Goal: Task Accomplishment & Management: Manage account settings

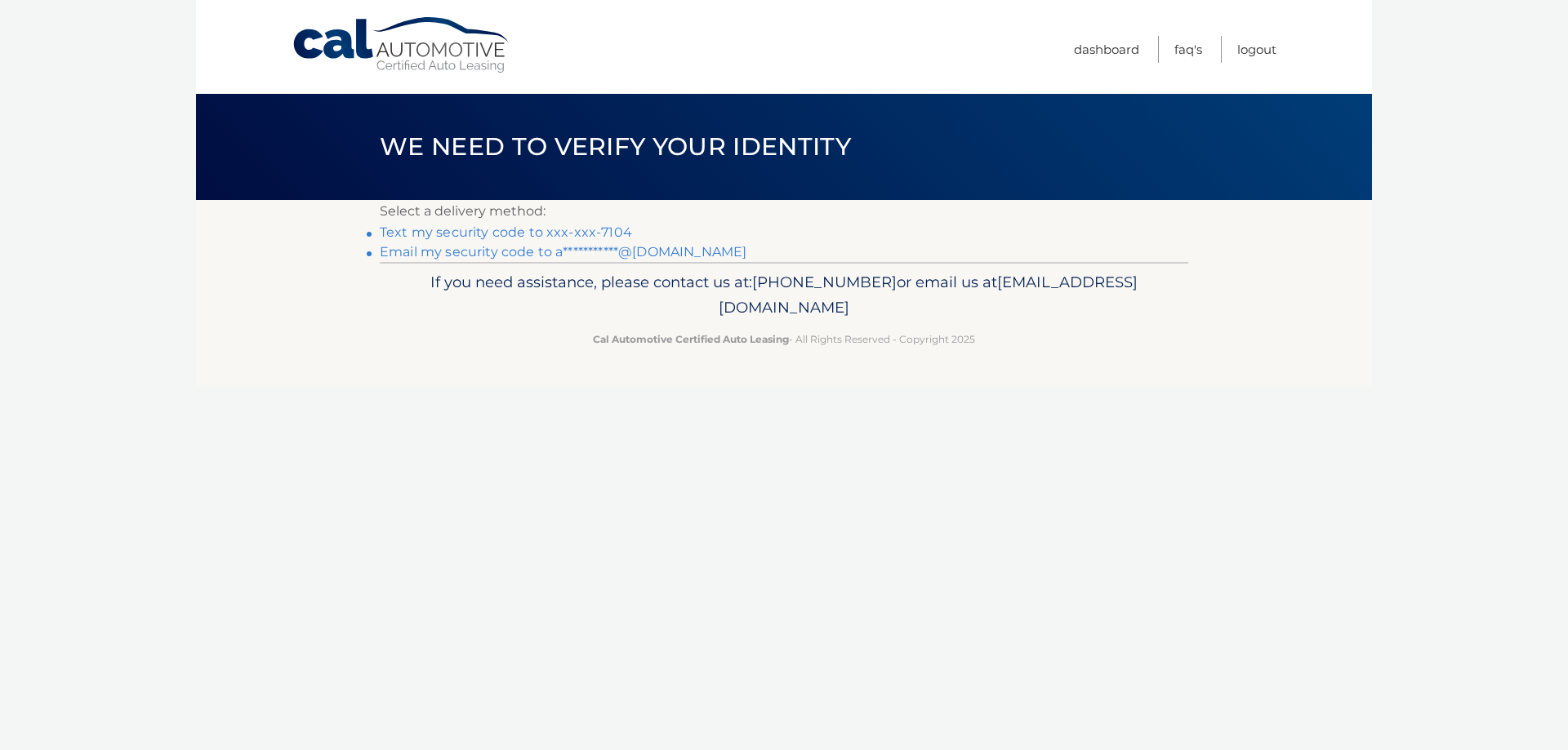
click at [498, 233] on link "Text my security code to xxx-xxx-7104" at bounding box center [506, 232] width 252 height 16
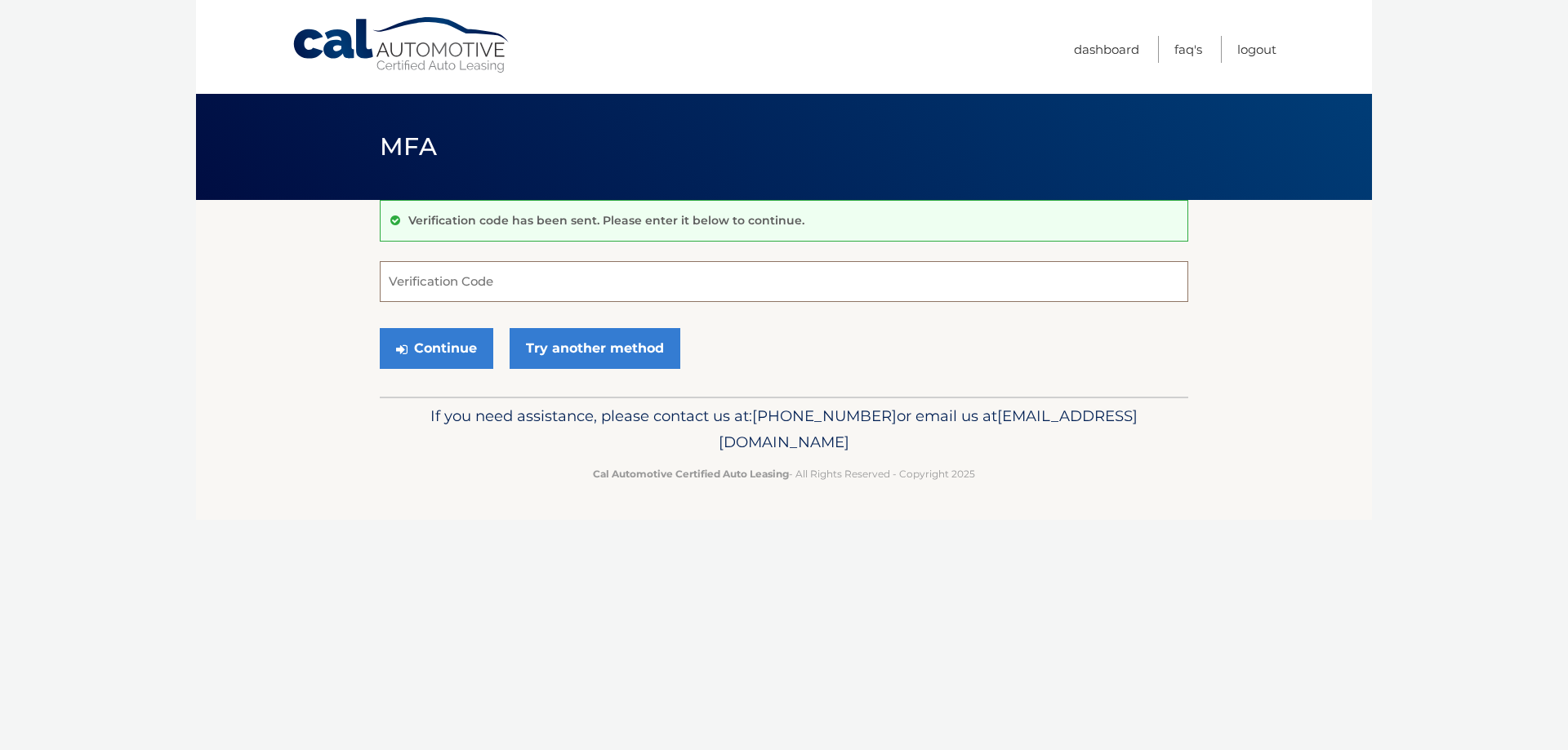
click at [478, 287] on input "Verification Code" at bounding box center [784, 282] width 808 height 41
type input "678094"
click at [380, 328] on button "Continue" at bounding box center [436, 348] width 113 height 41
click at [465, 339] on button "Continue" at bounding box center [436, 348] width 113 height 41
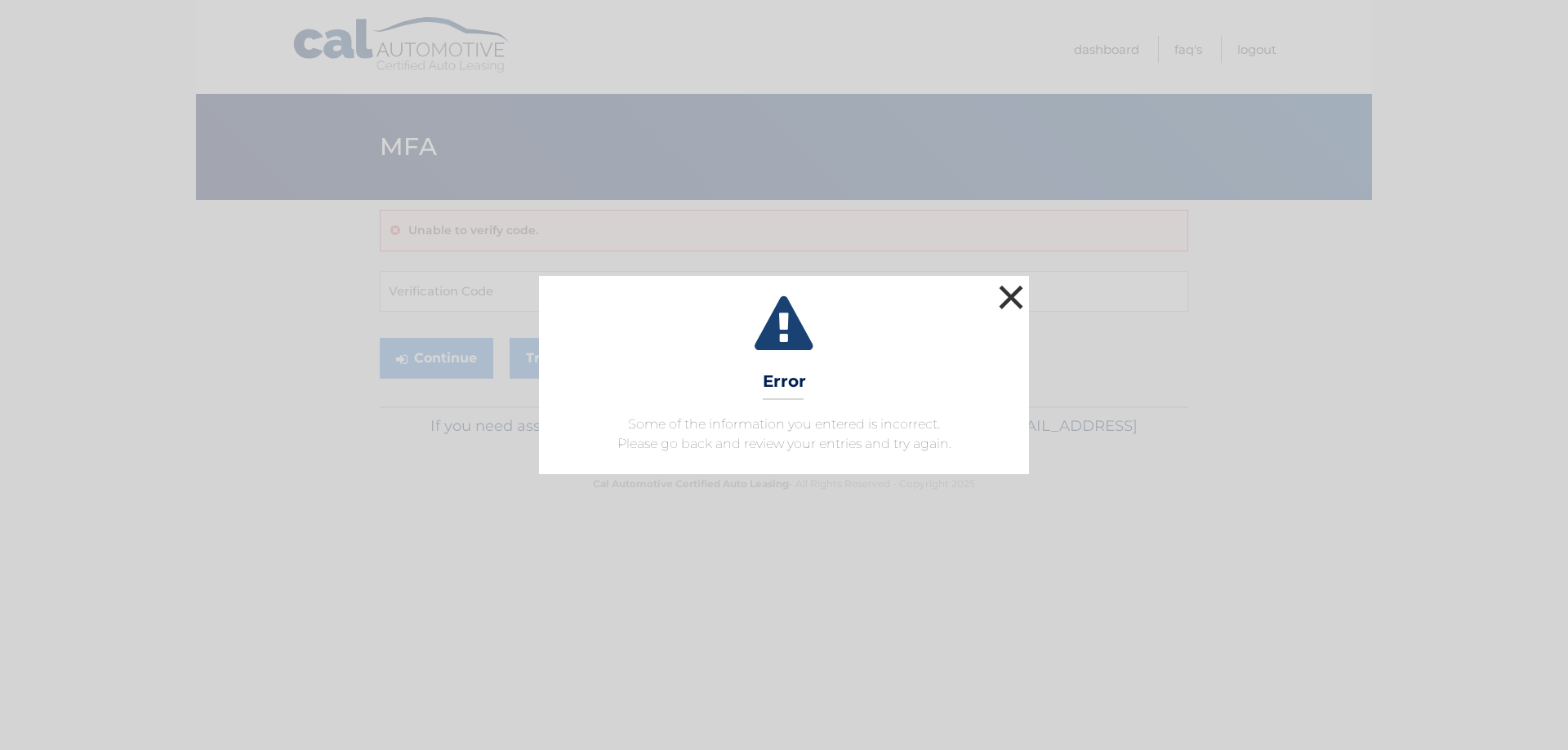
click at [1015, 293] on button "×" at bounding box center [1010, 297] width 33 height 33
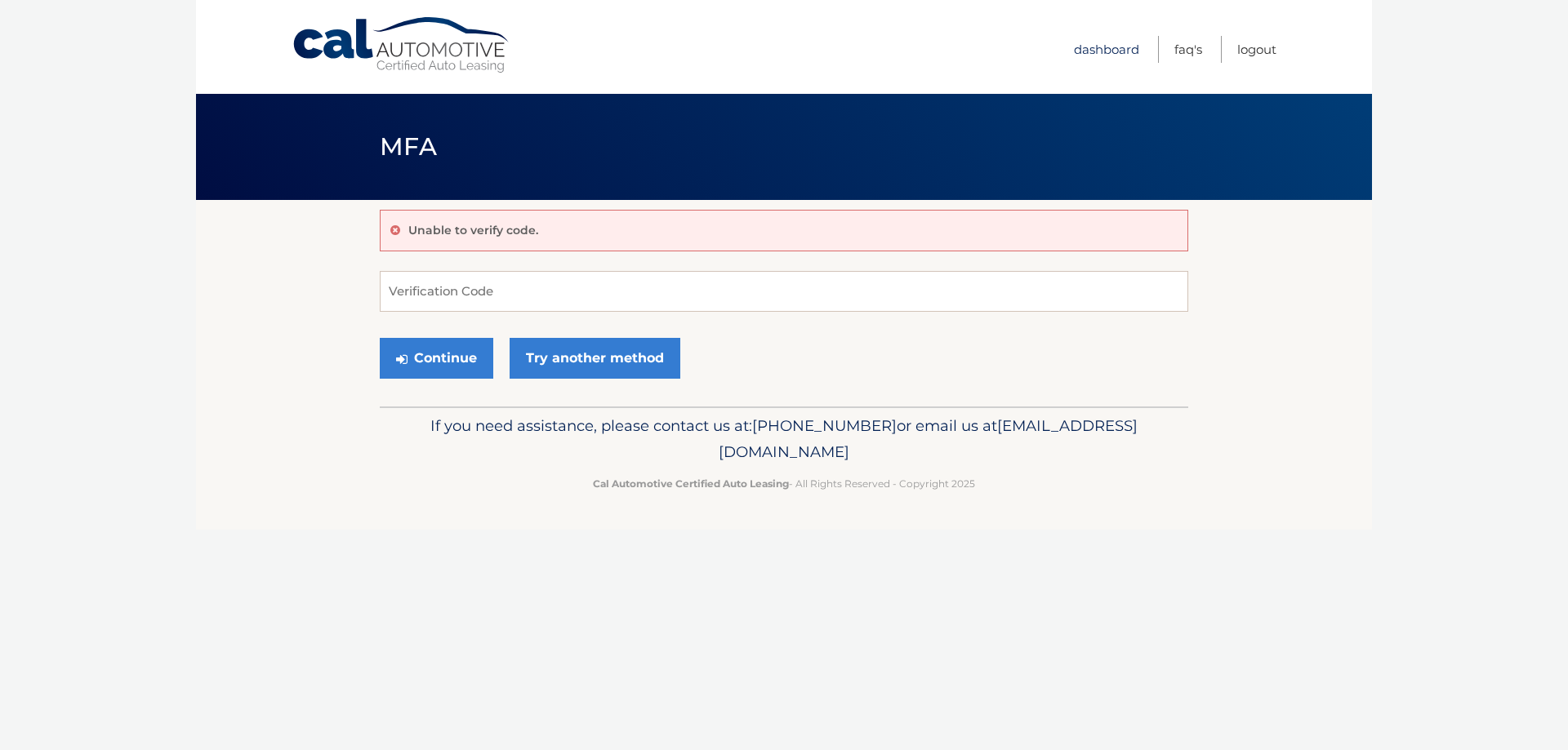
click at [1114, 47] on link "Dashboard" at bounding box center [1106, 49] width 65 height 27
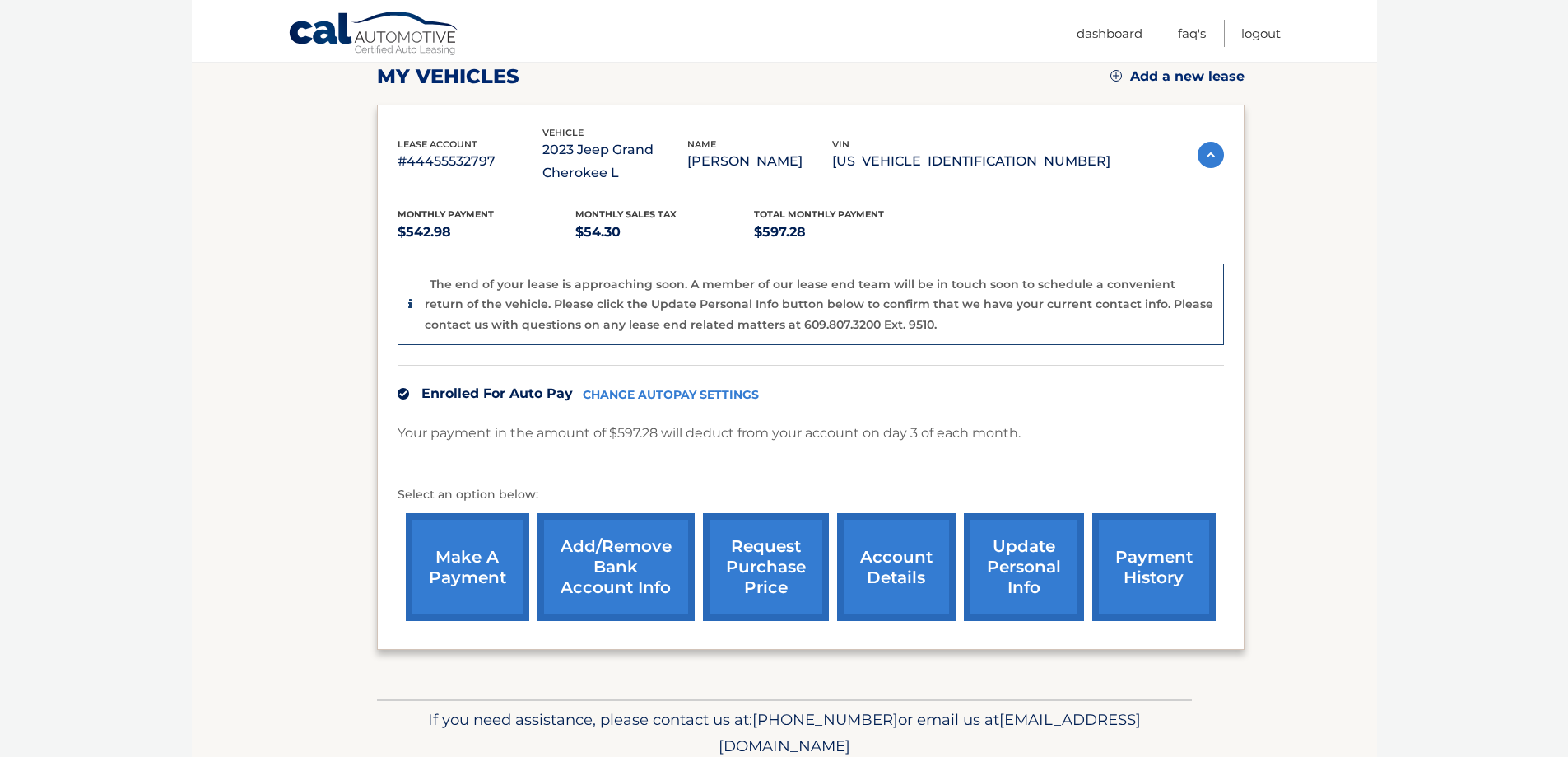
scroll to position [247, 0]
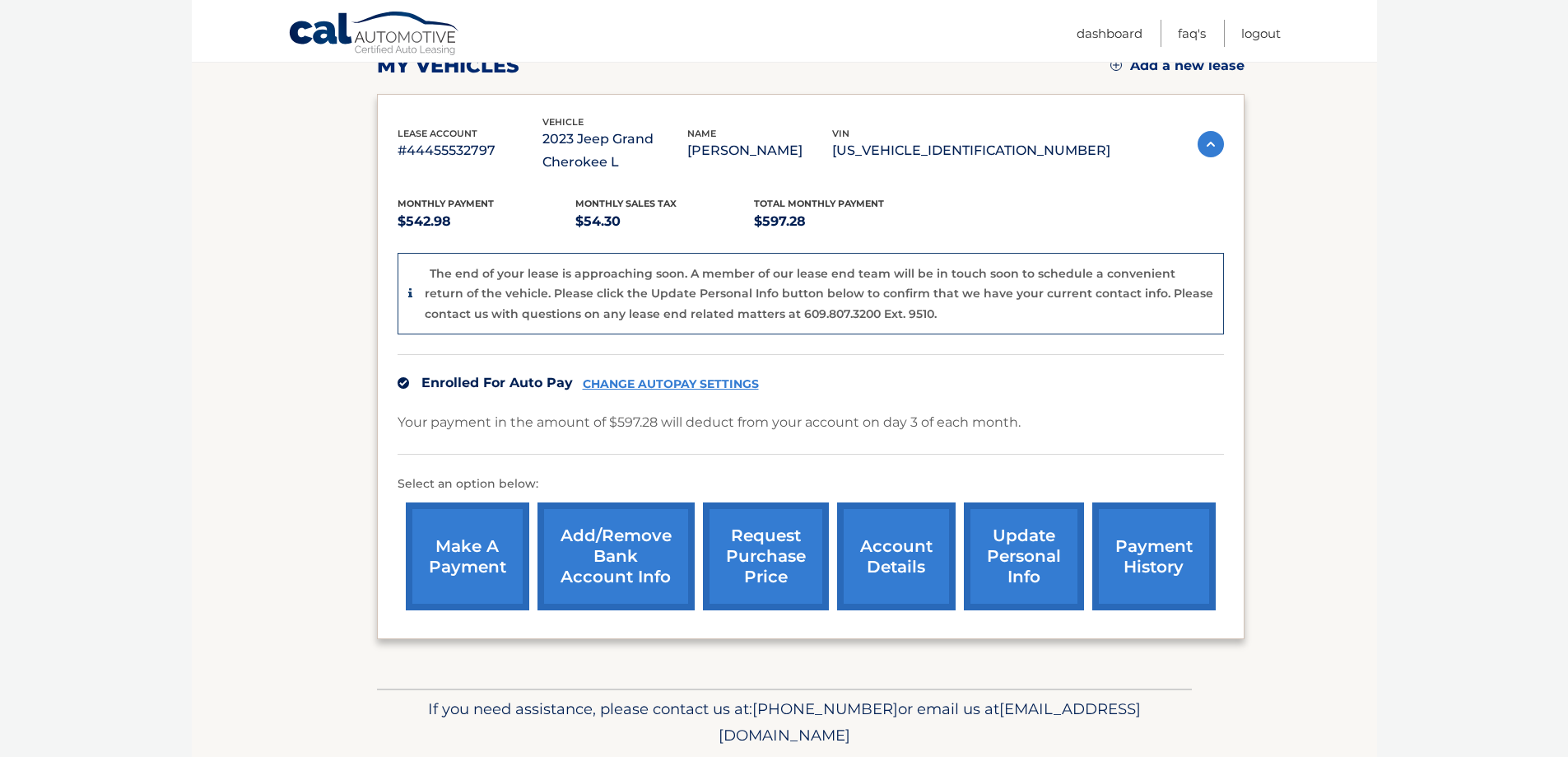
click at [507, 584] on link "make a payment" at bounding box center [467, 557] width 123 height 108
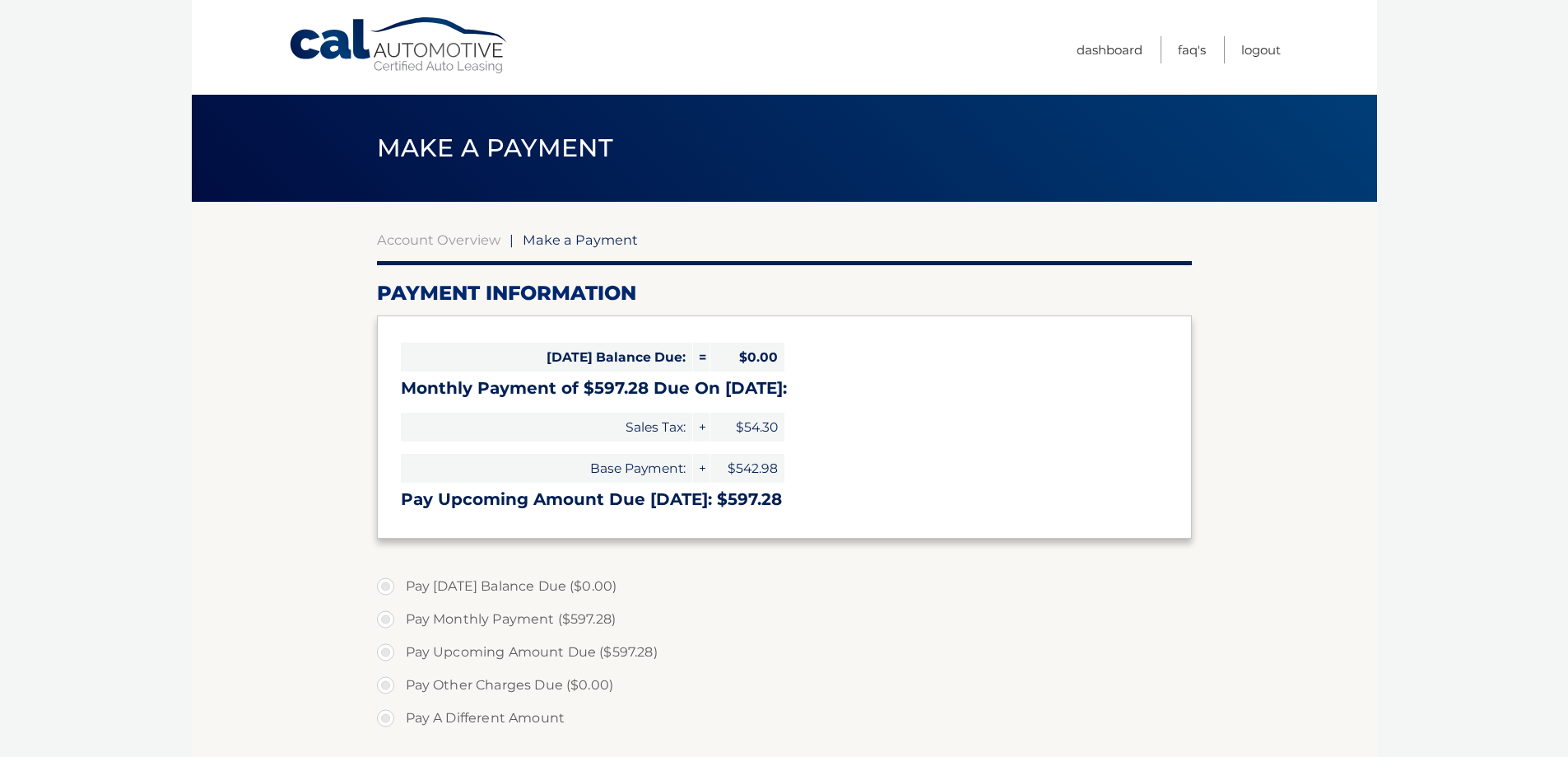
select select "YjM4NTA2ZDYtYTc3ZC00NzdlLWFjMzktNzZkNTcxMDBiOGEy"
click at [483, 618] on label "Pay Monthly Payment ($597.28)" at bounding box center [784, 619] width 815 height 33
click at [400, 618] on input "Pay Monthly Payment ($597.28)" at bounding box center [391, 616] width 16 height 26
radio input "true"
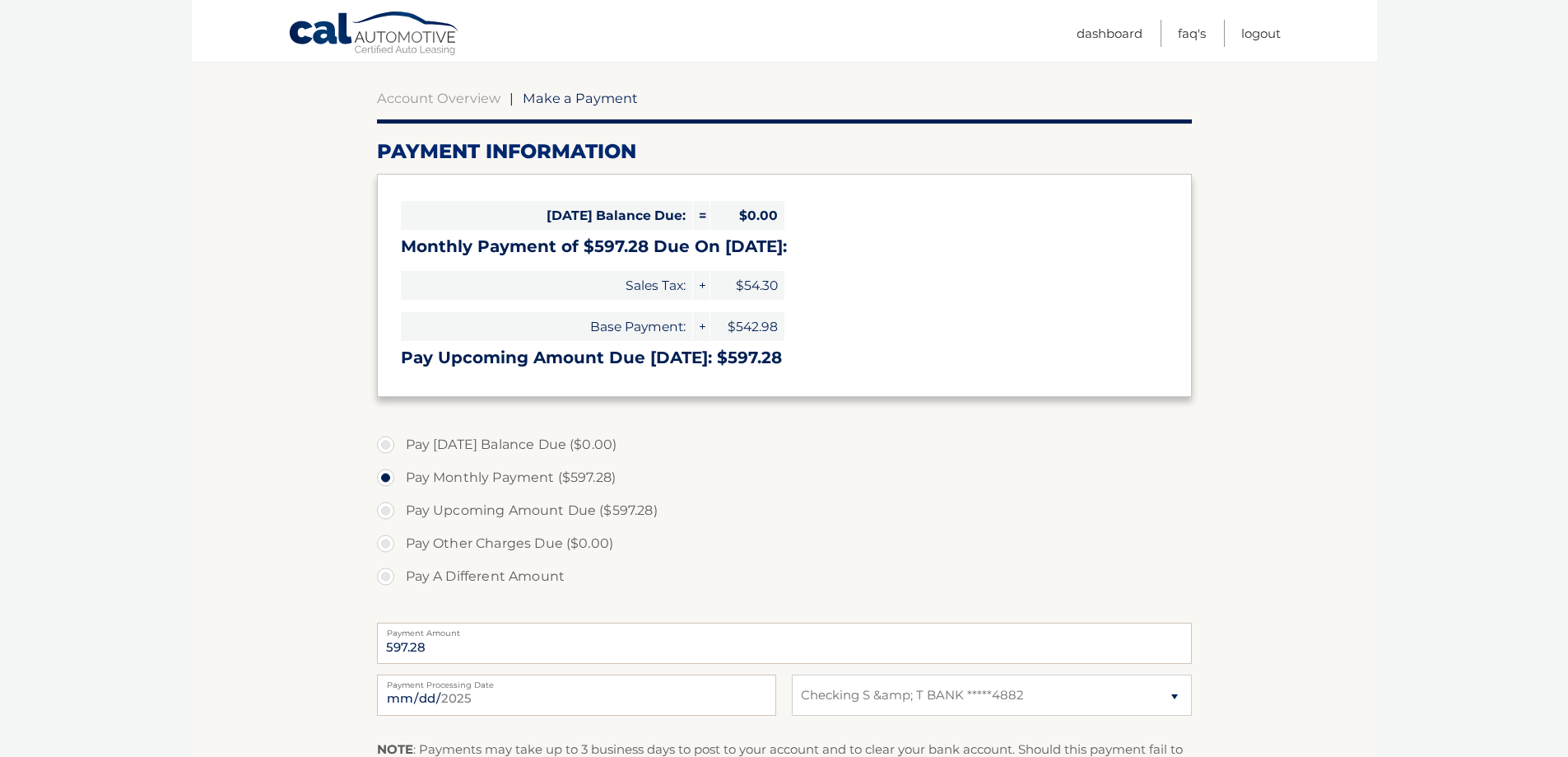
scroll to position [165, 0]
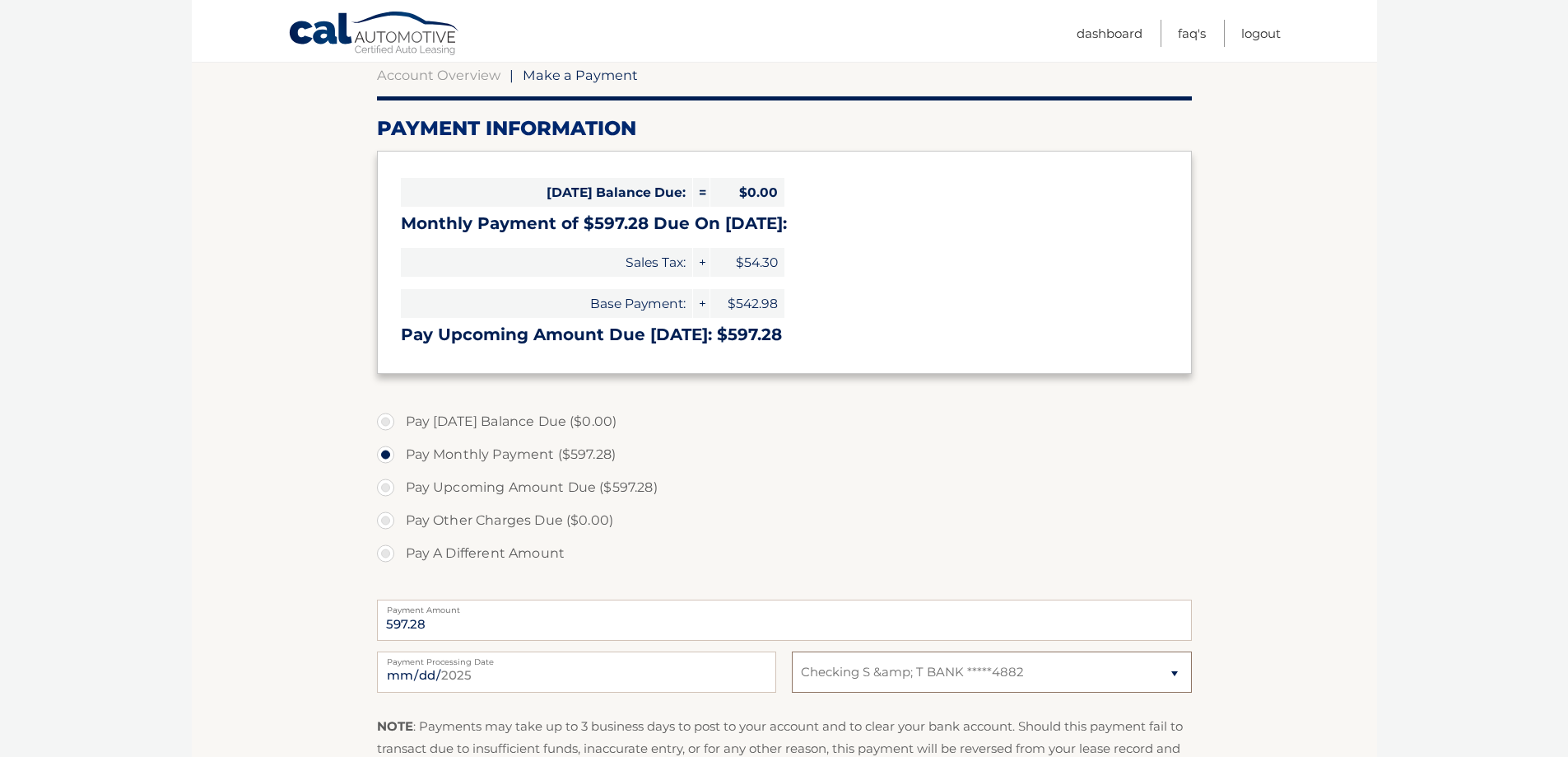
click at [871, 682] on select "Select Bank Account Checking S &amp; T BANK *****4882" at bounding box center [992, 672] width 399 height 41
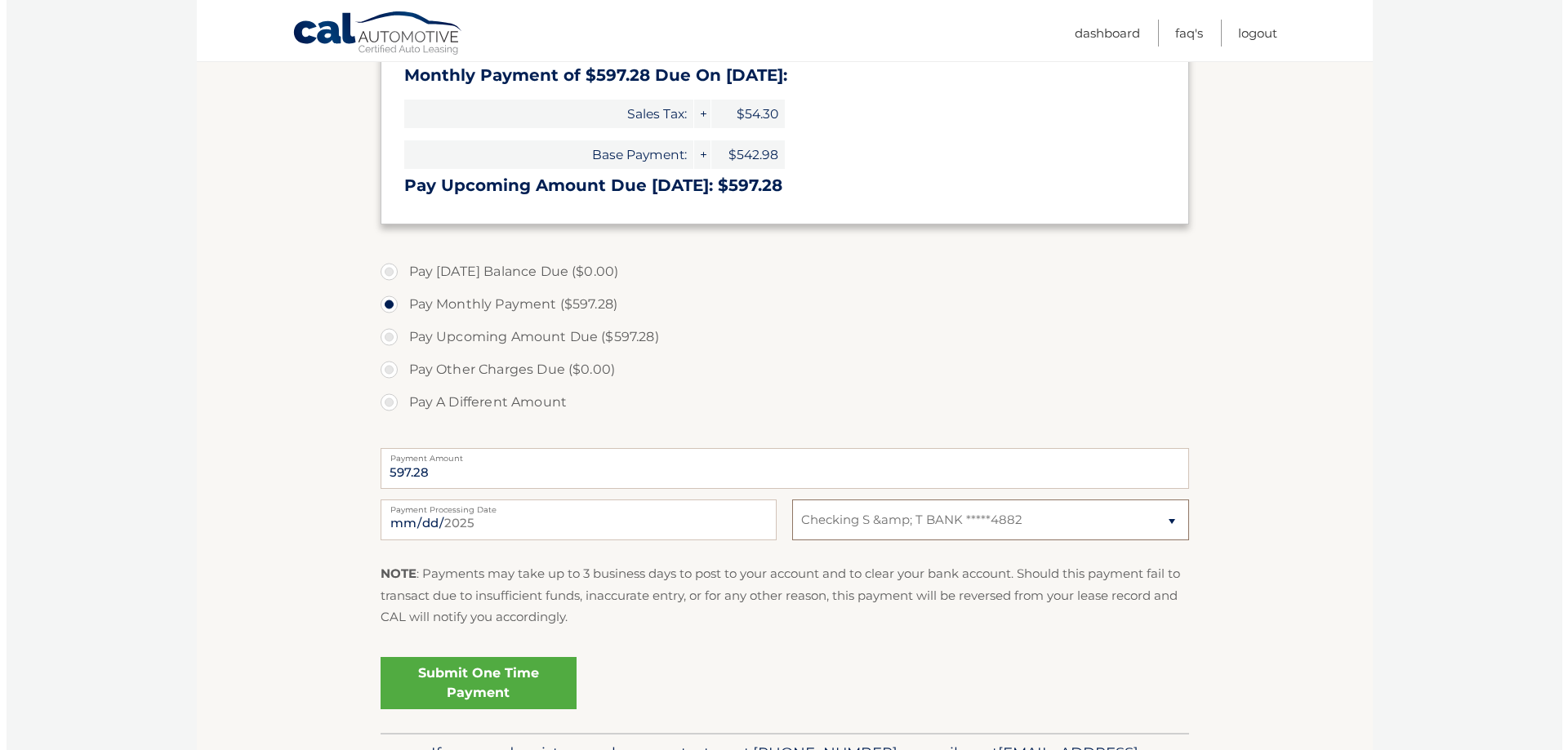
scroll to position [326, 0]
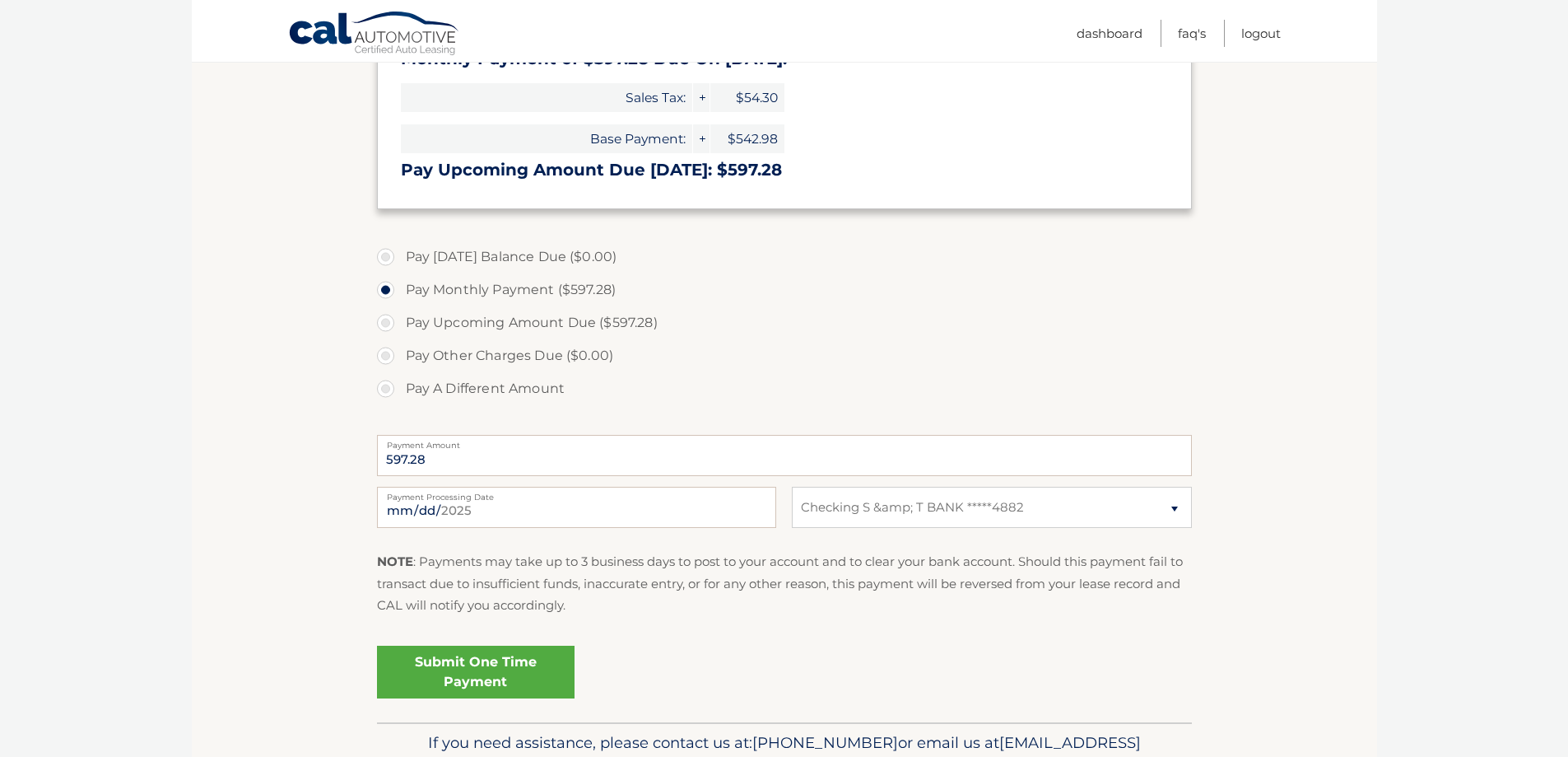
click at [541, 684] on link "Submit One Time Payment" at bounding box center [476, 672] width 198 height 52
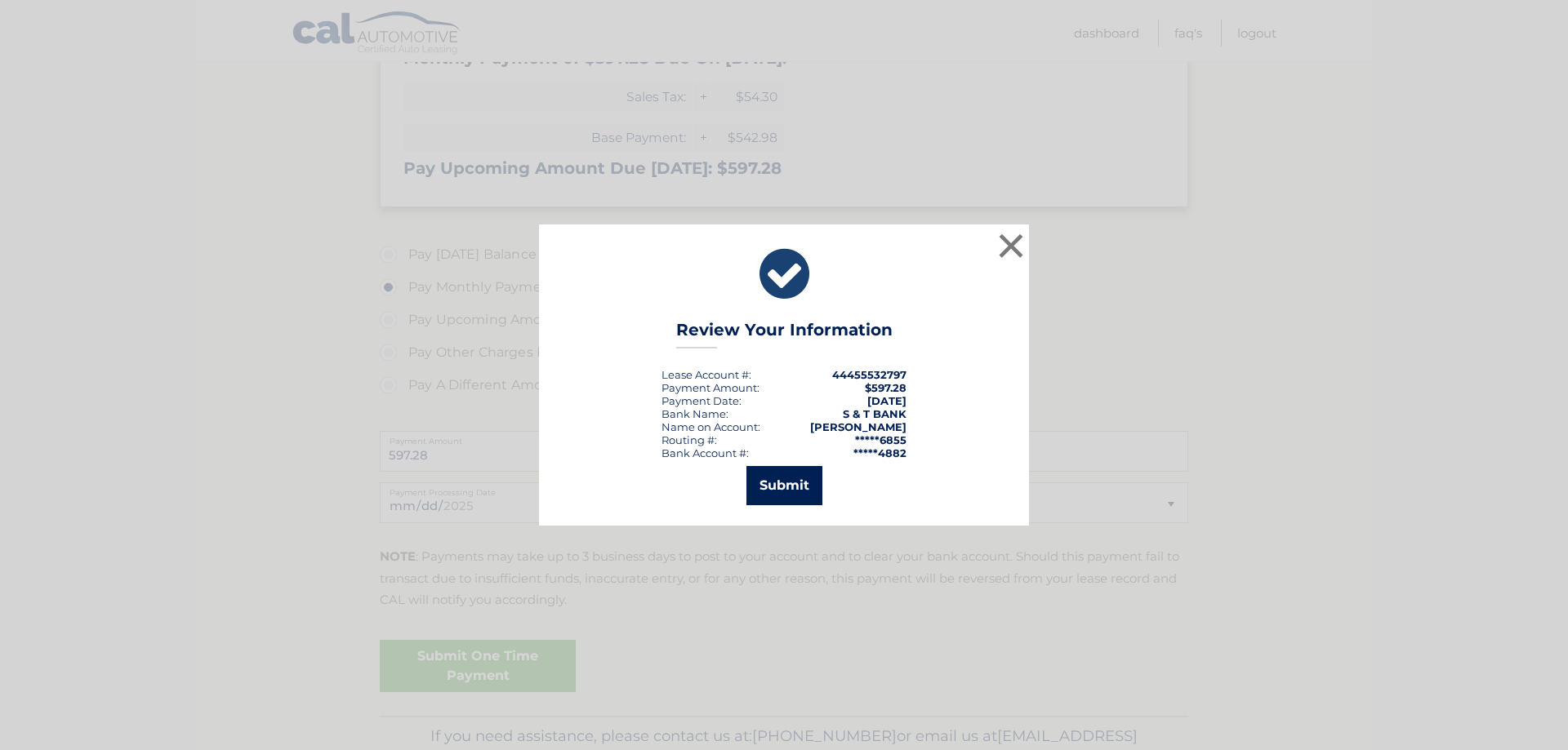
click at [774, 501] on button "Submit" at bounding box center [784, 485] width 76 height 39
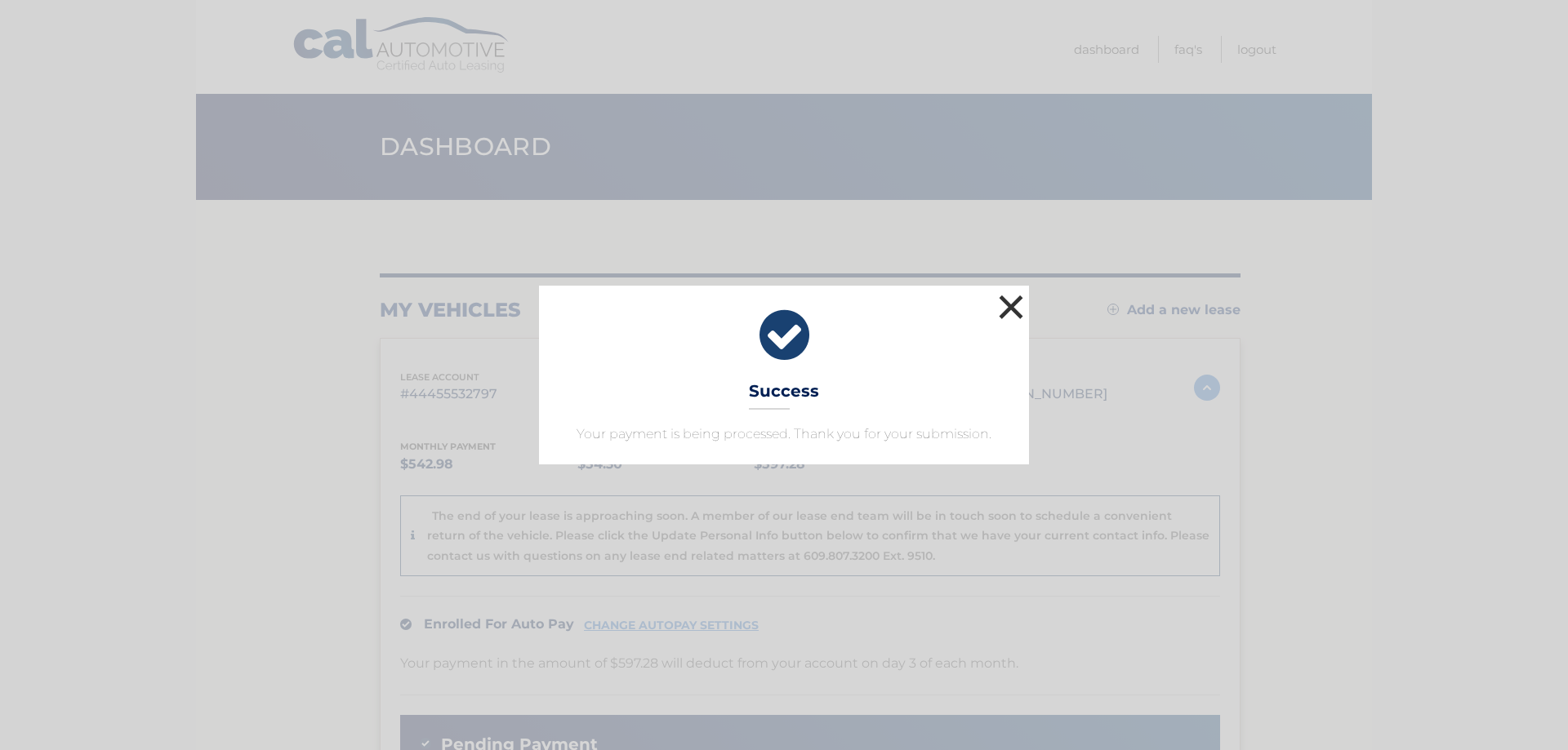
click at [1010, 312] on button "×" at bounding box center [1010, 307] width 33 height 33
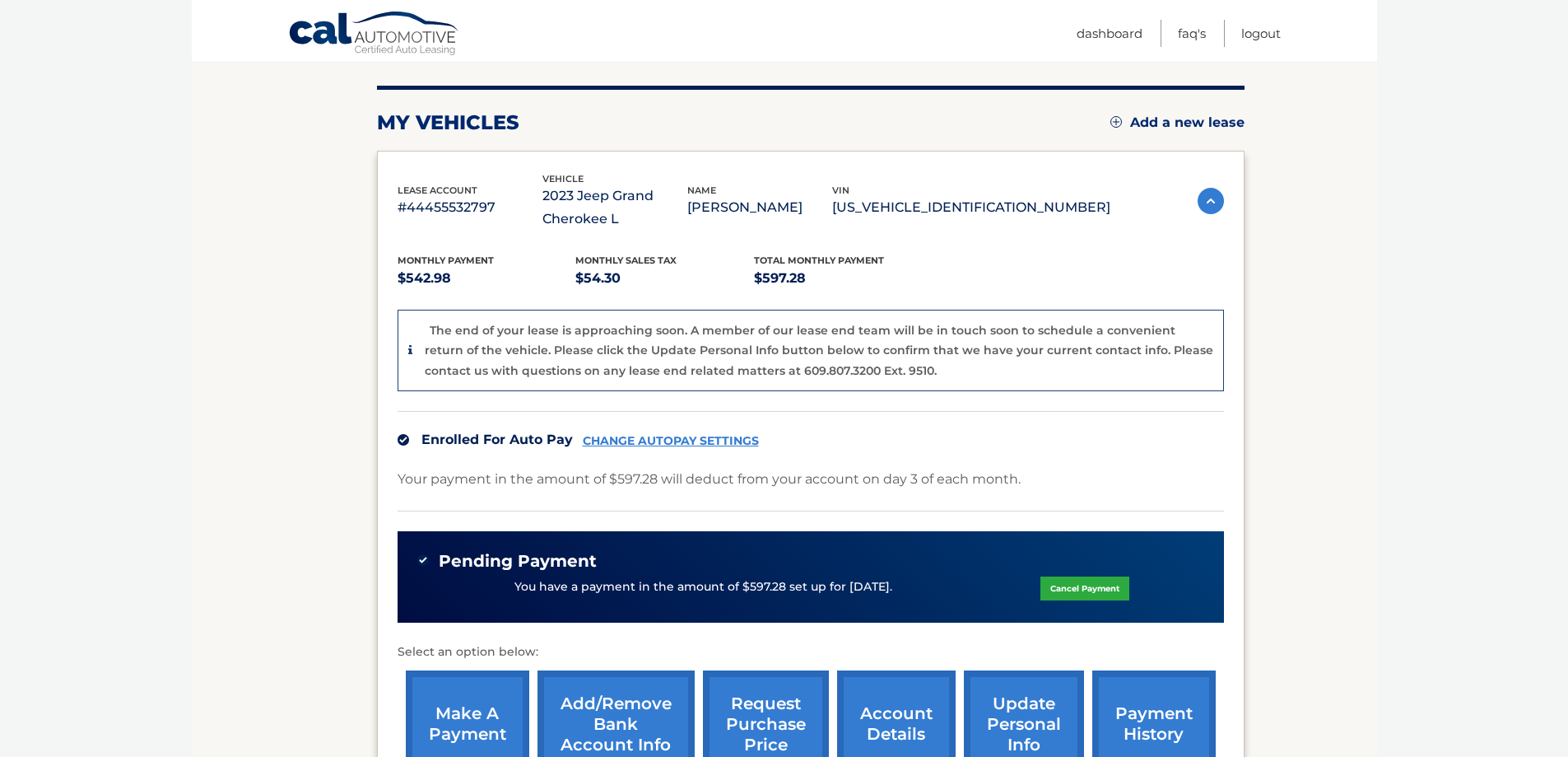
scroll to position [412, 0]
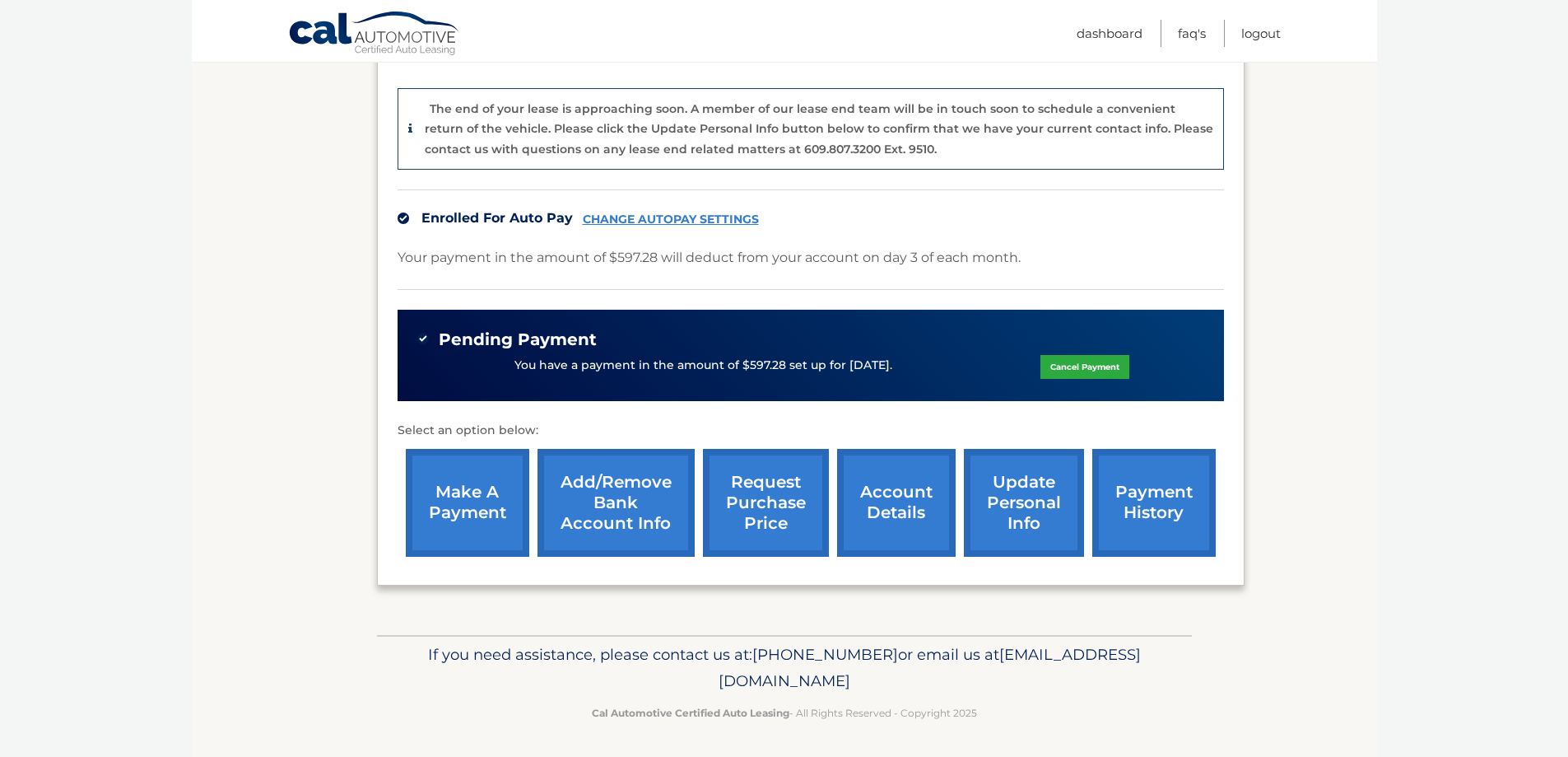
click at [487, 513] on link "make a payment" at bounding box center [467, 503] width 123 height 108
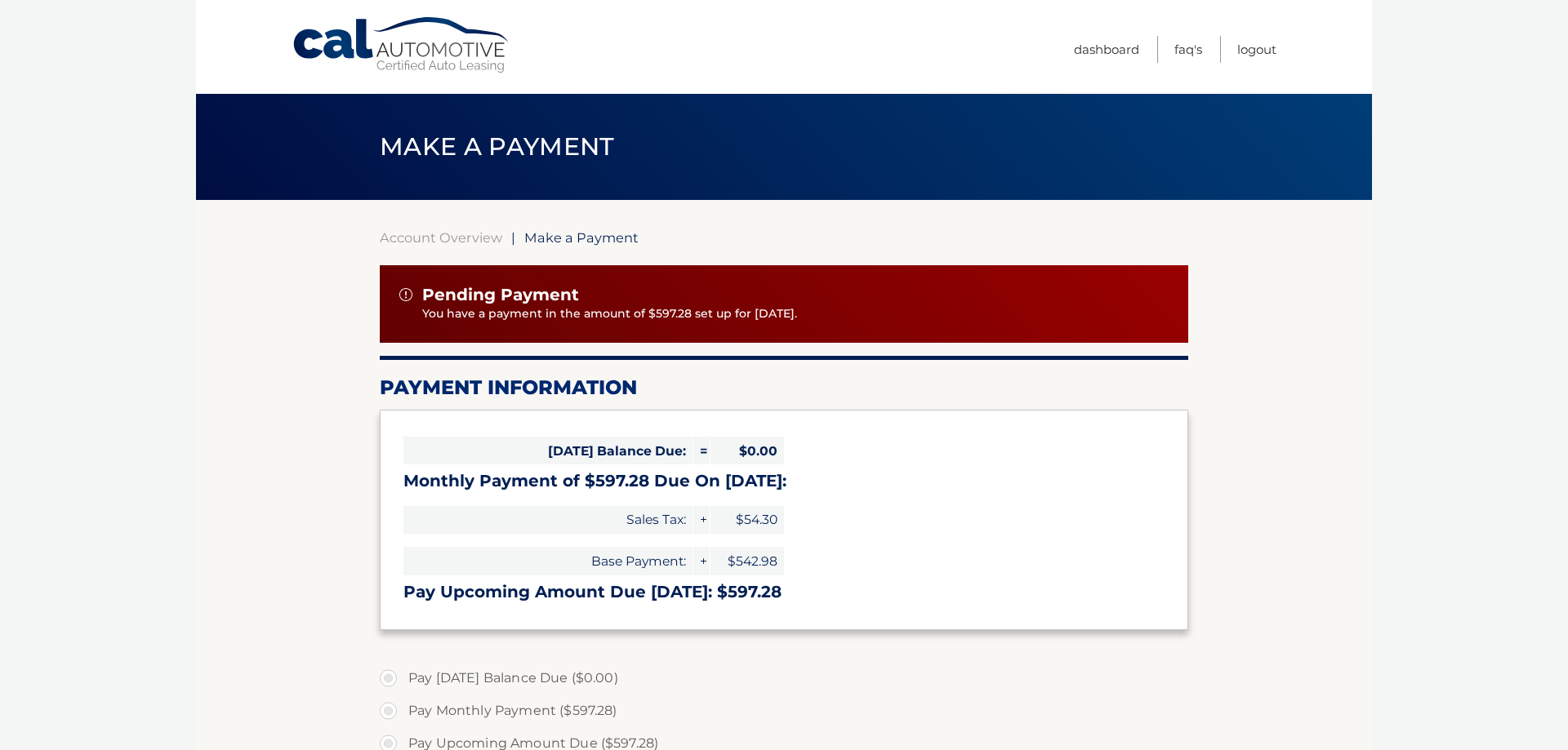
select select "YjM4NTA2ZDYtYTc3ZC00NzdlLWFjMzktNzZkNTcxMDBiOGEy"
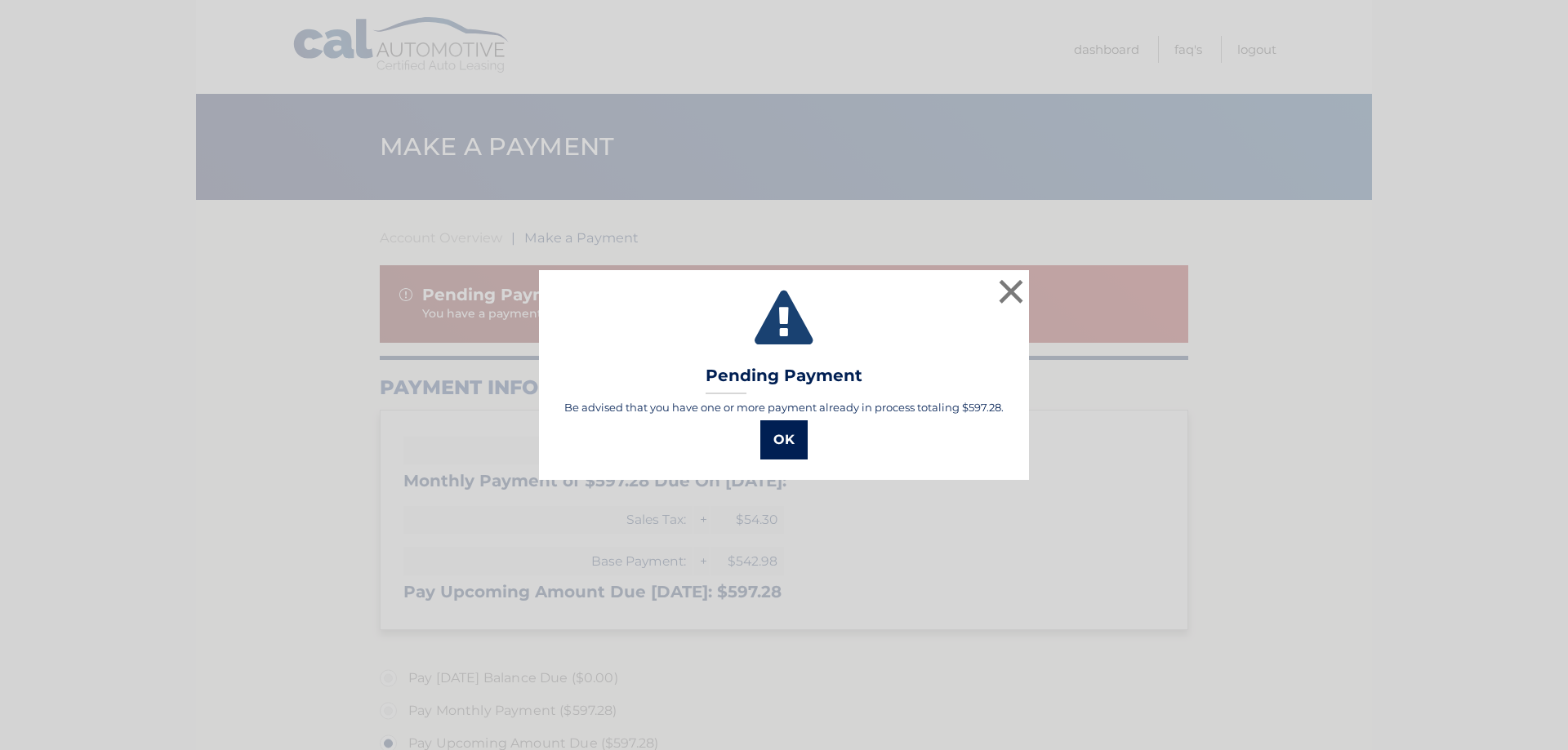
click at [791, 444] on button "OK" at bounding box center [784, 439] width 47 height 39
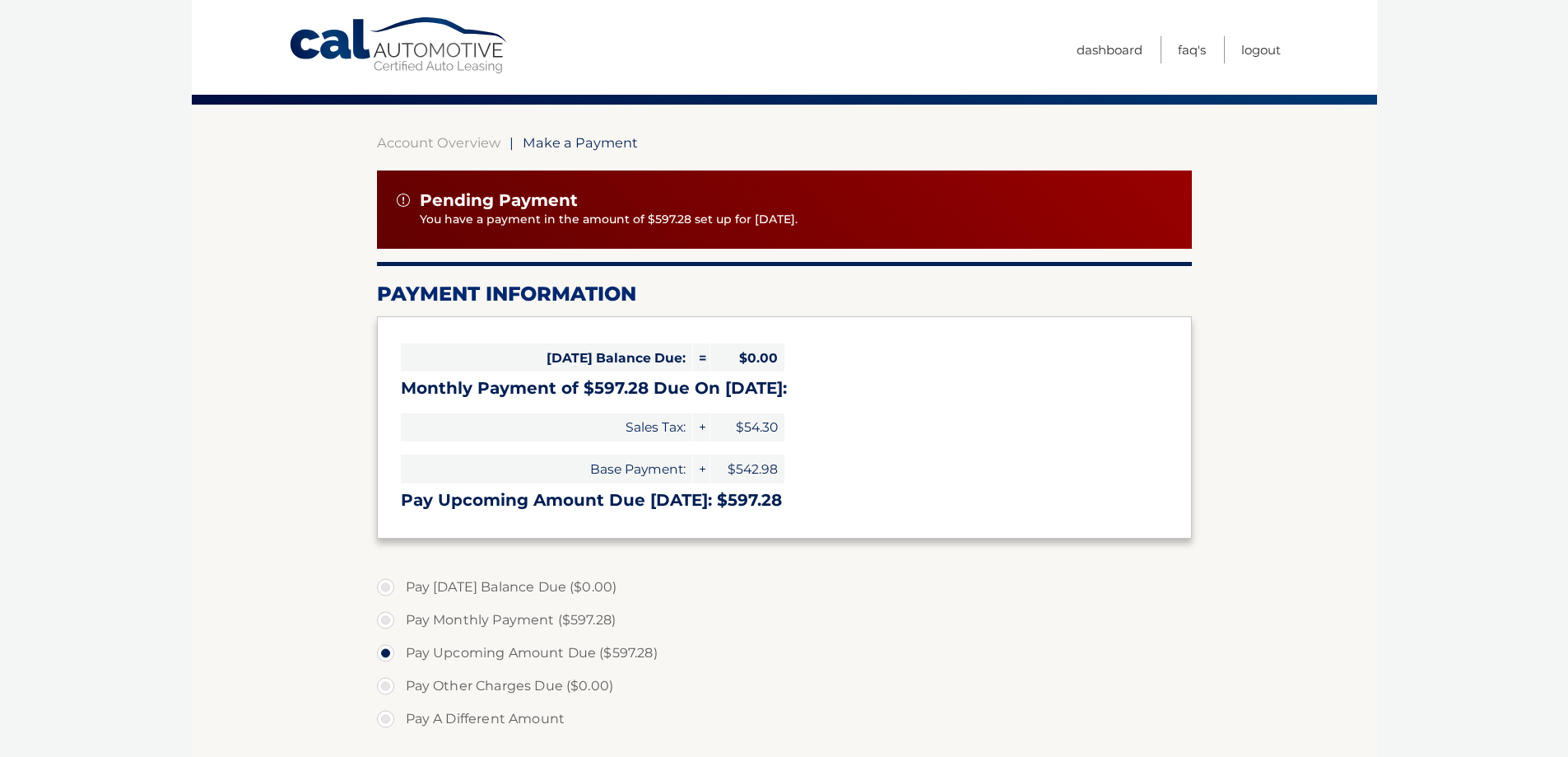
scroll to position [247, 0]
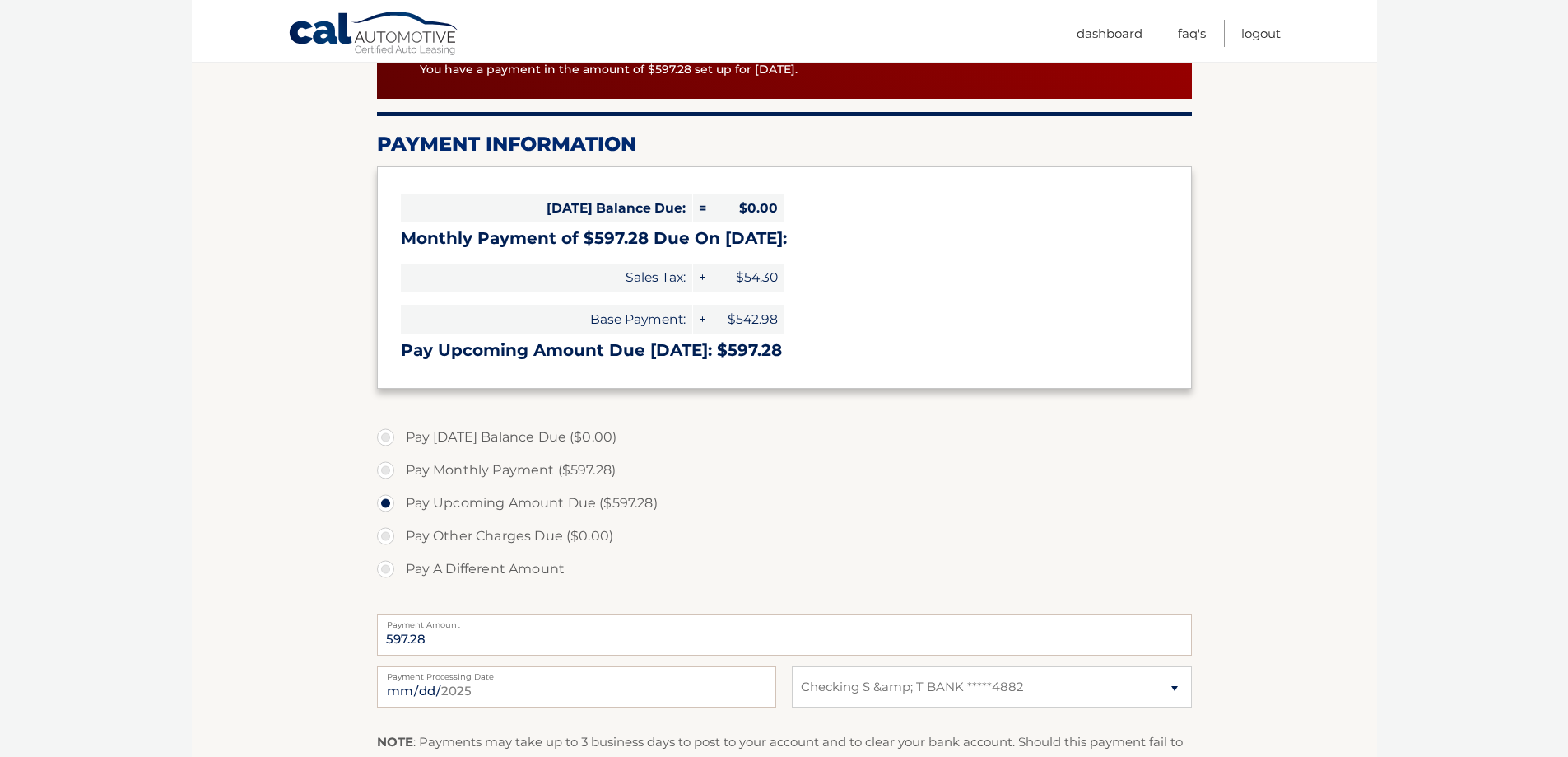
click at [435, 566] on label "Pay A Different Amount" at bounding box center [784, 568] width 815 height 33
click at [400, 566] on input "Pay A Different Amount" at bounding box center [391, 565] width 16 height 26
radio input "true"
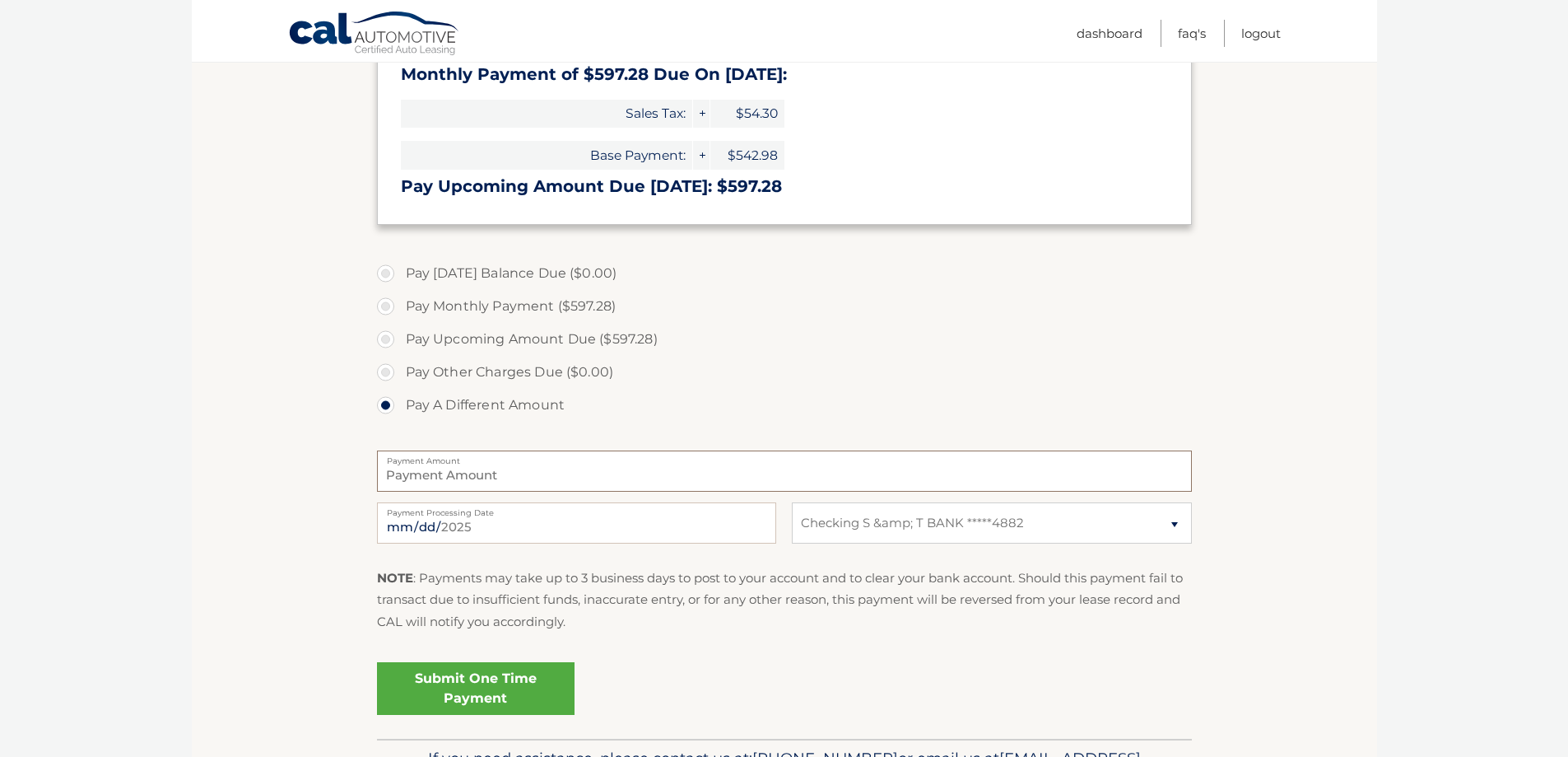
scroll to position [412, 0]
click at [873, 535] on select "Select Bank Account Checking S &amp; T BANK *****4882" at bounding box center [992, 522] width 399 height 41
click at [839, 415] on label "Pay A Different Amount" at bounding box center [784, 404] width 815 height 33
click at [400, 414] on input "Pay A Different Amount" at bounding box center [391, 401] width 16 height 26
click at [717, 488] on input "Payment Amount" at bounding box center [784, 470] width 815 height 41
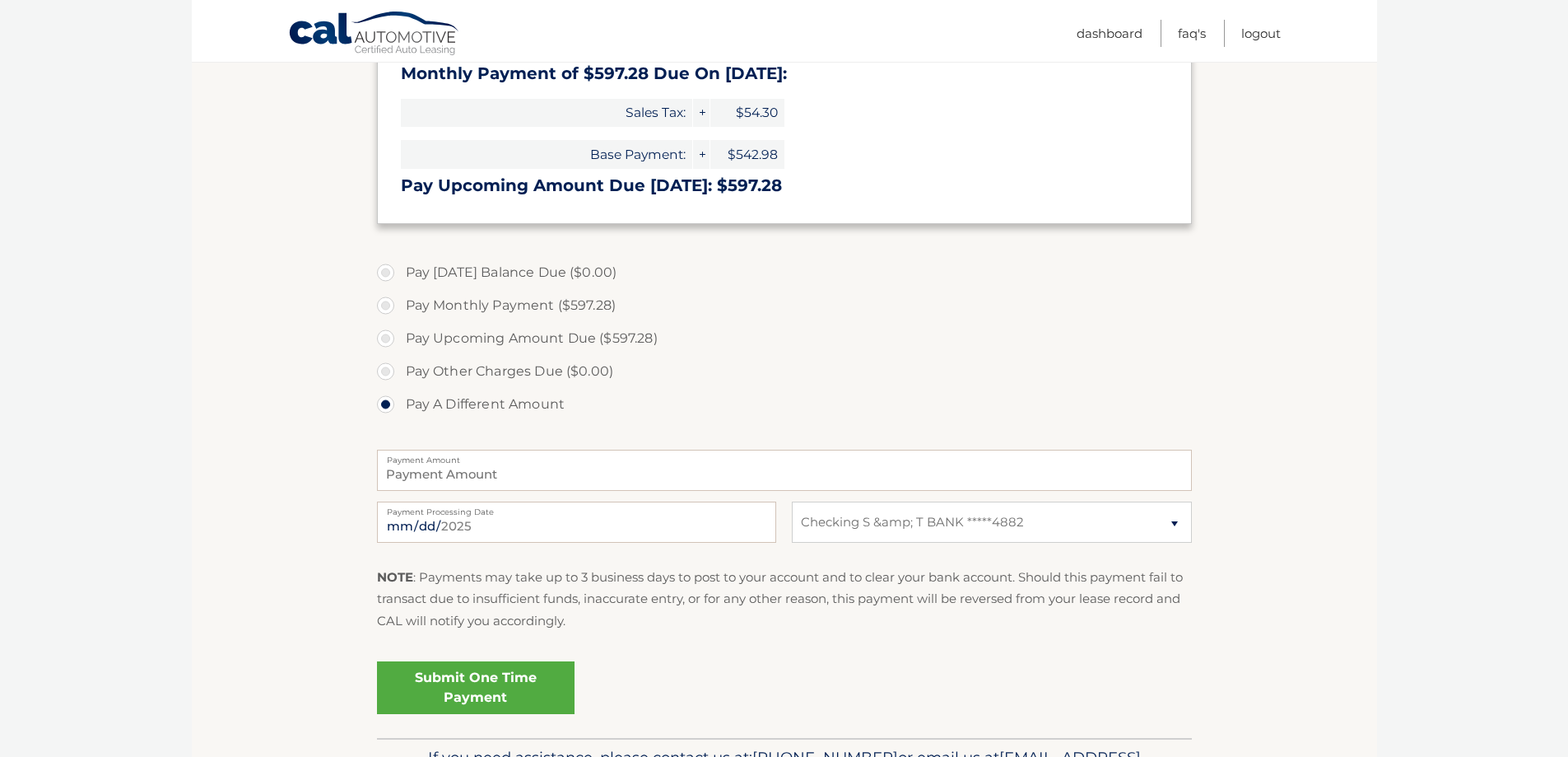
click at [757, 388] on label "Pay A Different Amount" at bounding box center [784, 404] width 815 height 33
click at [400, 388] on input "Pay A Different Amount" at bounding box center [391, 401] width 16 height 26
click at [1363, 471] on section "Account Overview | Make a Payment Pending Payment You have a payment in the amo…" at bounding box center [784, 264] width 1185 height 948
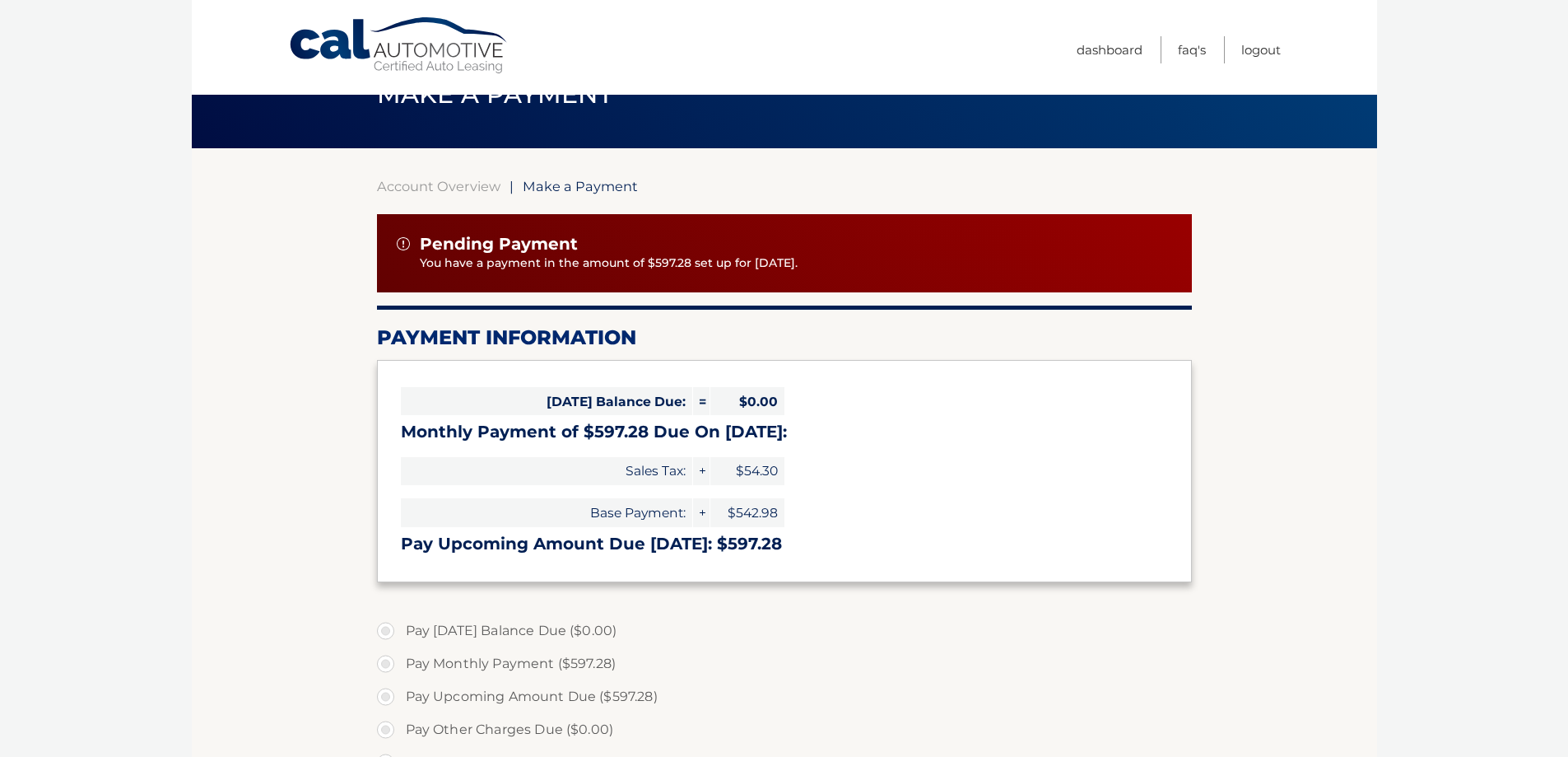
scroll to position [0, 0]
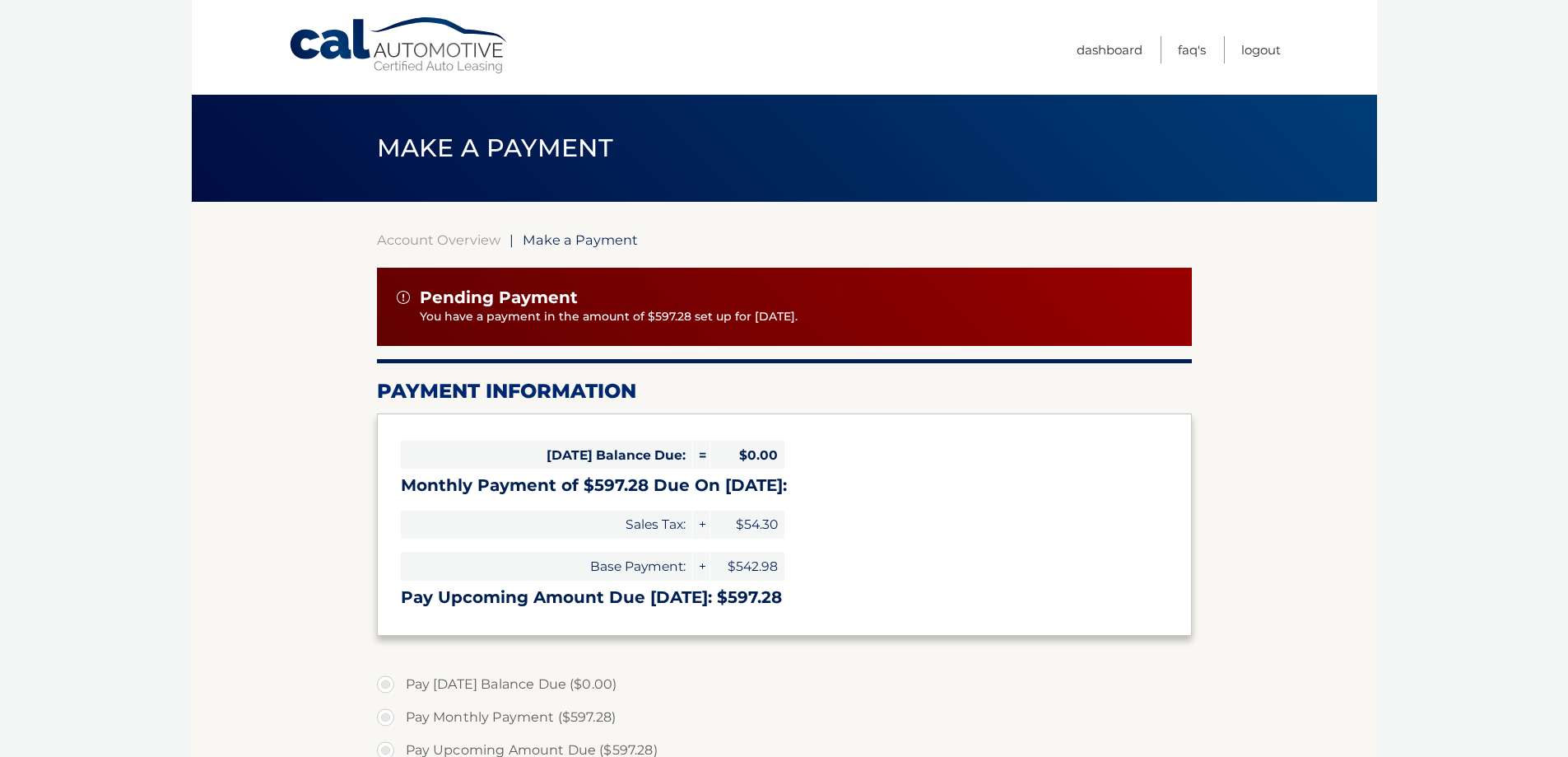
click at [406, 248] on section "Account Overview | Make a Payment Pending Payment You have a payment in the amo…" at bounding box center [784, 691] width 815 height 919
click at [406, 238] on link "Account Overview" at bounding box center [439, 239] width 123 height 16
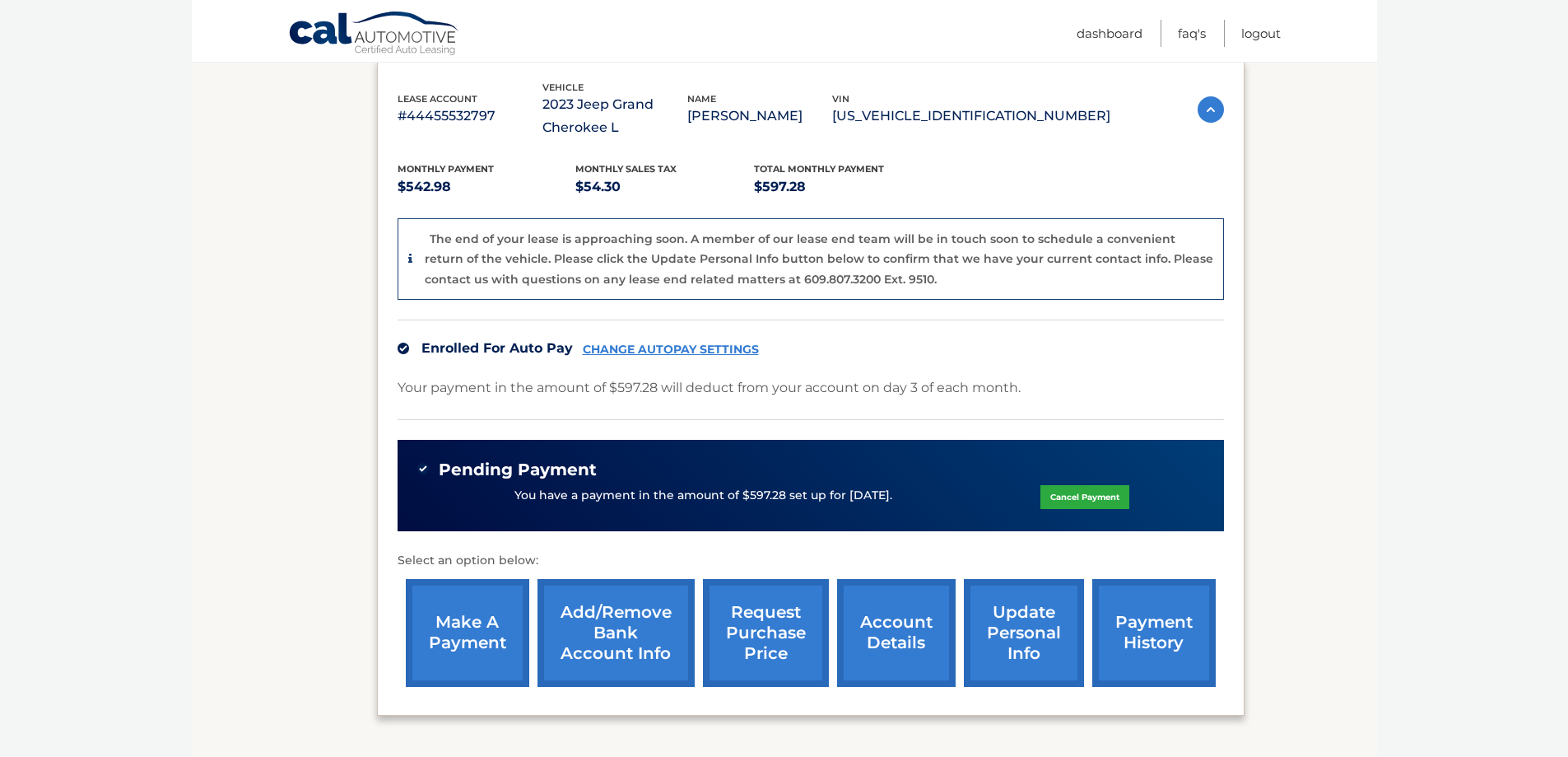
scroll to position [329, 0]
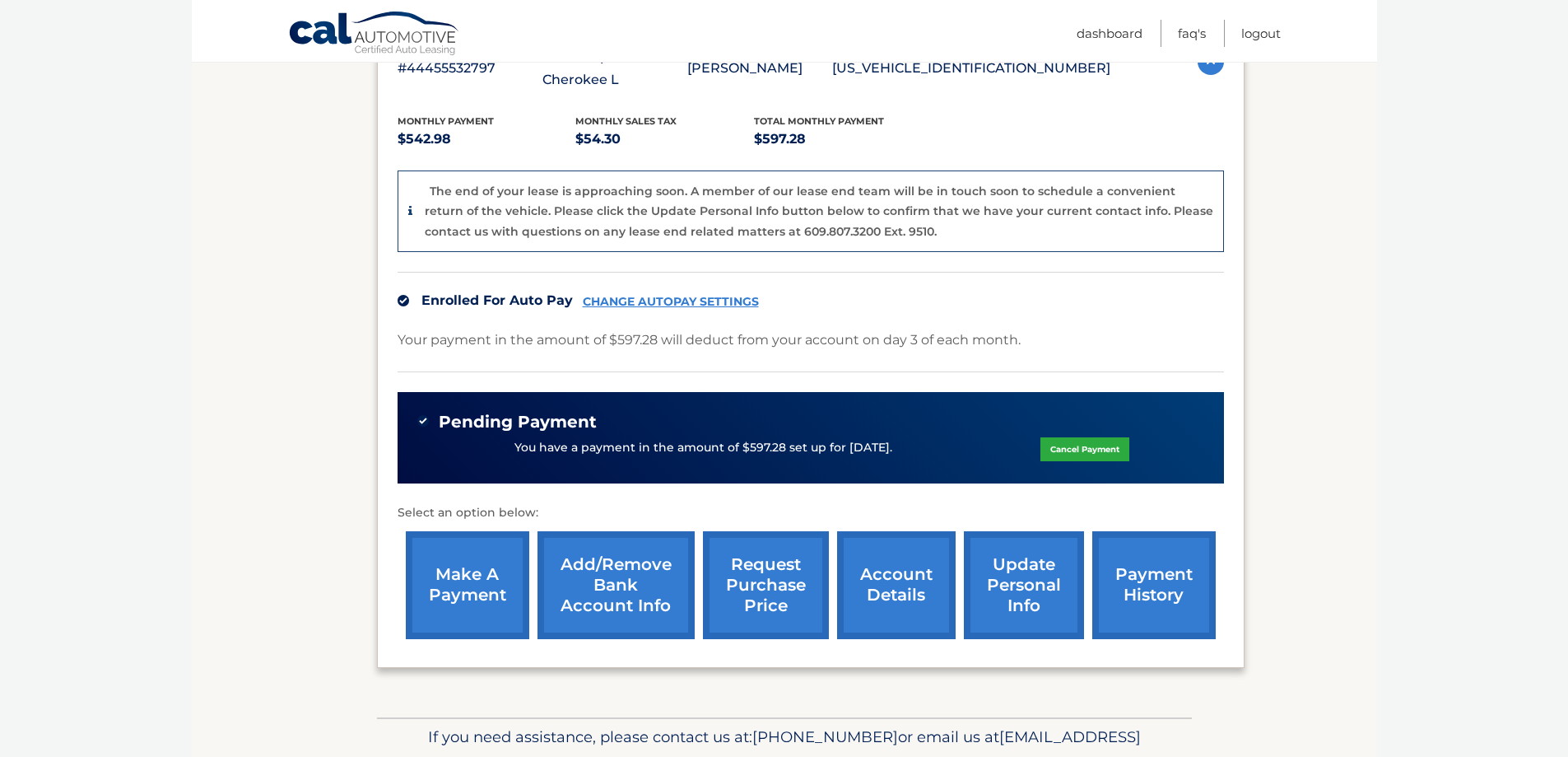
click at [626, 579] on link "Add/Remove bank account info" at bounding box center [616, 585] width 157 height 108
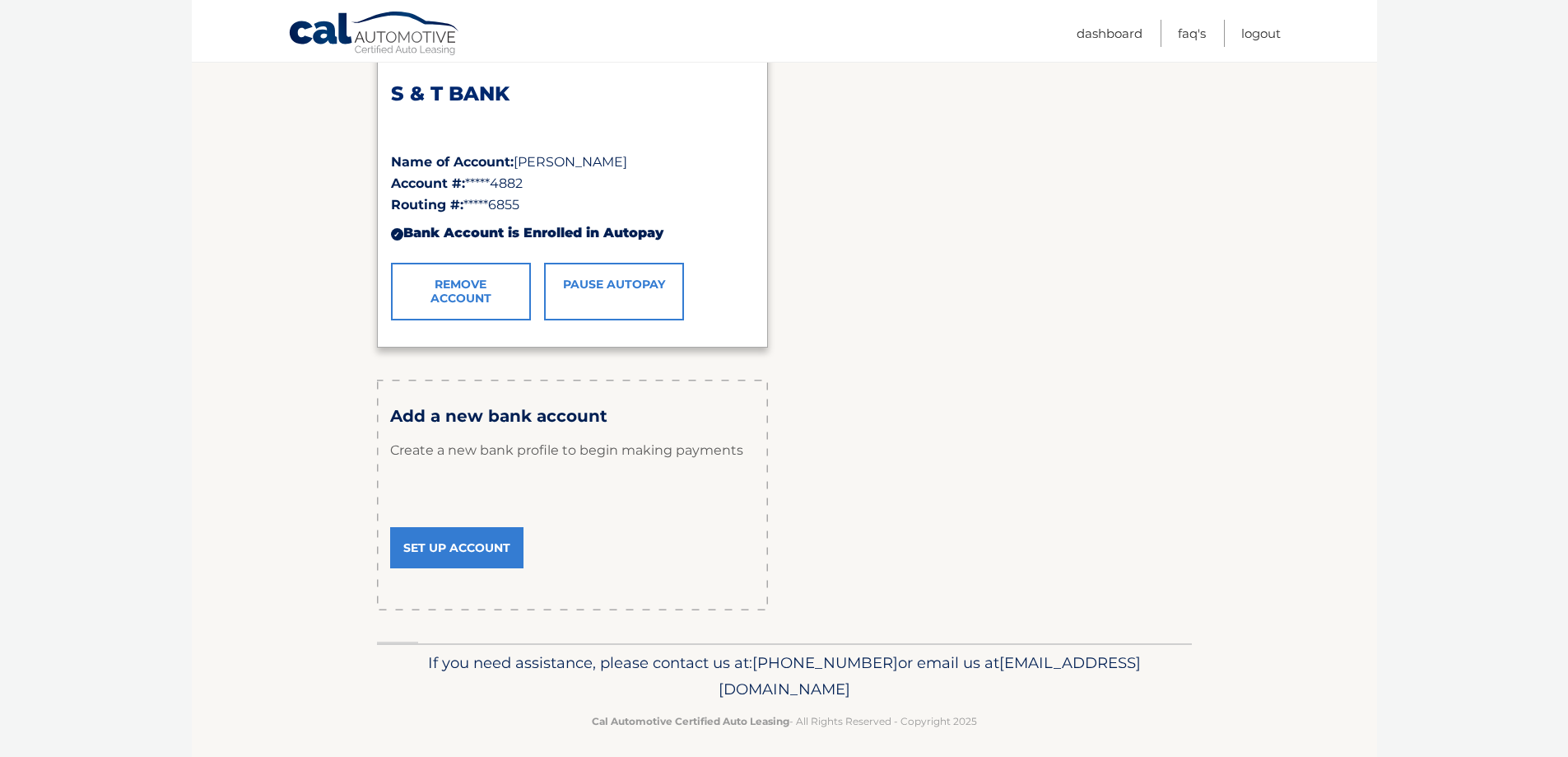
scroll to position [288, 0]
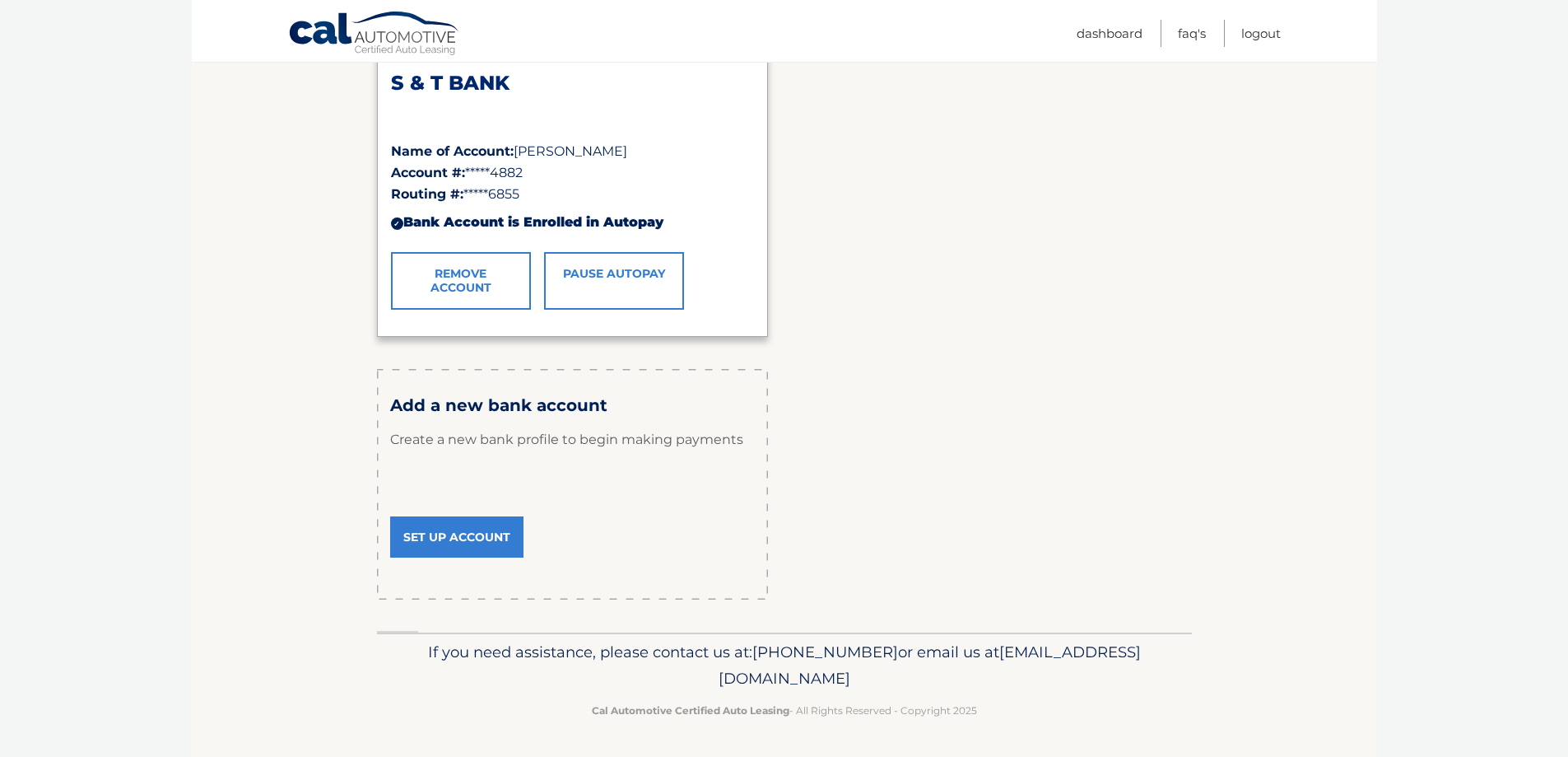
click at [812, 195] on div "S & T BANK Name of Account: [PERSON_NAME] Account #: *****4882 Routing #: *****…" at bounding box center [784, 189] width 815 height 323
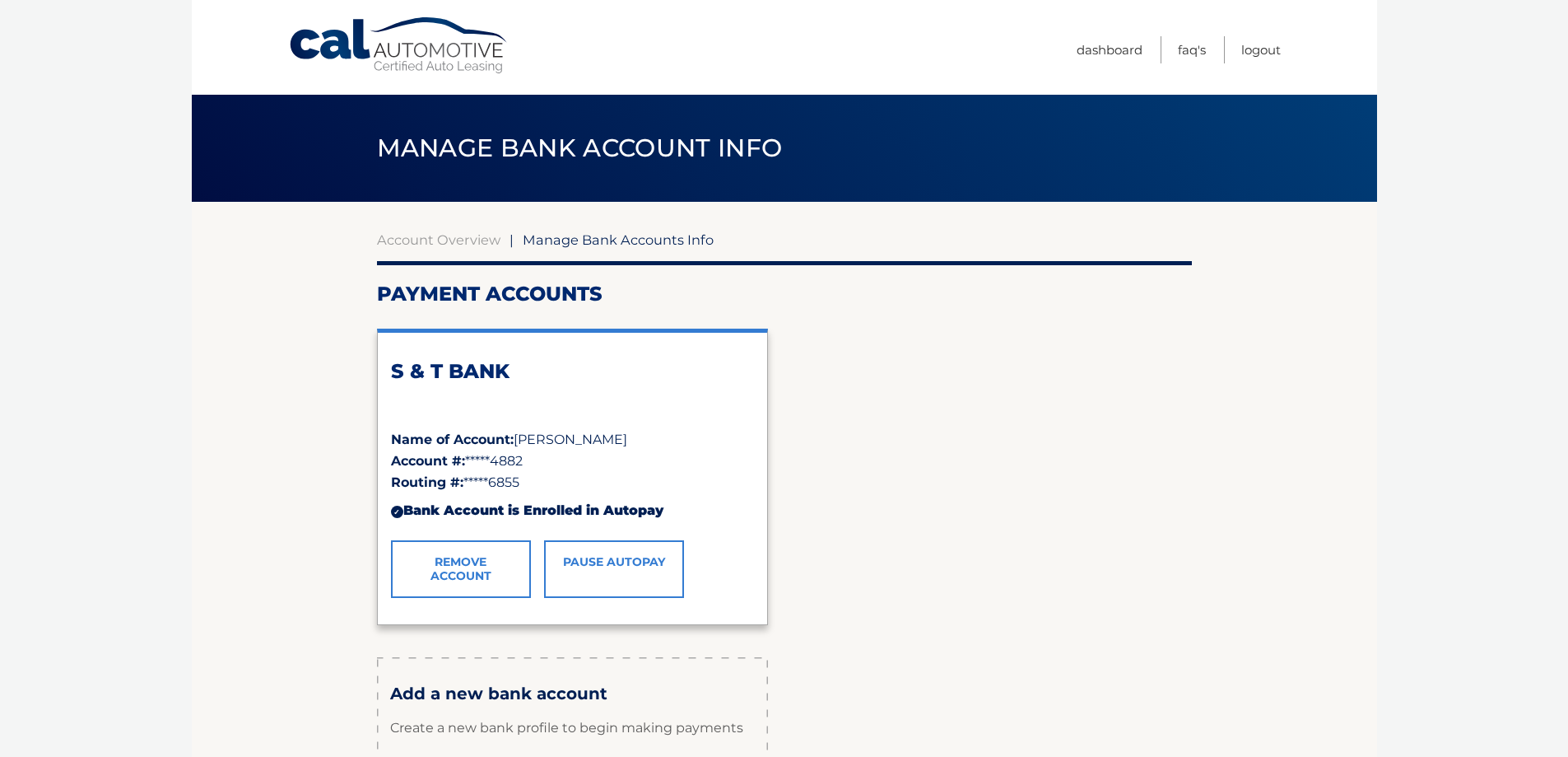
click at [1047, 414] on div "S & T BANK Name of Account: Amanda L Berger Account #: *****4882 Routing #: ***…" at bounding box center [784, 477] width 815 height 323
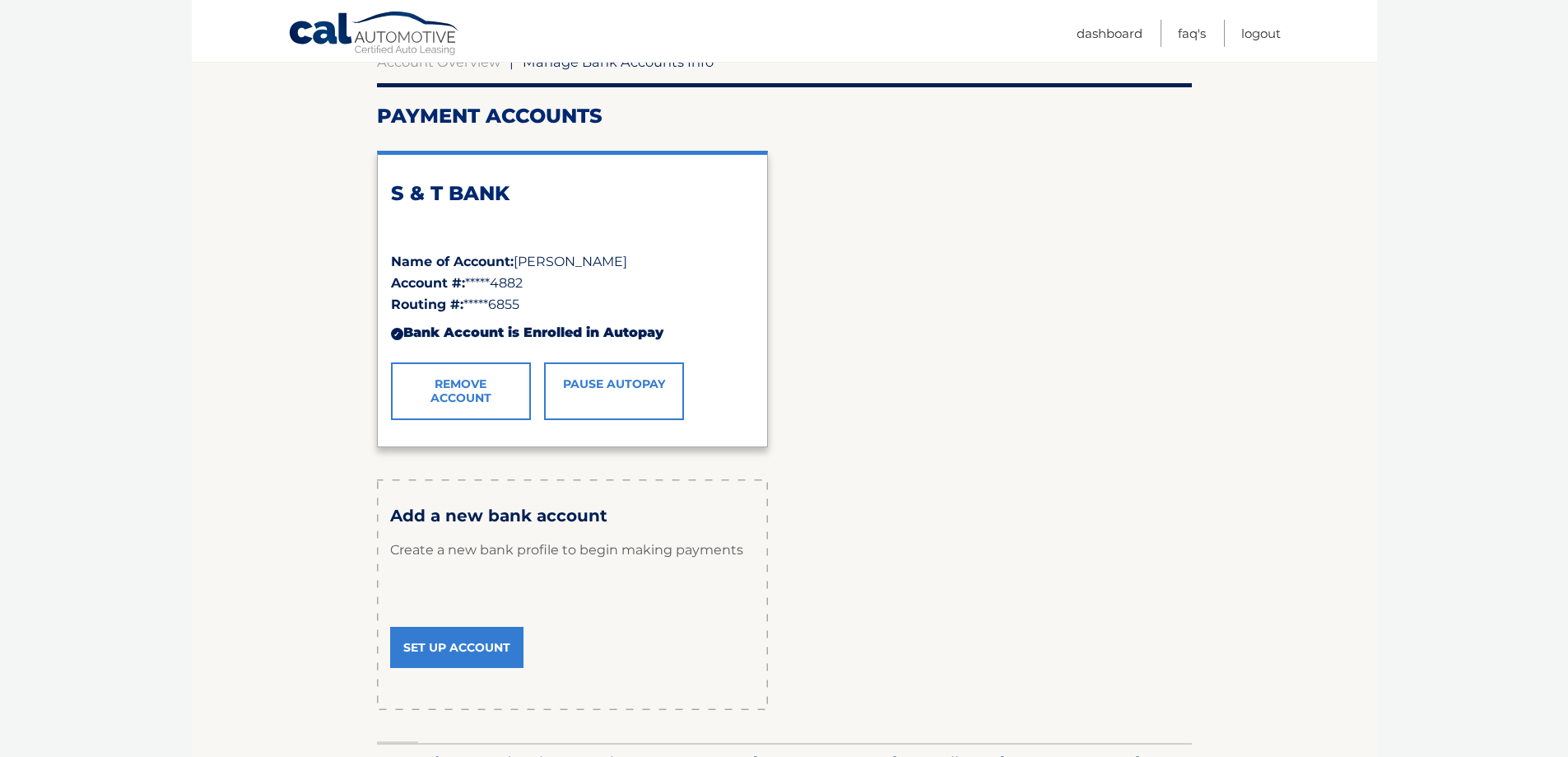
scroll to position [247, 0]
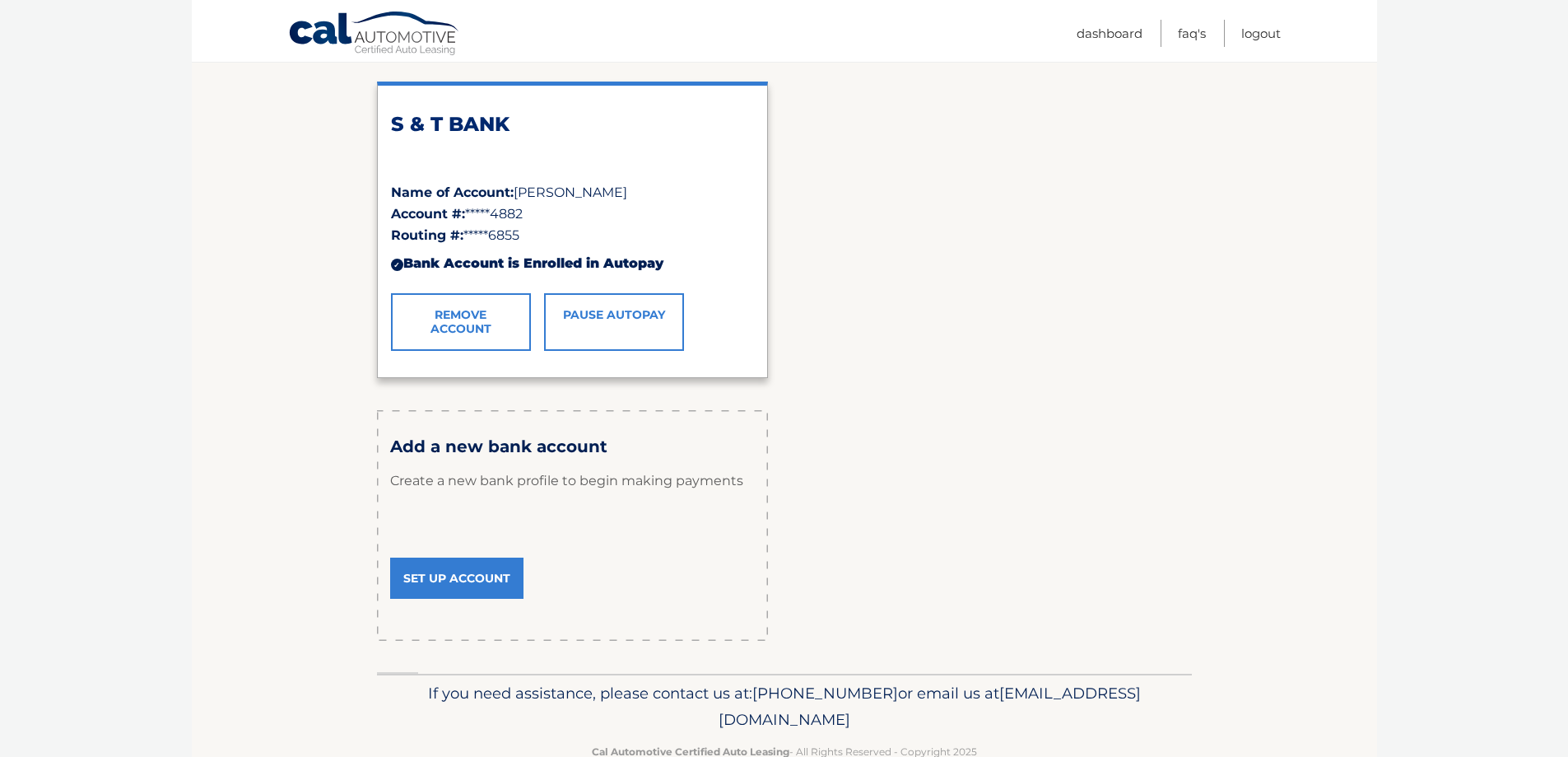
click at [478, 573] on link "Set Up Account" at bounding box center [457, 578] width 134 height 41
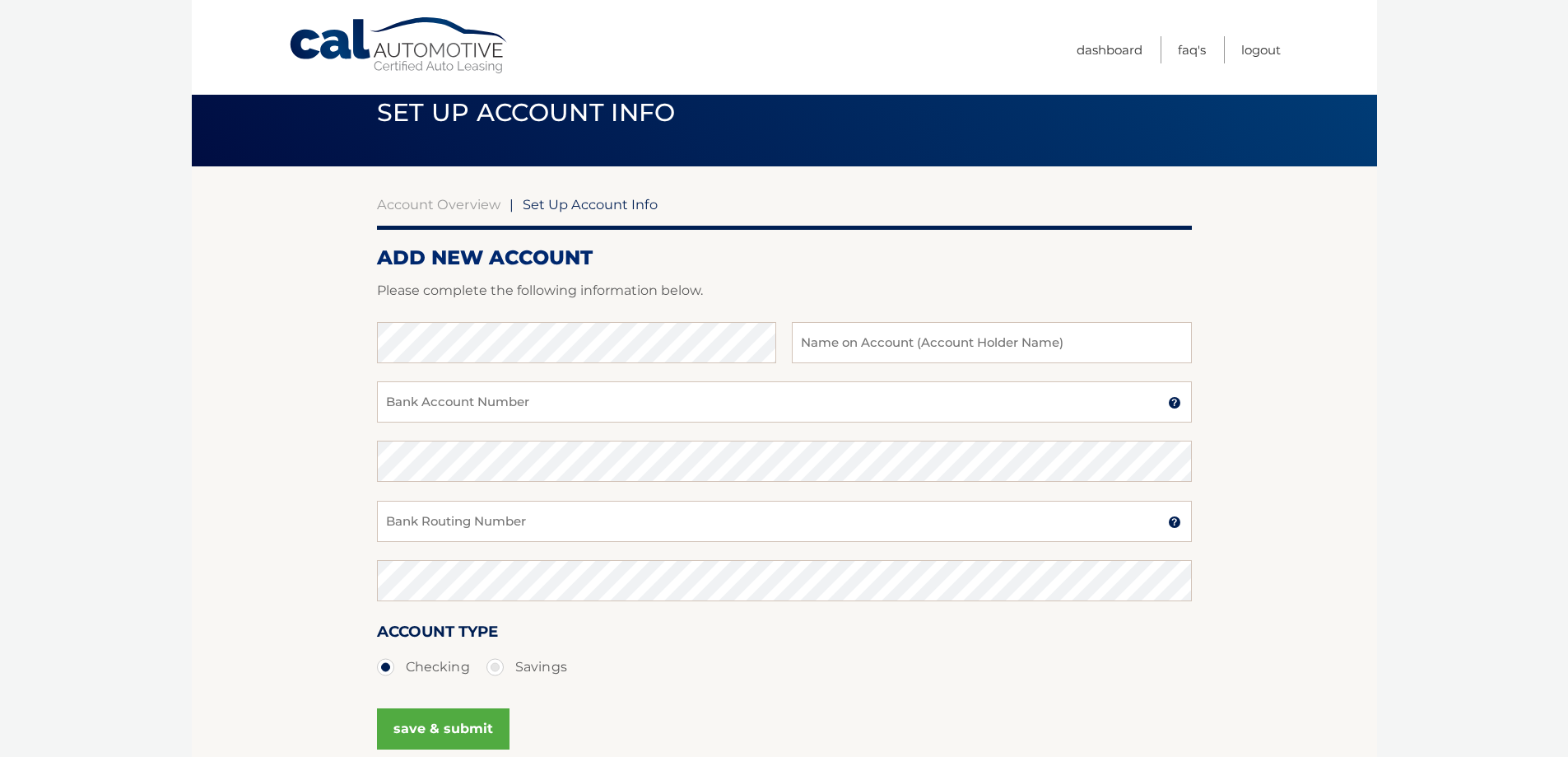
scroll to position [34, 0]
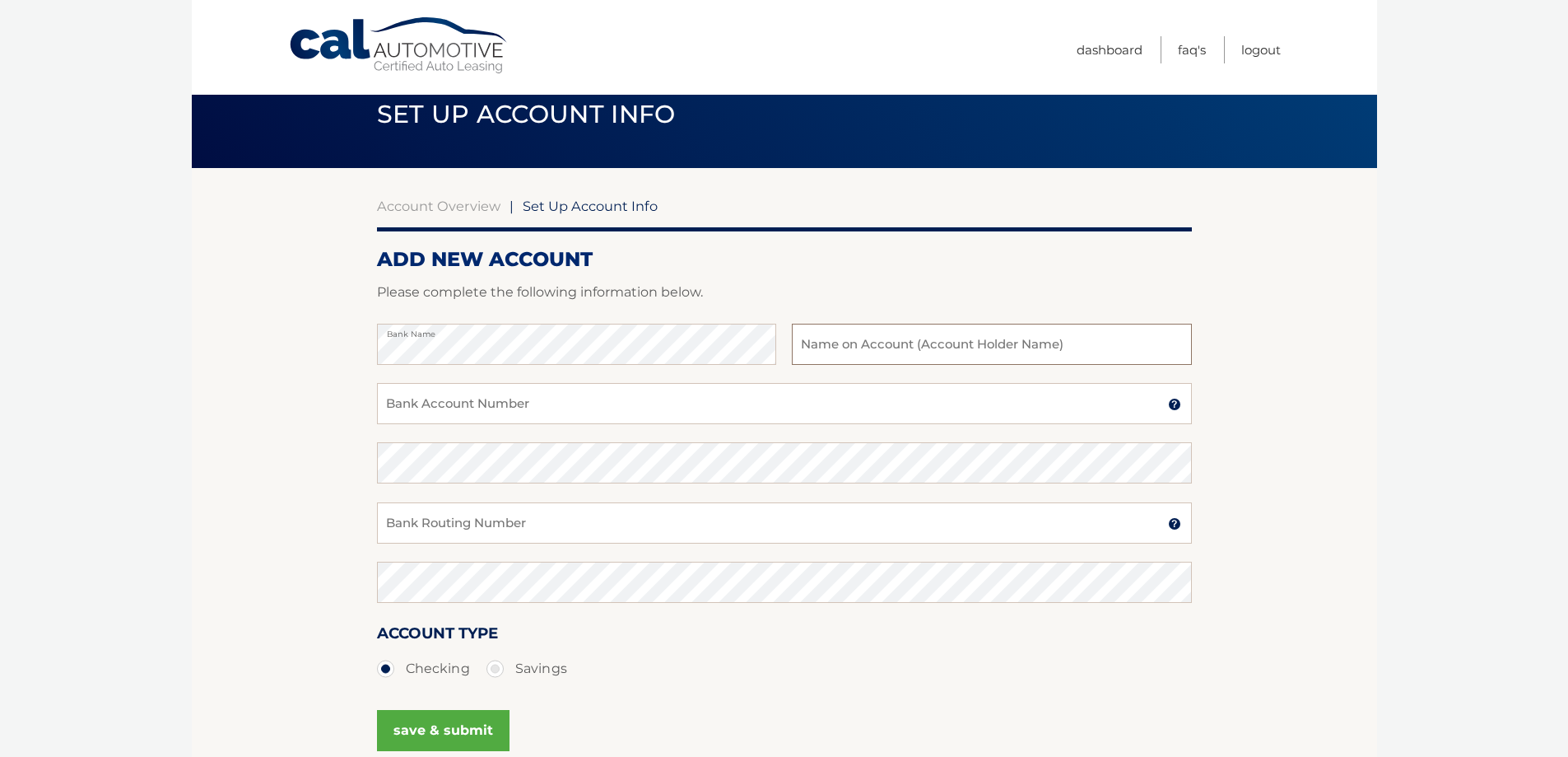
click at [823, 348] on input "text" at bounding box center [992, 344] width 399 height 41
type input "Debra Navari"
click at [604, 413] on input "Bank Account Number" at bounding box center [784, 403] width 815 height 41
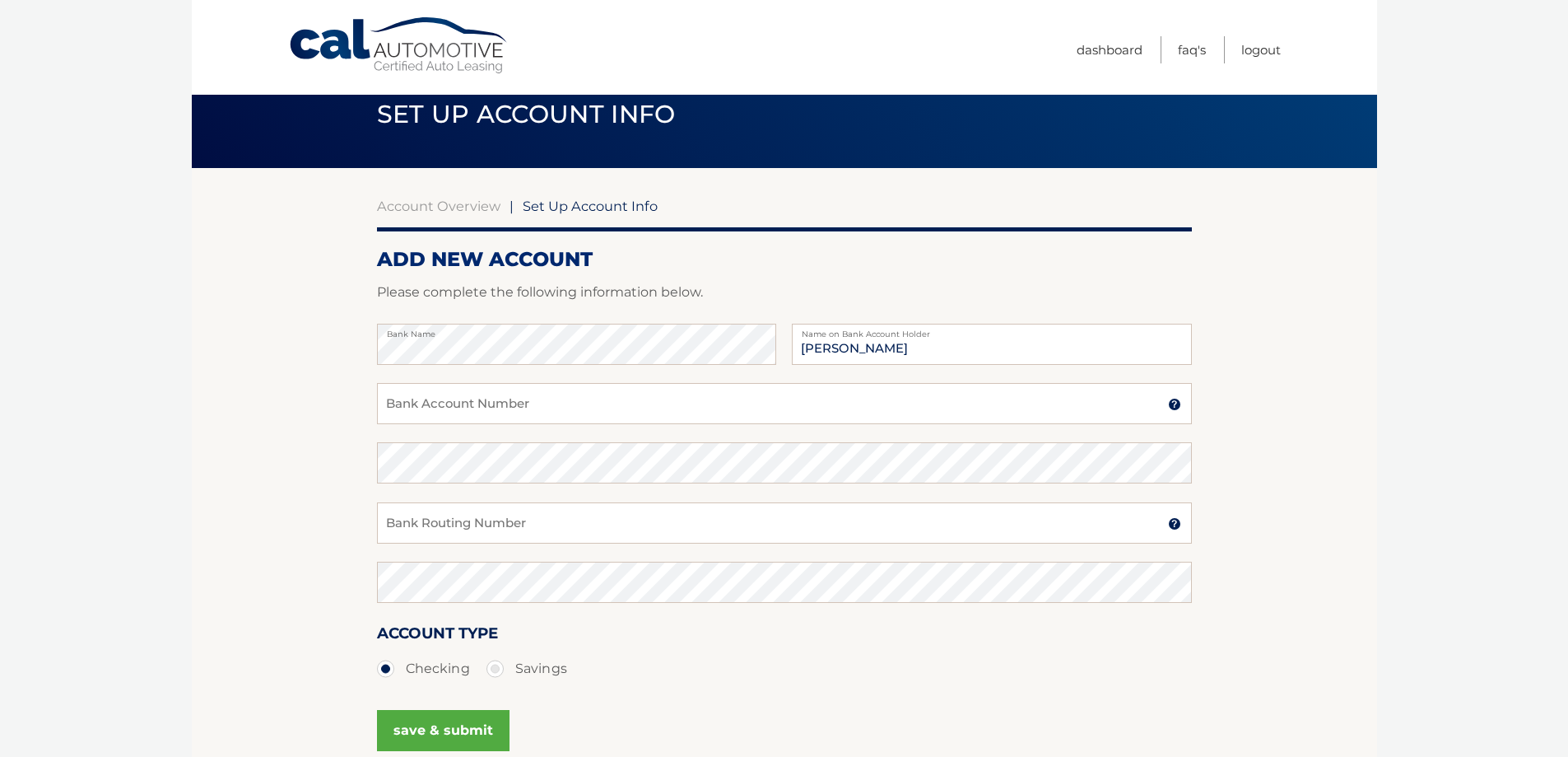
click at [1241, 314] on section "Account Overview | Set Up Account Info ADD NEW ACCOUNT Please complete the foll…" at bounding box center [784, 482] width 1185 height 628
click at [615, 410] on input "Bank Account Number" at bounding box center [784, 403] width 815 height 41
click at [369, 394] on section "Account Overview | Set Up Account Info ADD NEW ACCOUNT Please complete the foll…" at bounding box center [784, 482] width 1185 height 628
click at [315, 395] on section "Account Overview | Set Up Account Info ADD NEW ACCOUNT Please complete the foll…" at bounding box center [784, 482] width 1185 height 628
click at [1112, 46] on link "Dashboard" at bounding box center [1110, 50] width 66 height 27
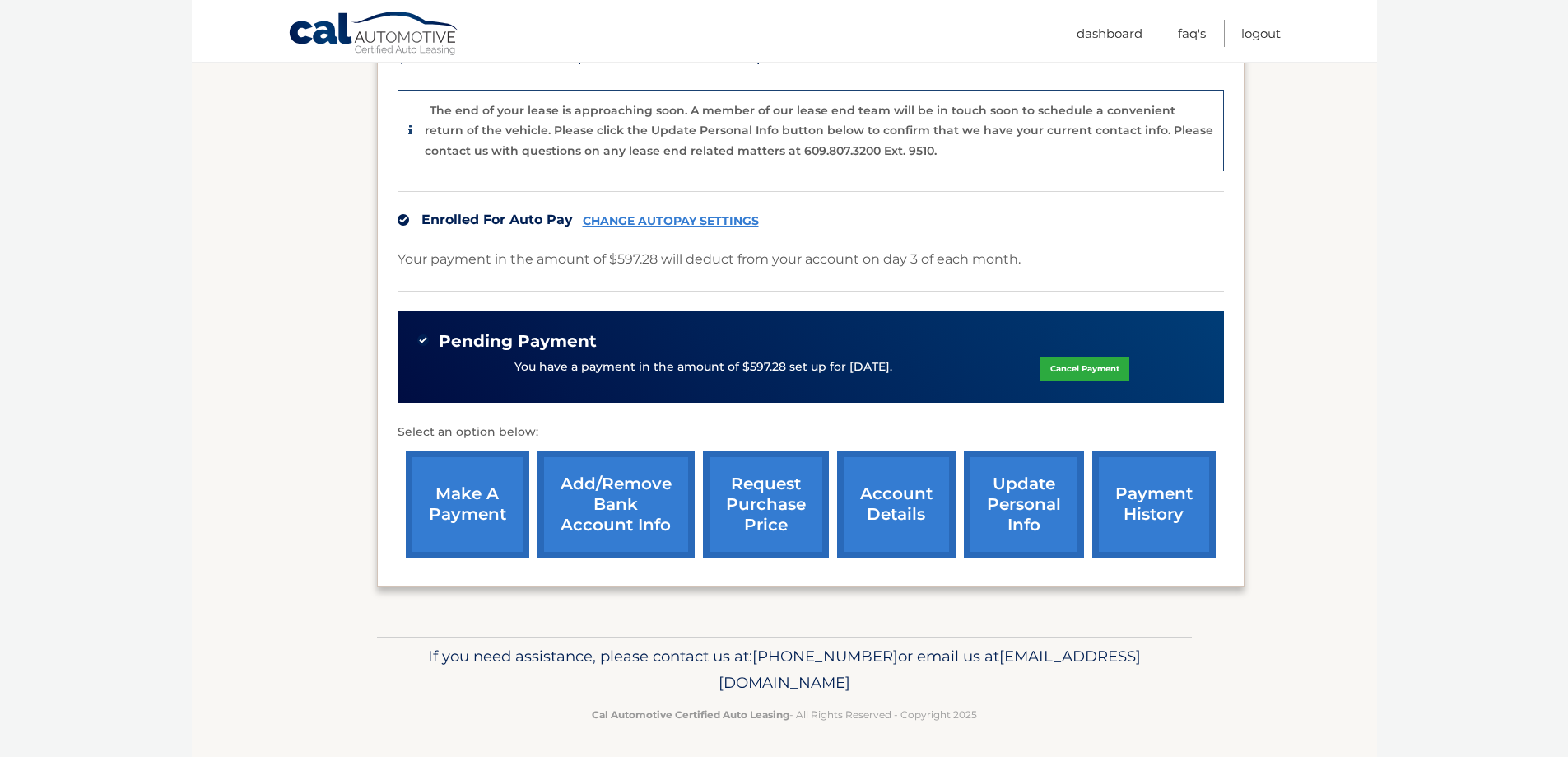
scroll to position [412, 0]
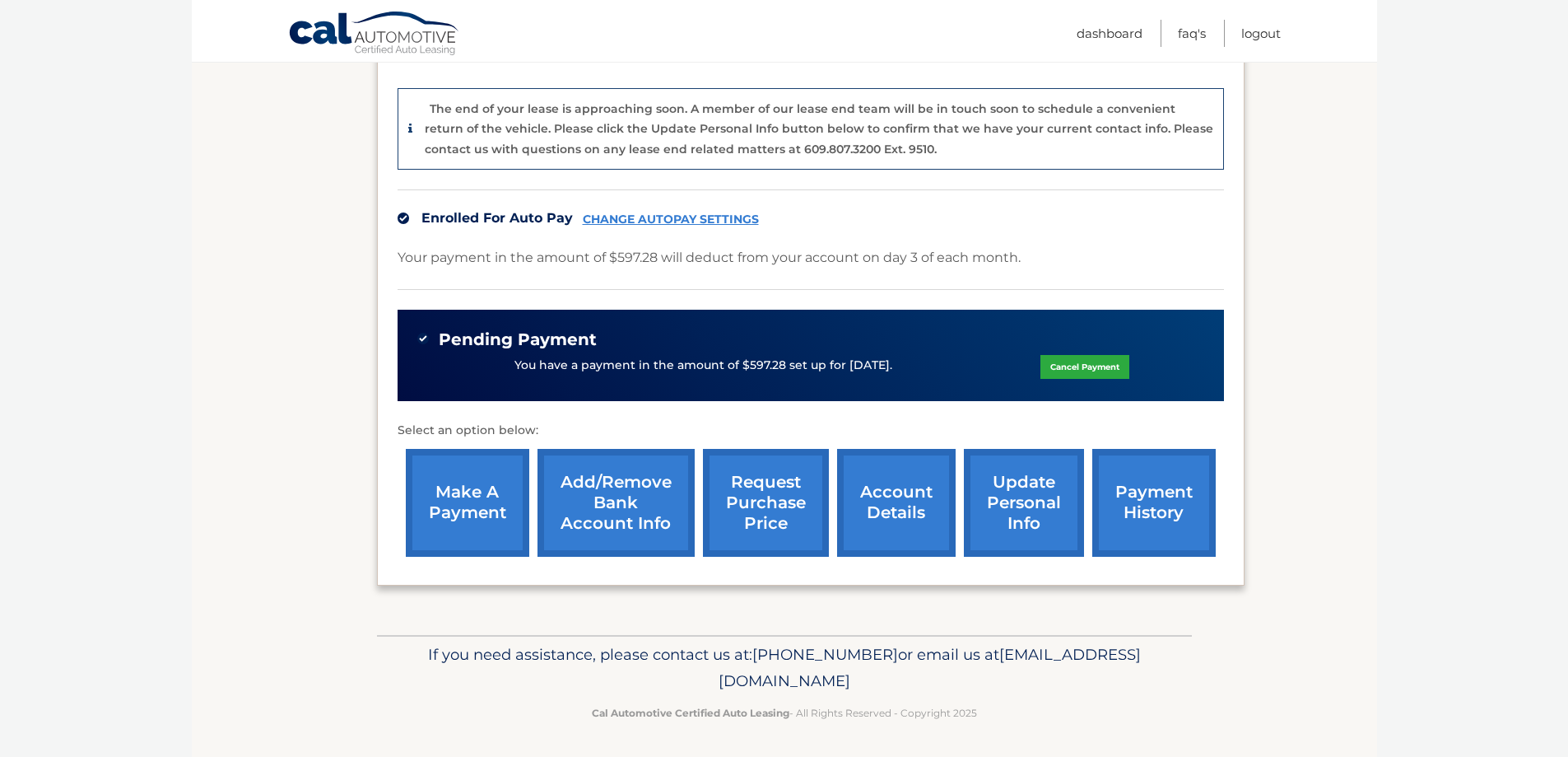
click at [905, 507] on link "account details" at bounding box center [896, 503] width 118 height 108
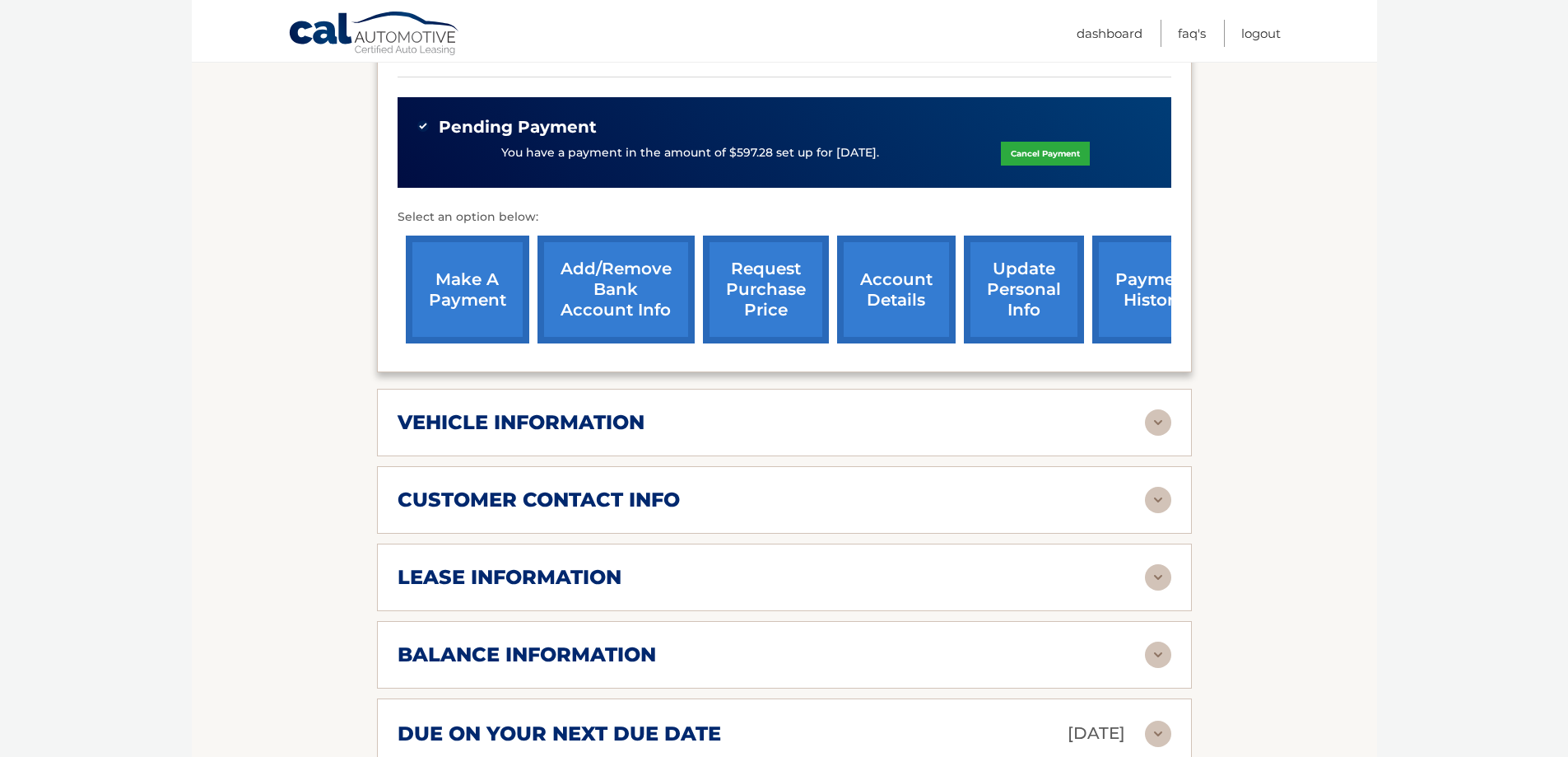
scroll to position [577, 0]
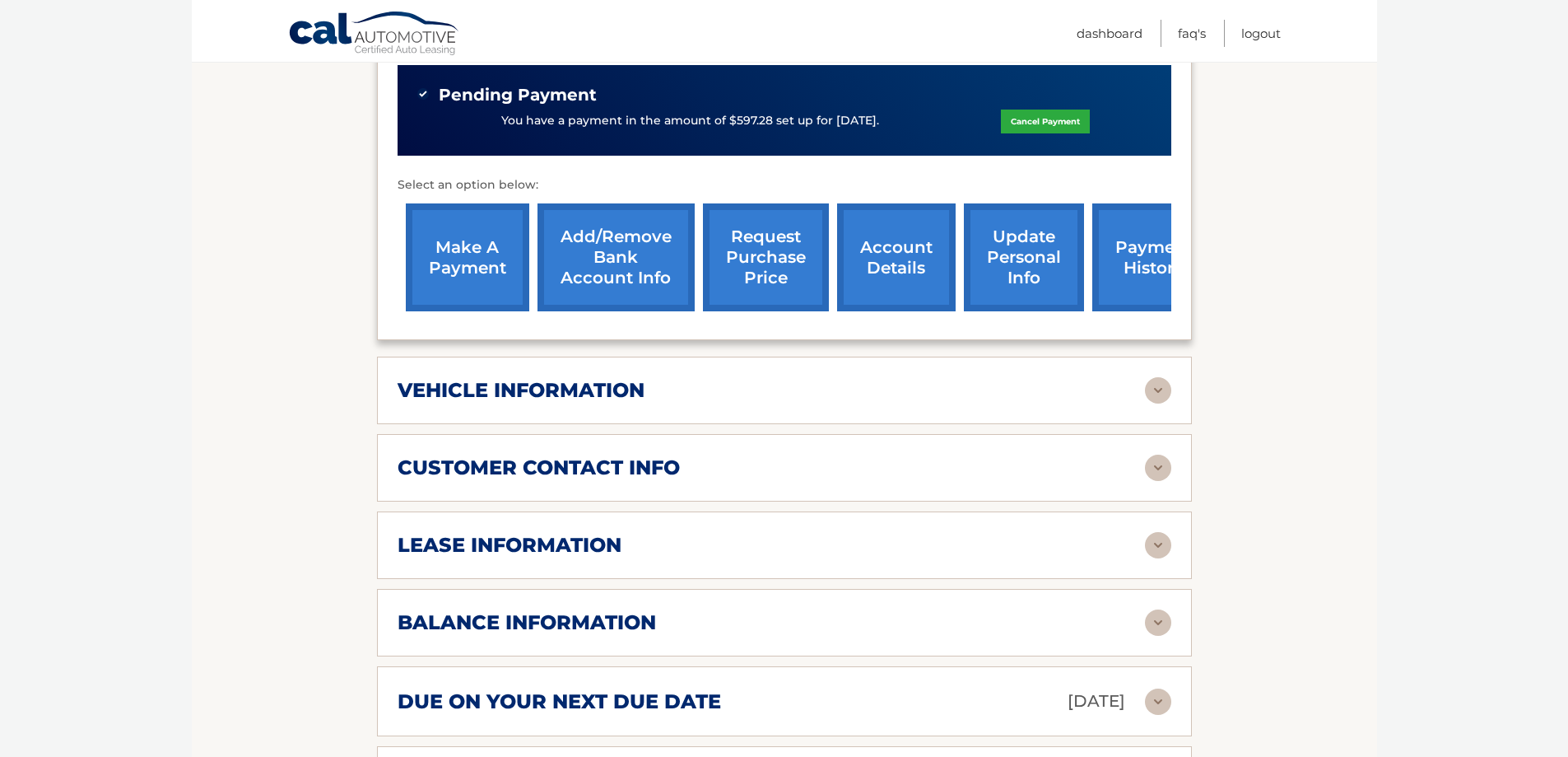
drag, startPoint x: 750, startPoint y: 523, endPoint x: 741, endPoint y: 533, distance: 13.5
click at [745, 529] on div "lease information Contract Start Date Sep 03, 2022 Term 39 Maturity Date Dec 03…" at bounding box center [784, 546] width 815 height 68
click at [741, 533] on div "lease information" at bounding box center [771, 545] width 747 height 25
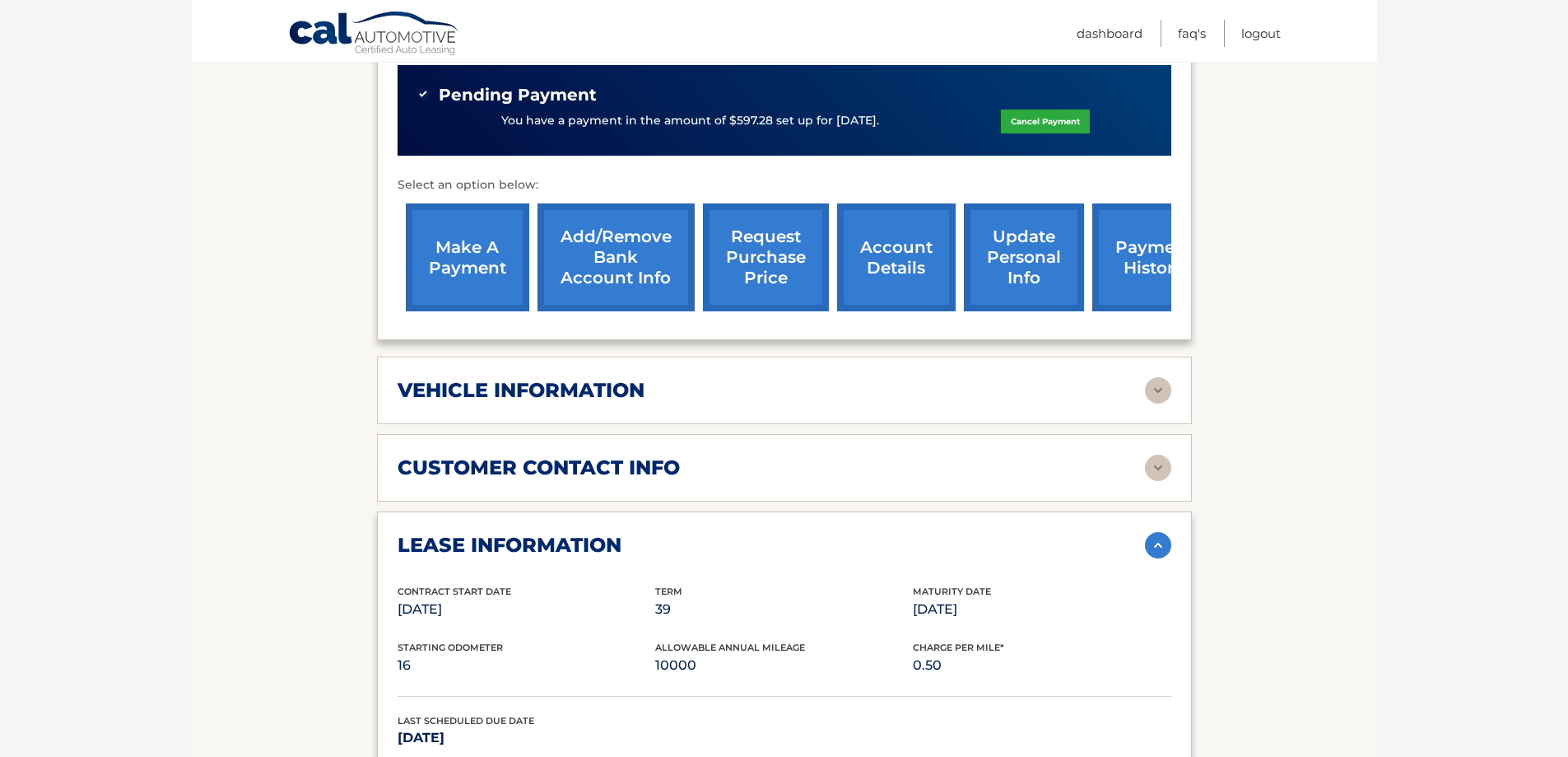
click at [741, 533] on div "lease information" at bounding box center [771, 545] width 747 height 25
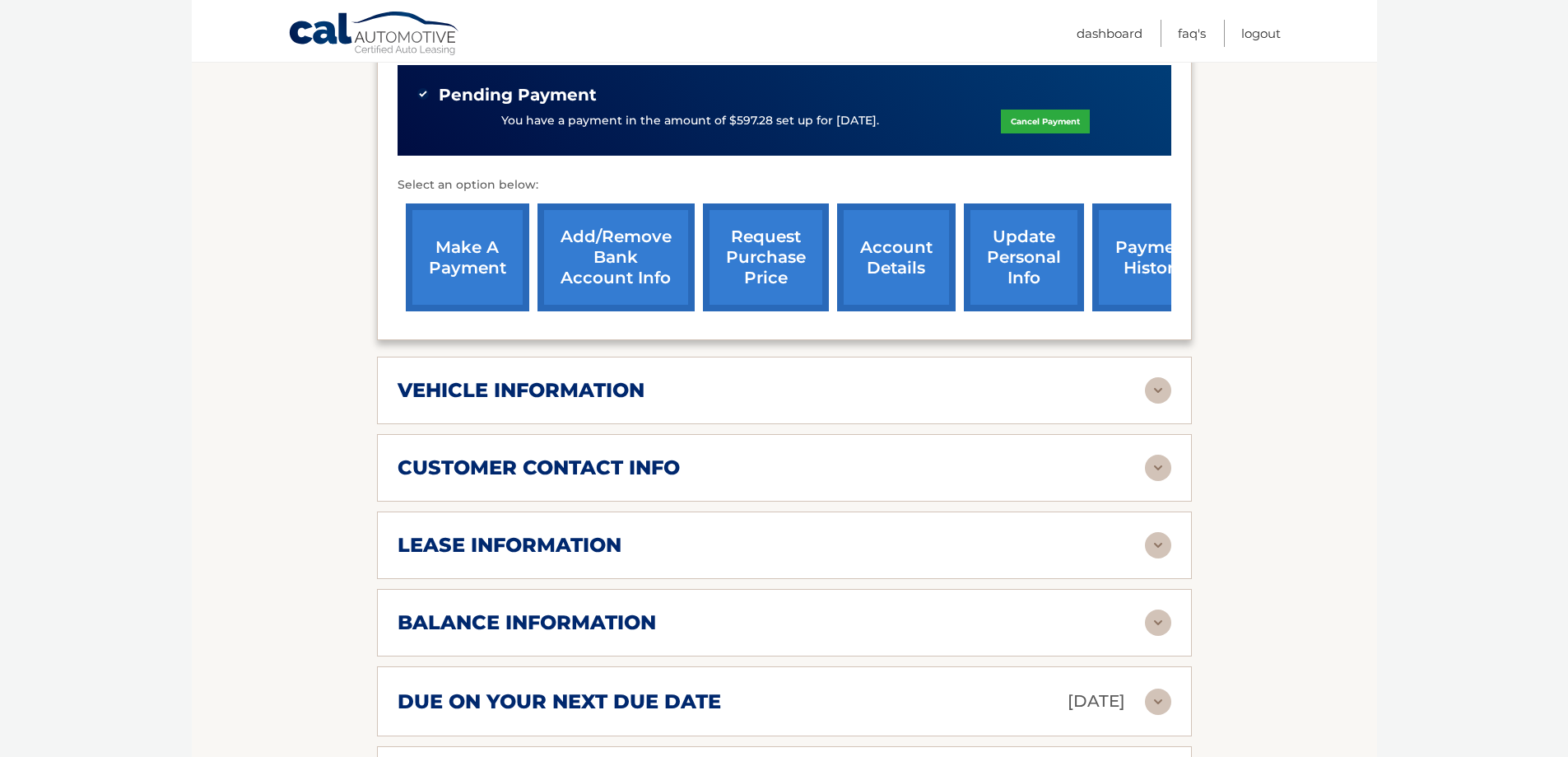
click at [702, 469] on div "customer contact info" at bounding box center [771, 467] width 747 height 25
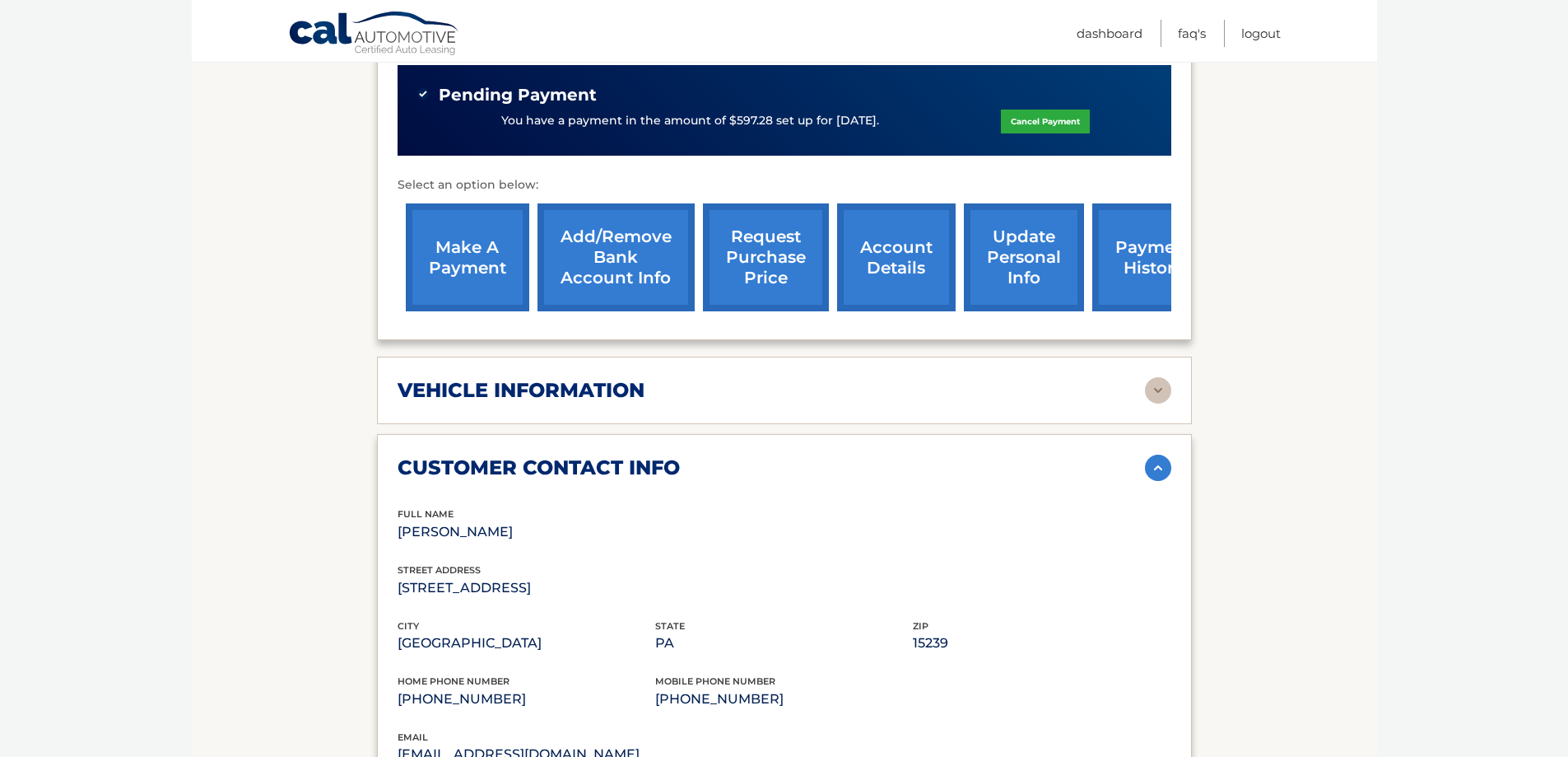
click at [702, 469] on div "customer contact info" at bounding box center [771, 467] width 747 height 25
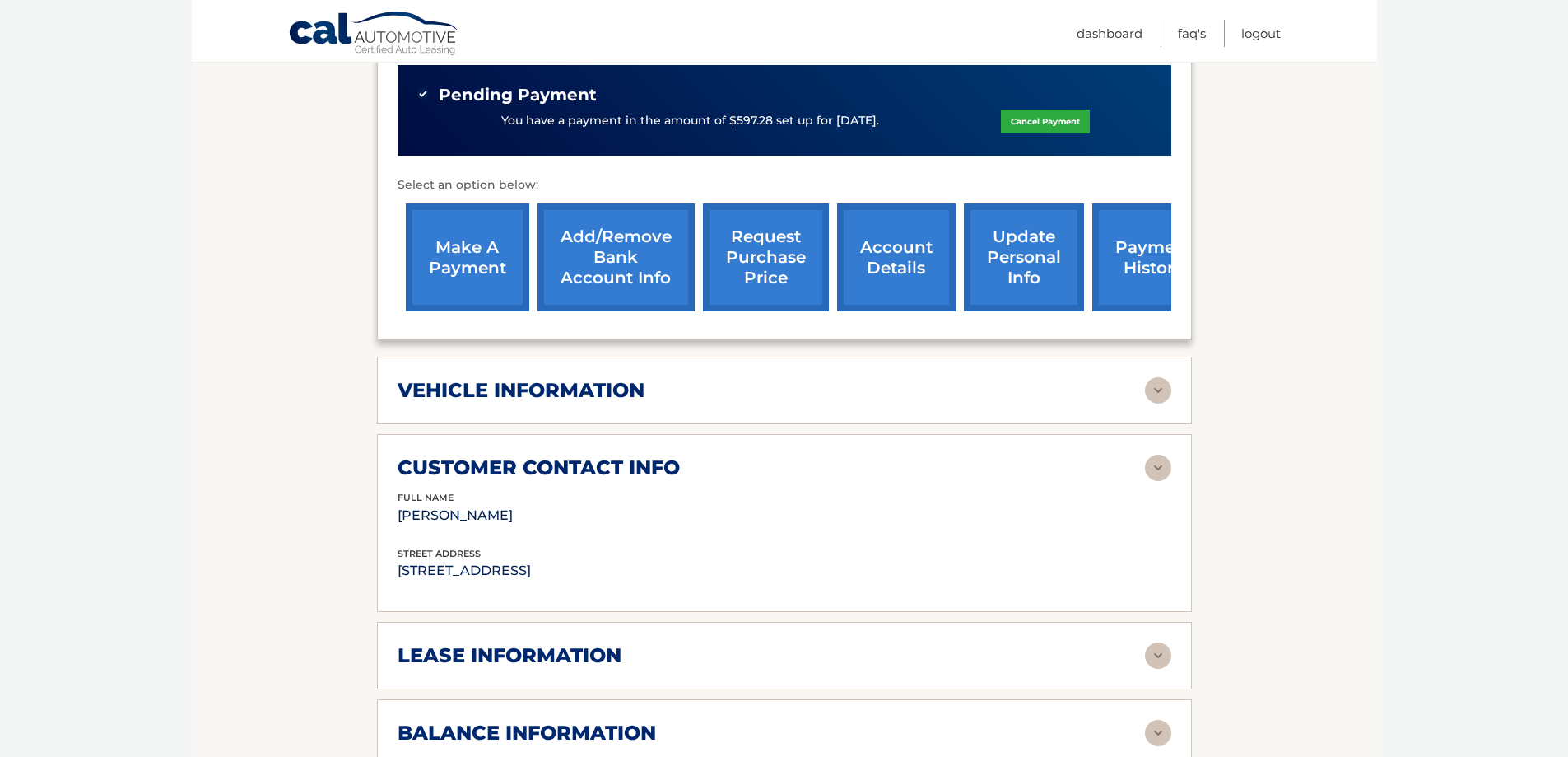
click at [664, 387] on div "vehicle information" at bounding box center [771, 390] width 747 height 25
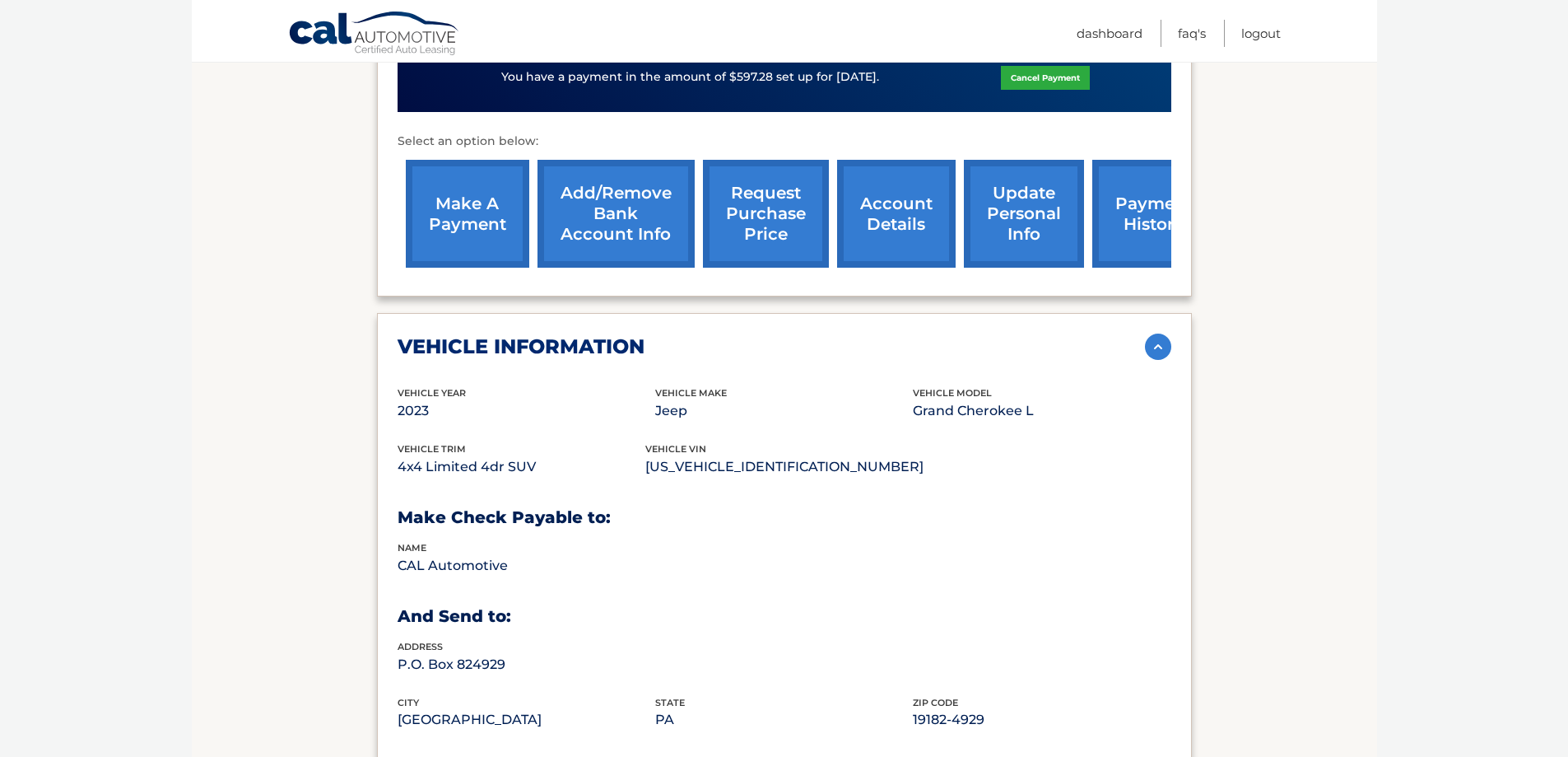
scroll to position [659, 0]
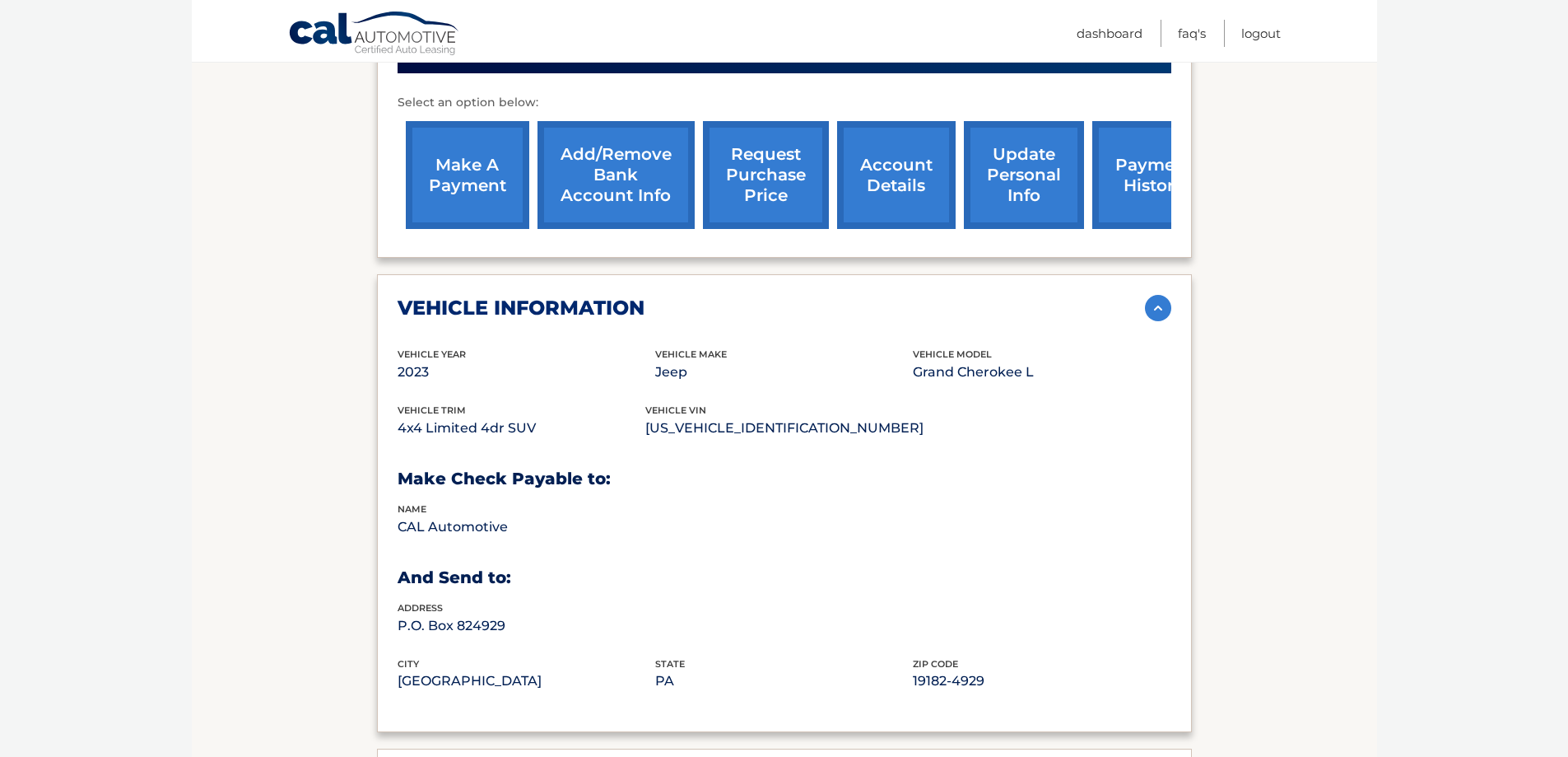
click at [655, 320] on div "vehicle information" at bounding box center [771, 308] width 747 height 25
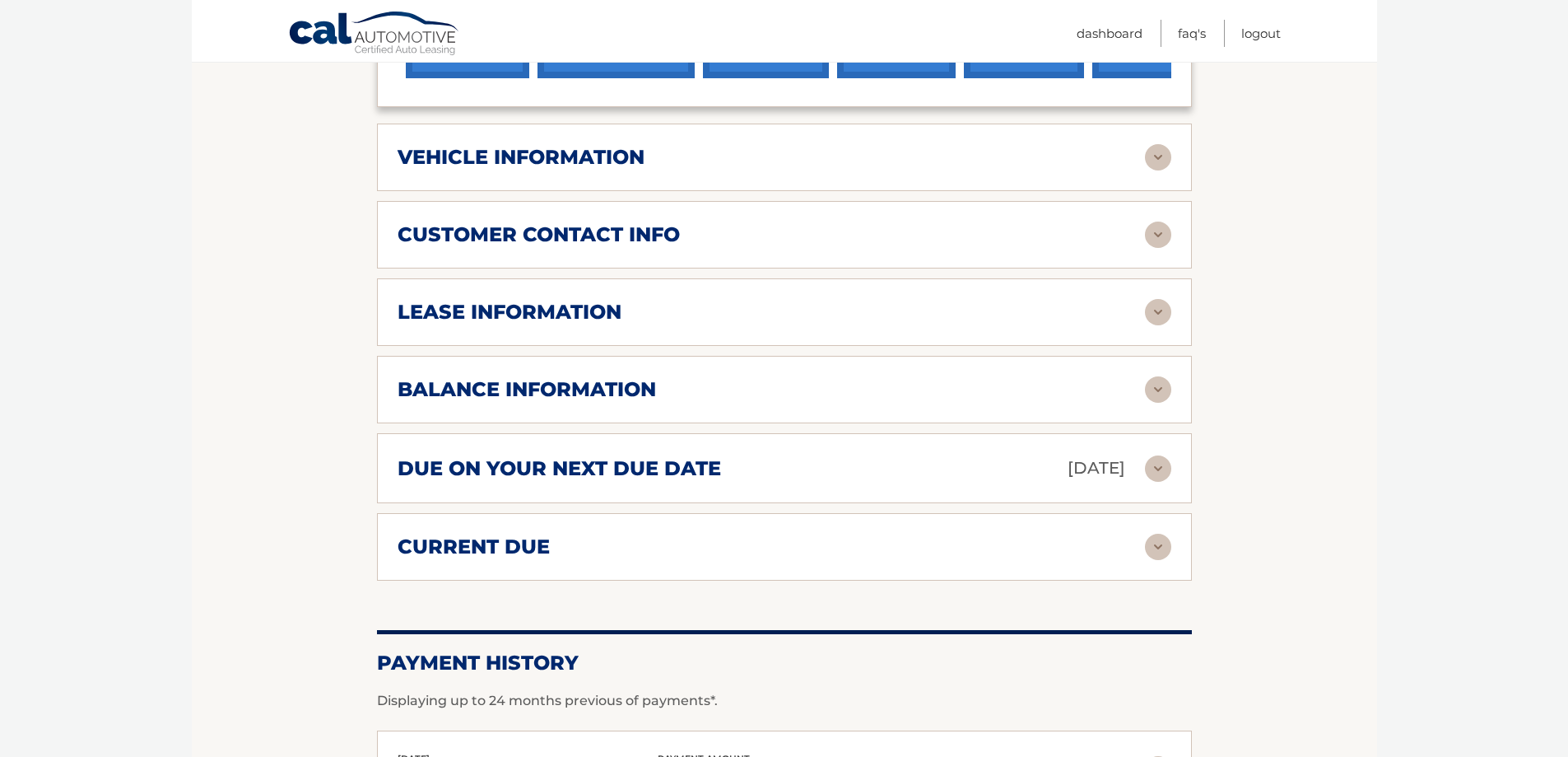
scroll to position [824, 0]
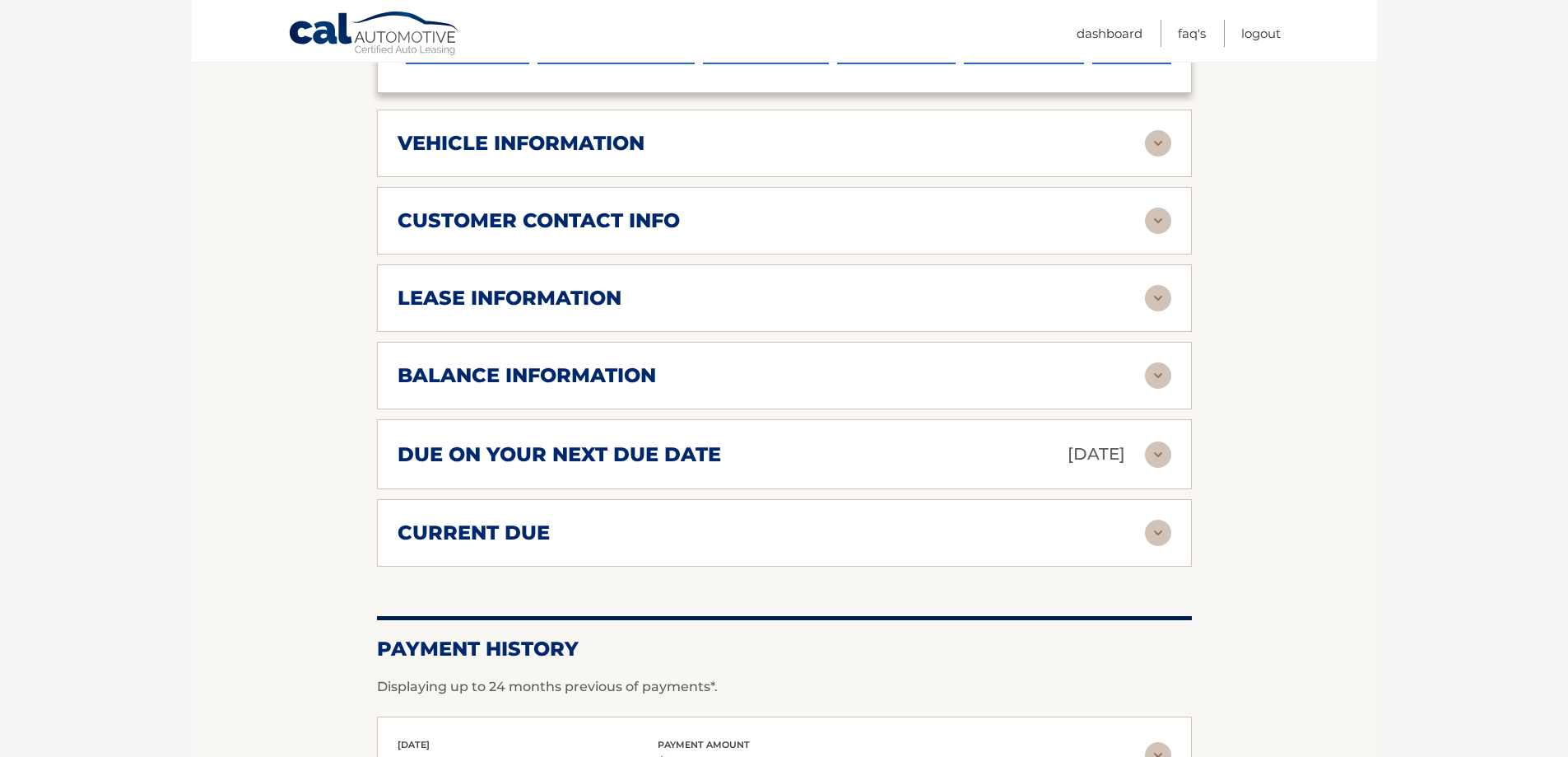
click at [655, 320] on div "lease information Contract Start Date Sep 03, 2022 Term 39 Maturity Date Dec 03…" at bounding box center [784, 299] width 815 height 68
click at [652, 310] on div "lease information" at bounding box center [771, 298] width 747 height 25
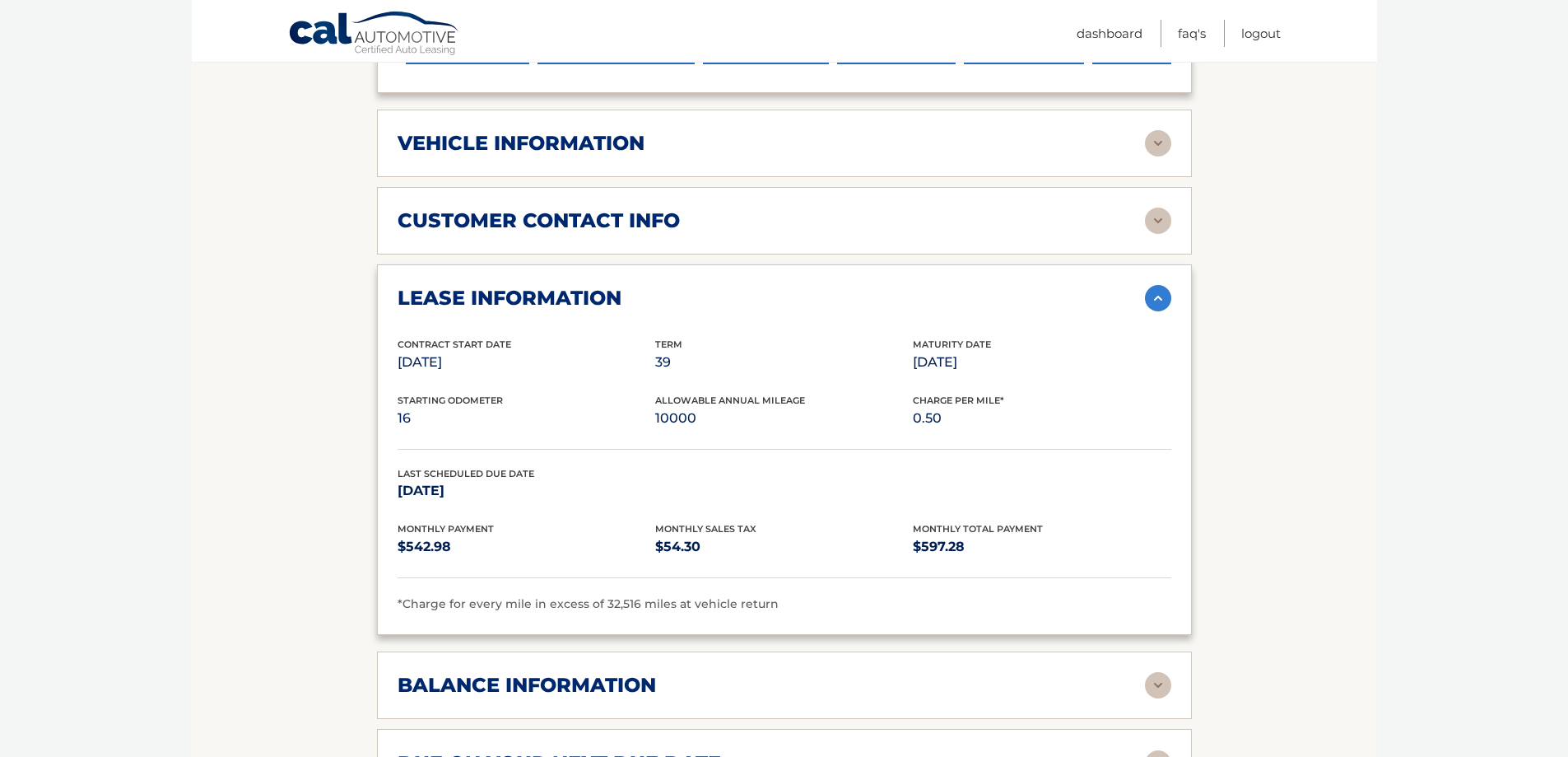
click at [652, 310] on div "lease information" at bounding box center [771, 298] width 747 height 25
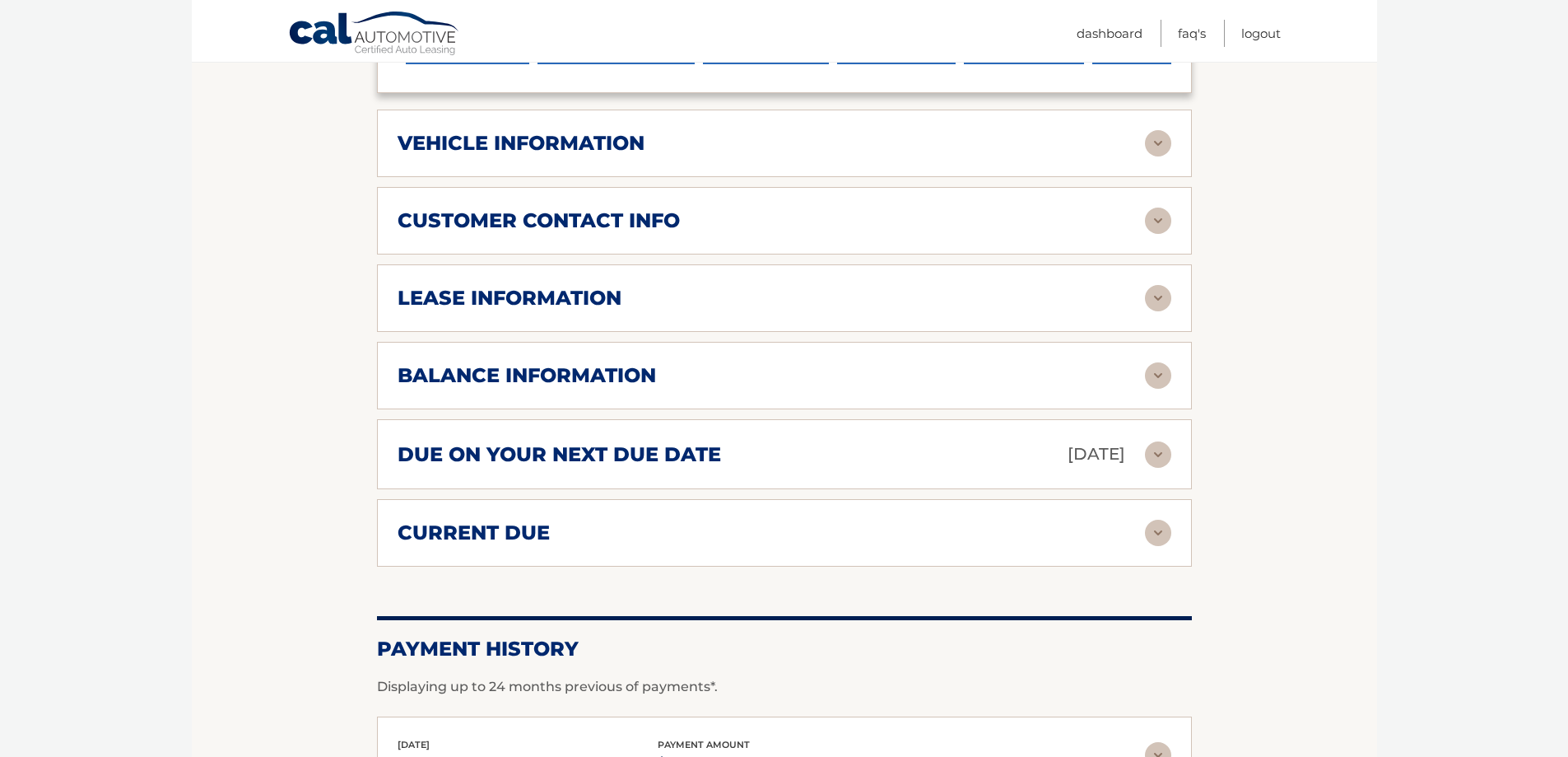
click at [610, 365] on h2 "balance information" at bounding box center [527, 375] width 259 height 25
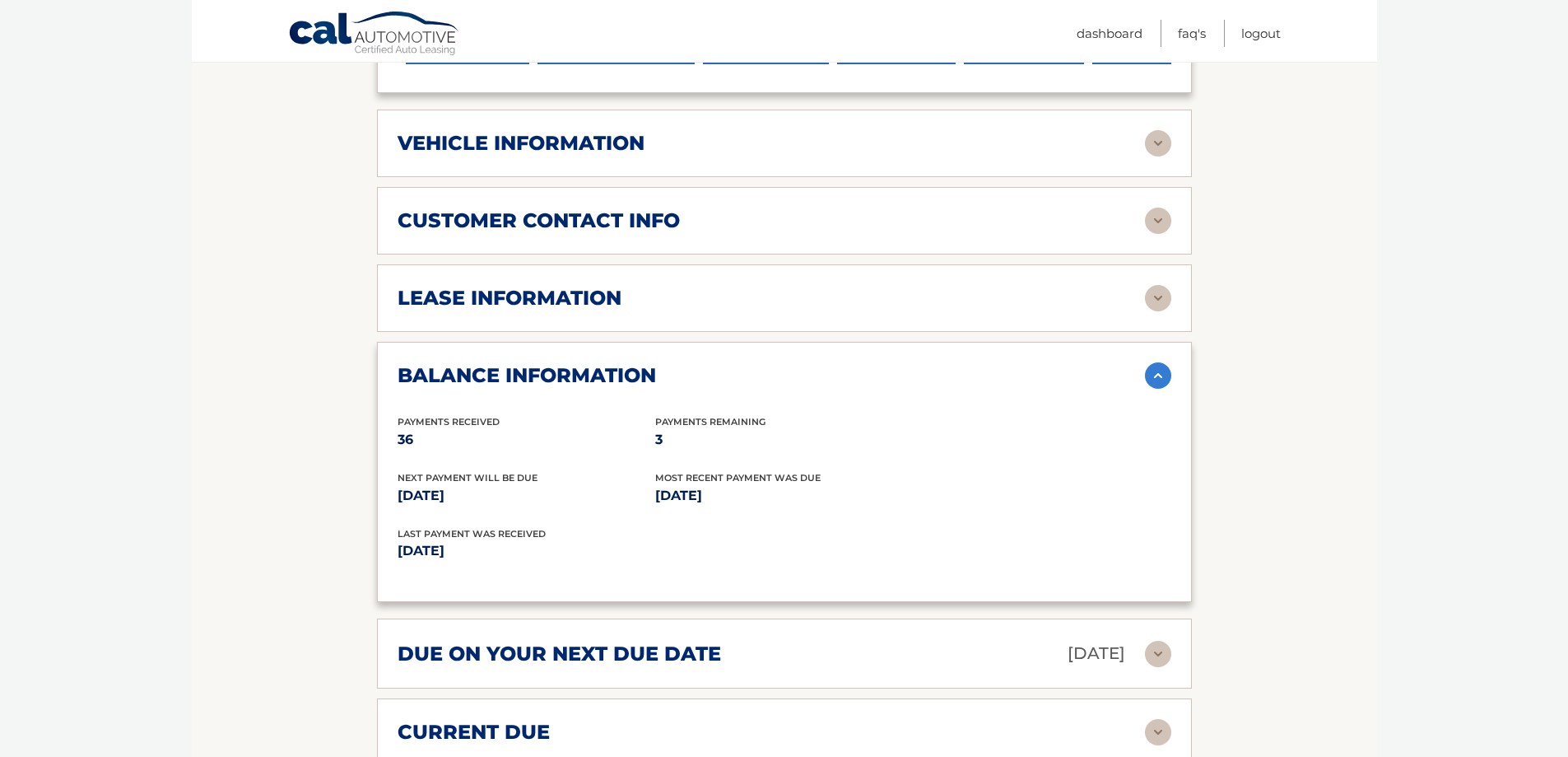
click at [610, 365] on h2 "balance information" at bounding box center [527, 375] width 259 height 25
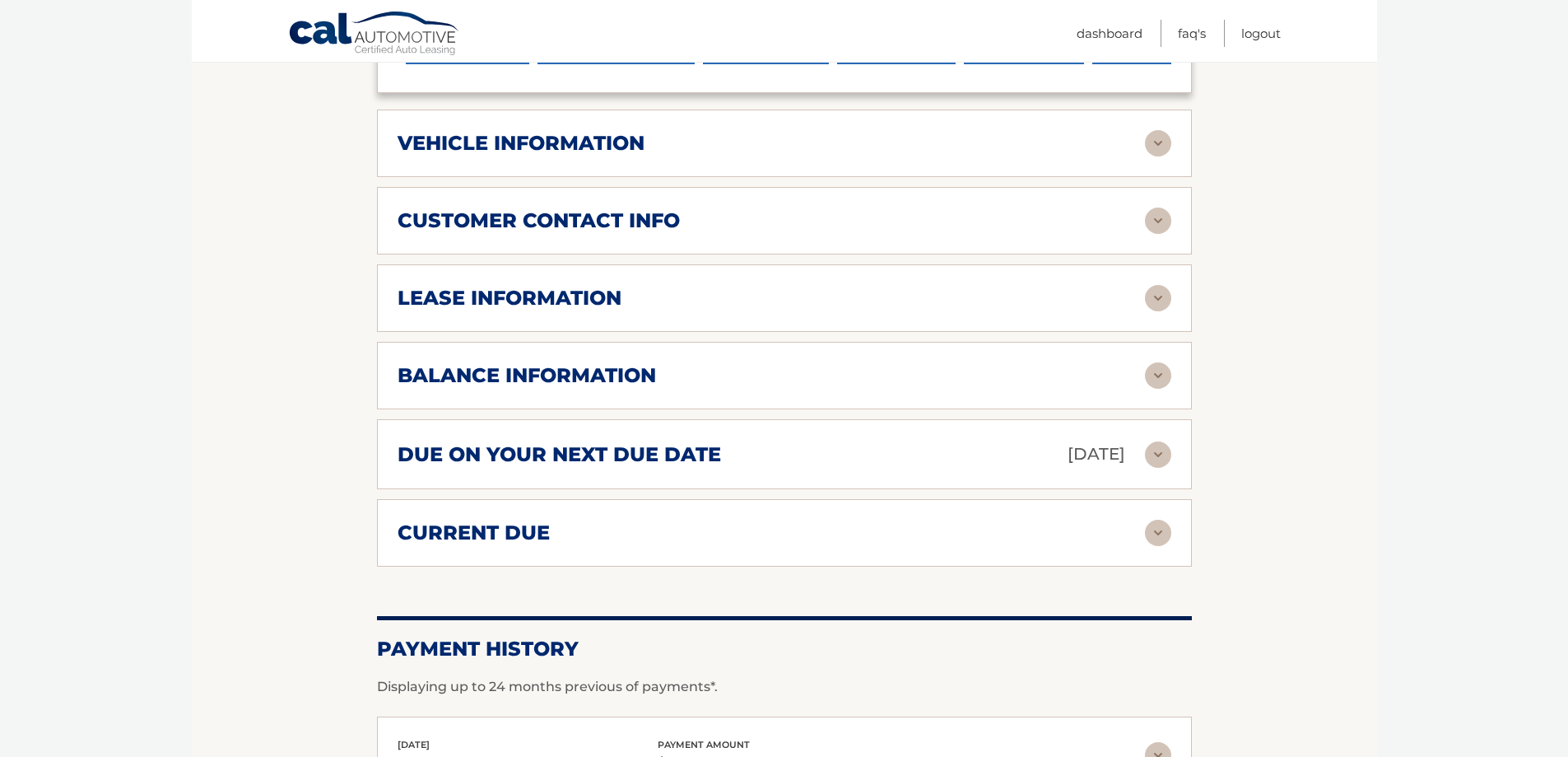
click at [555, 439] on div "due on your next due date Sep 03, 2025 Late Charges $0.00 Miscellaneous Charges…" at bounding box center [784, 454] width 815 height 70
click at [550, 462] on h2 "due on your next due date" at bounding box center [559, 454] width 324 height 25
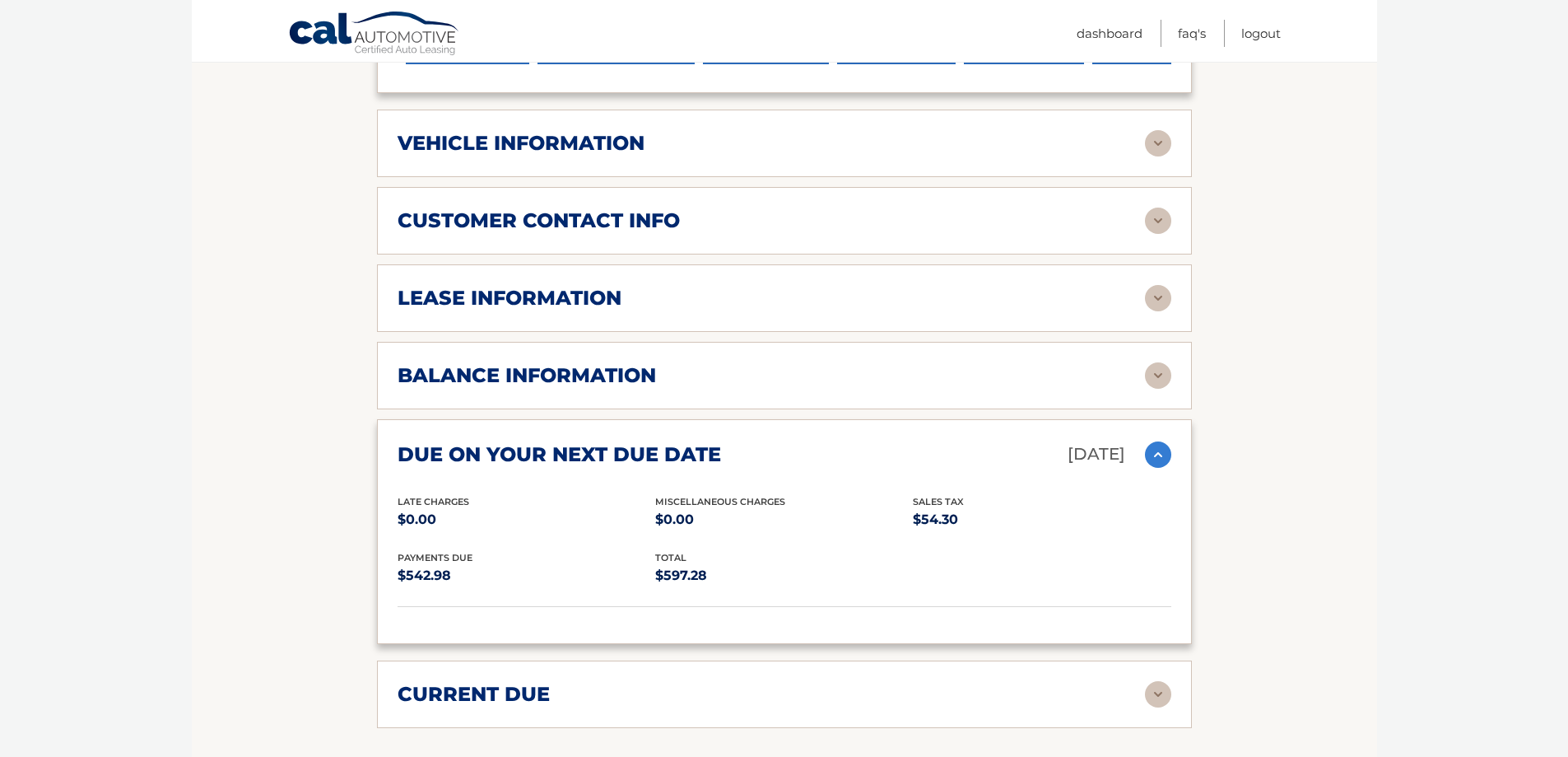
click at [550, 462] on h2 "due on your next due date" at bounding box center [559, 454] width 324 height 25
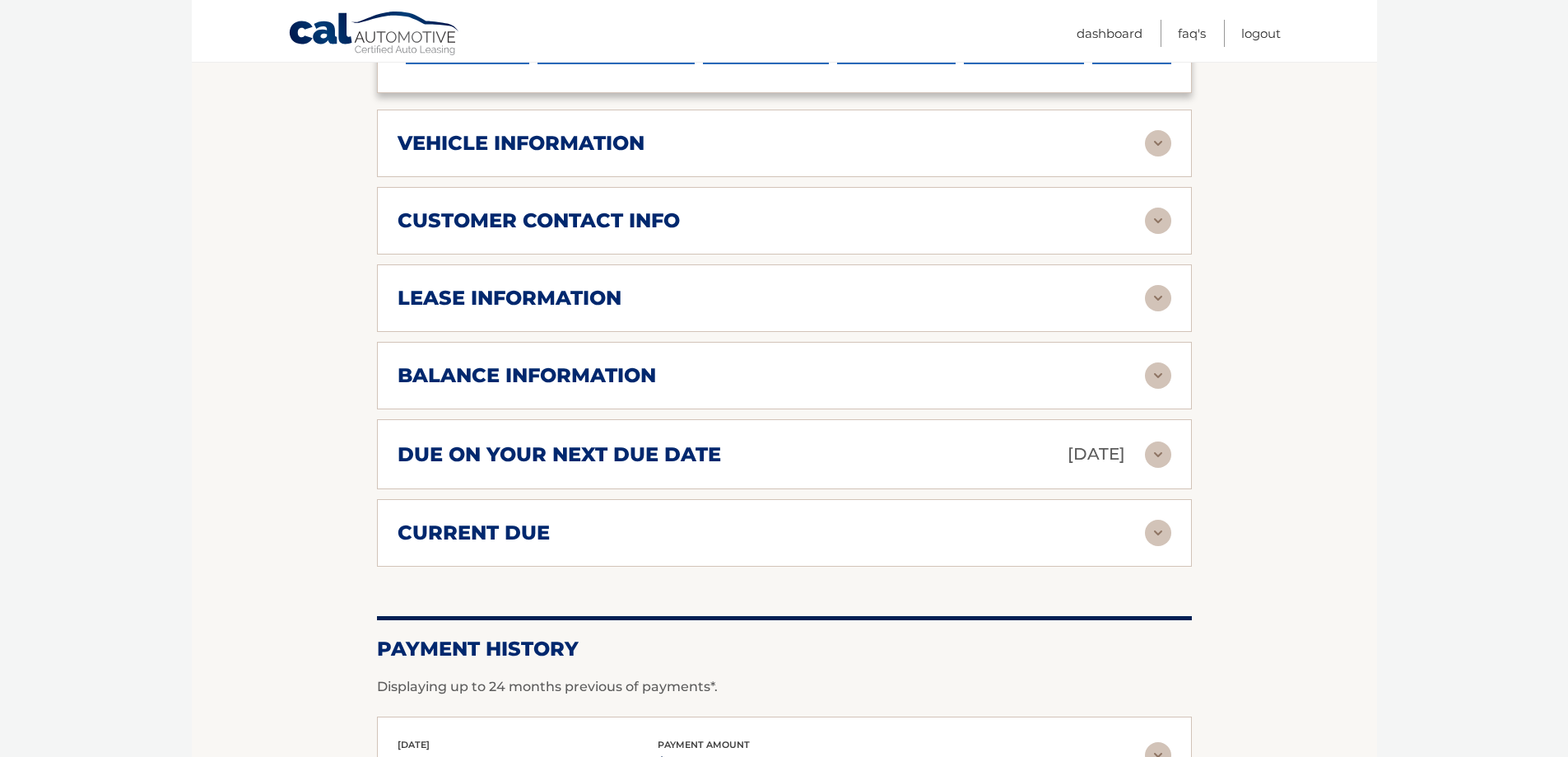
click at [509, 546] on h2 "current due" at bounding box center [473, 532] width 152 height 25
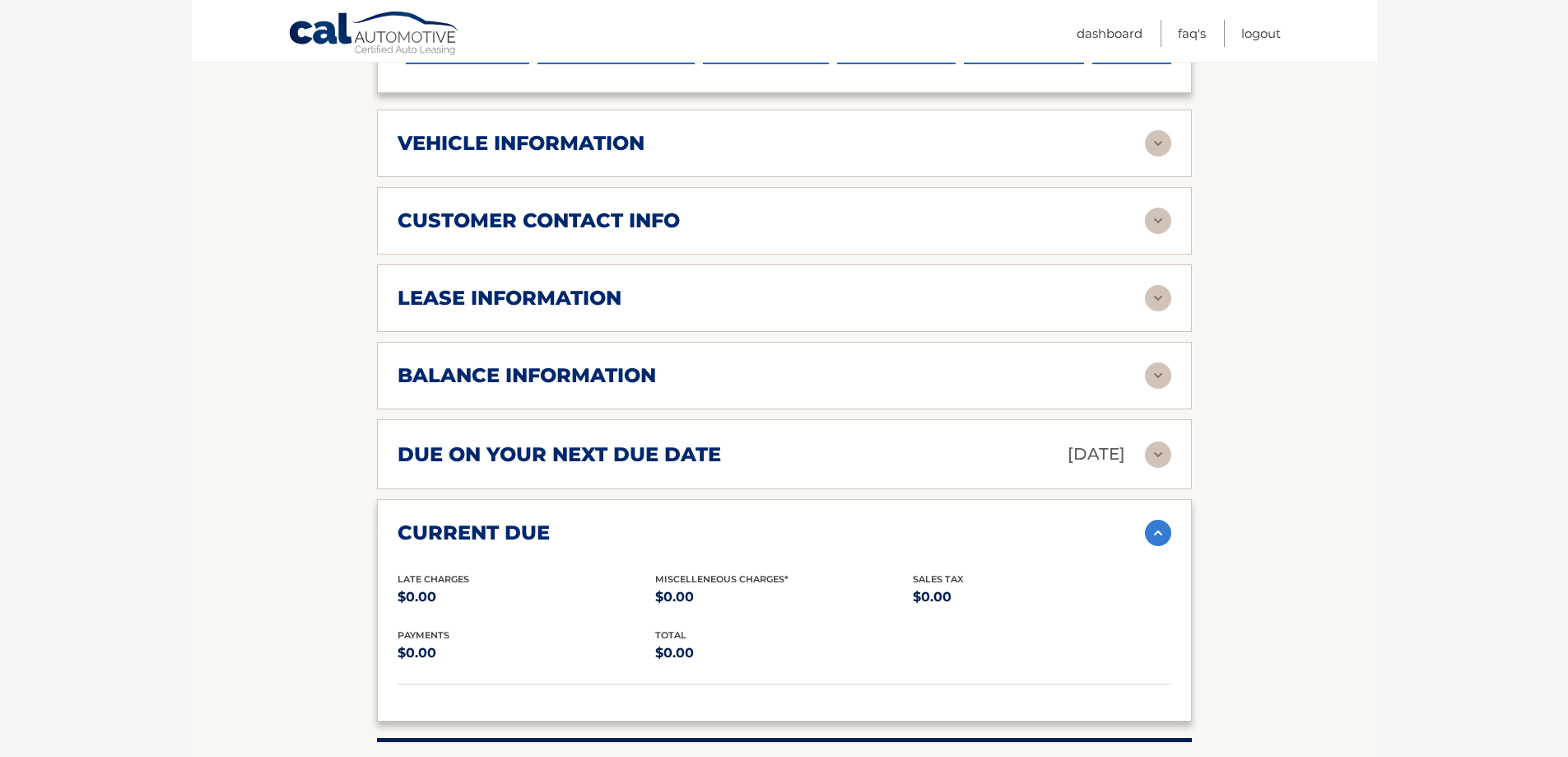
click at [509, 546] on h2 "current due" at bounding box center [473, 532] width 152 height 25
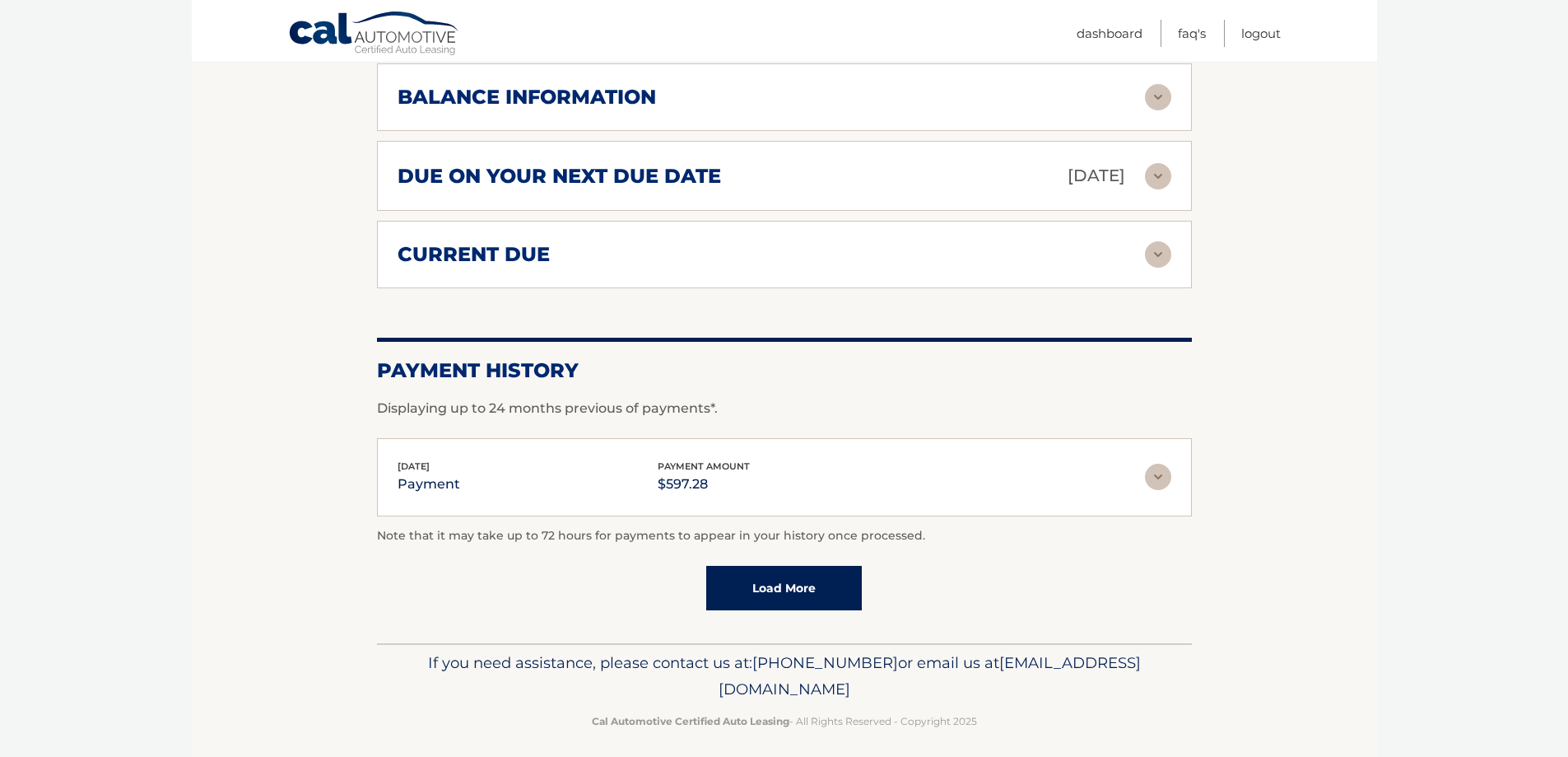
scroll to position [1112, 0]
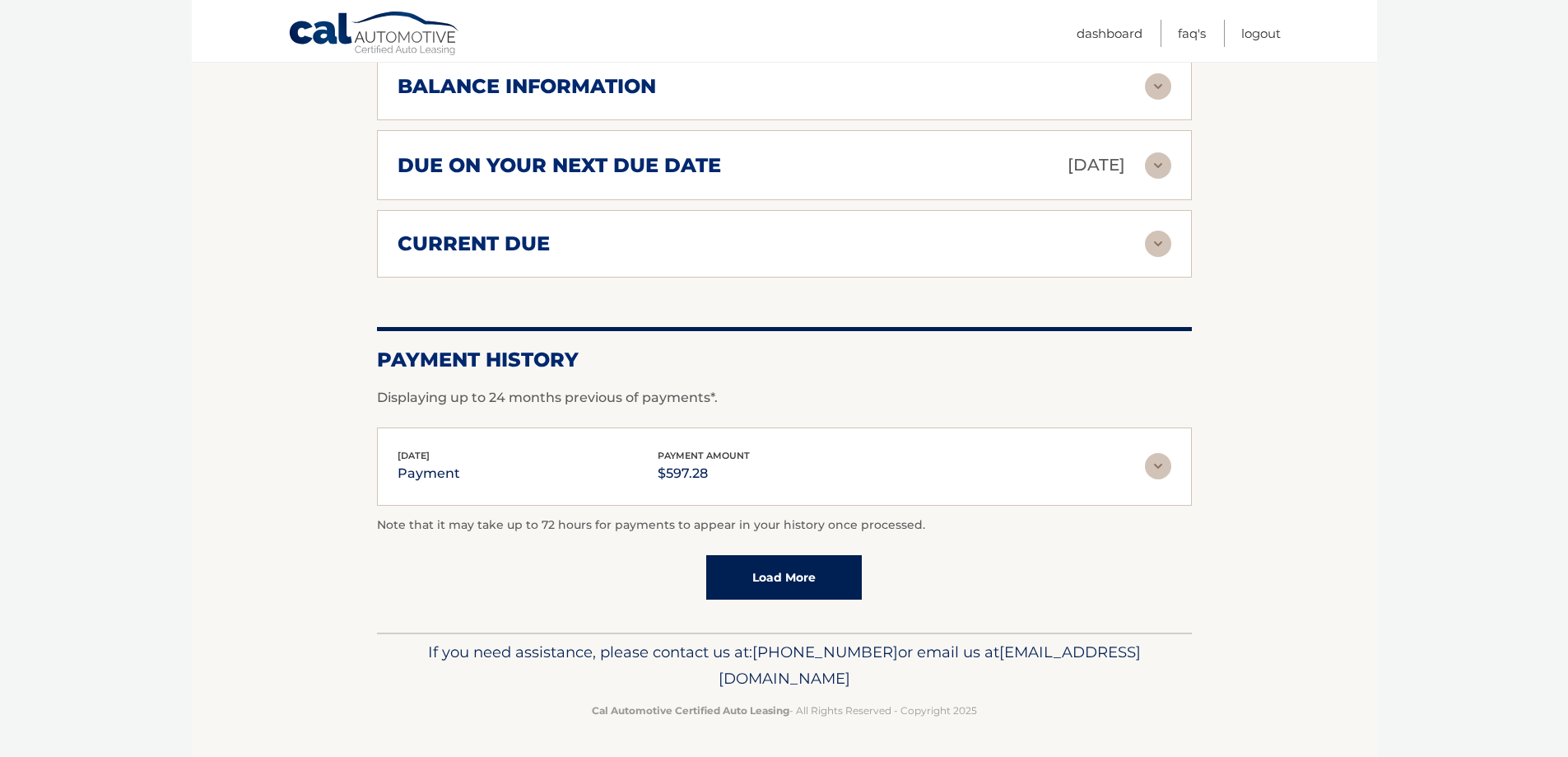
click at [1165, 465] on img at bounding box center [1157, 466] width 26 height 26
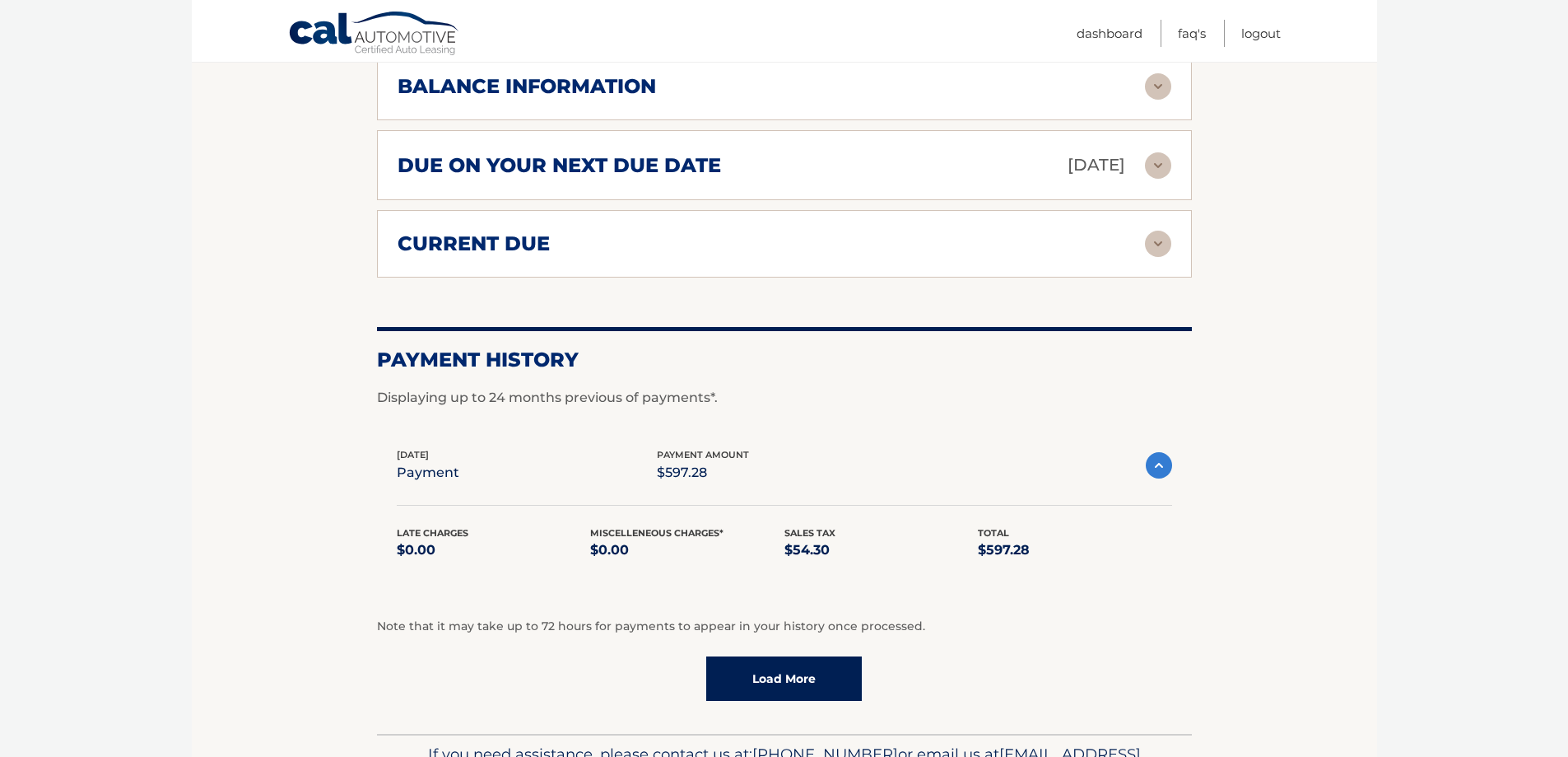
click at [1165, 465] on img at bounding box center [1158, 465] width 26 height 26
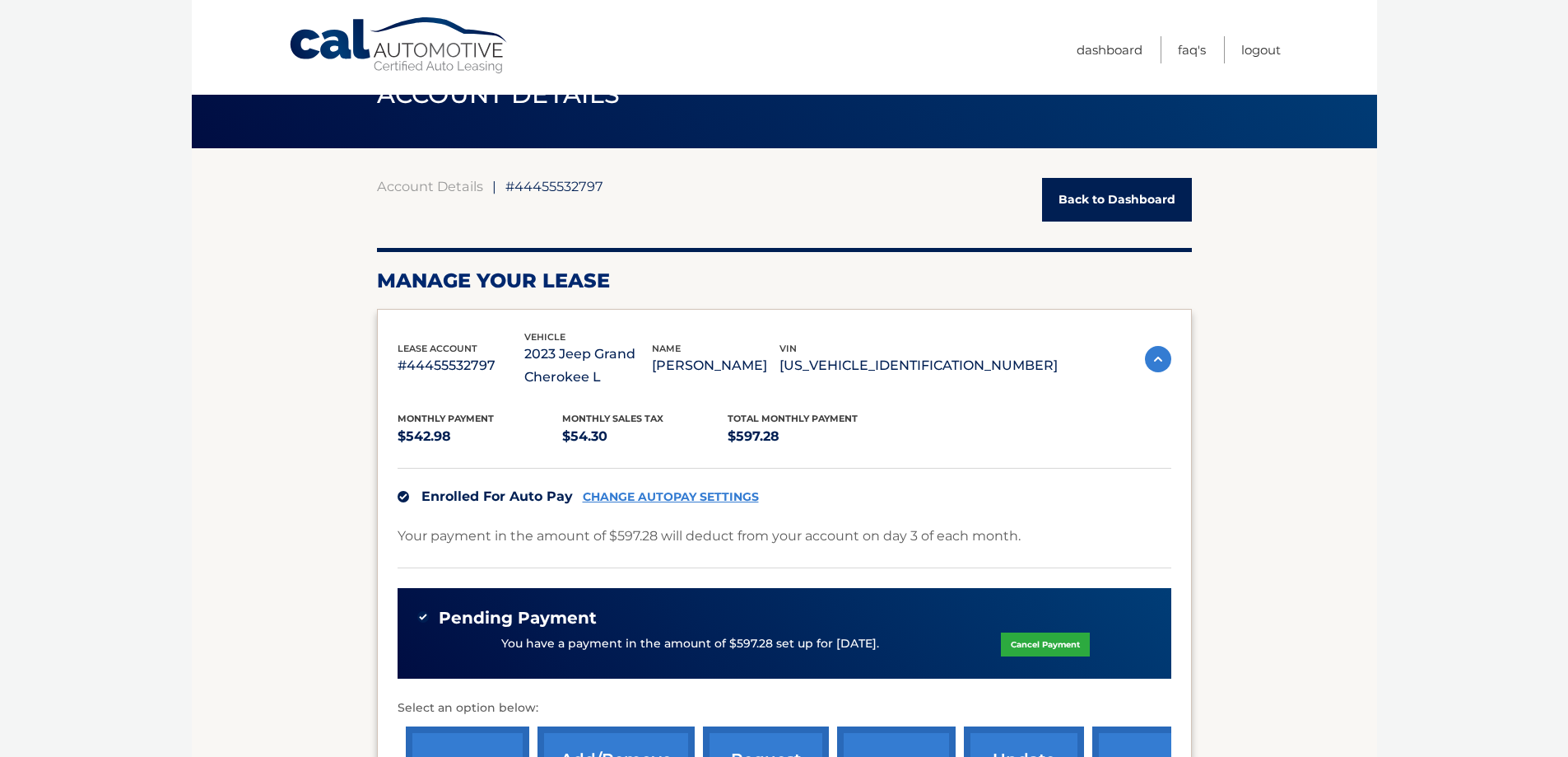
scroll to position [0, 0]
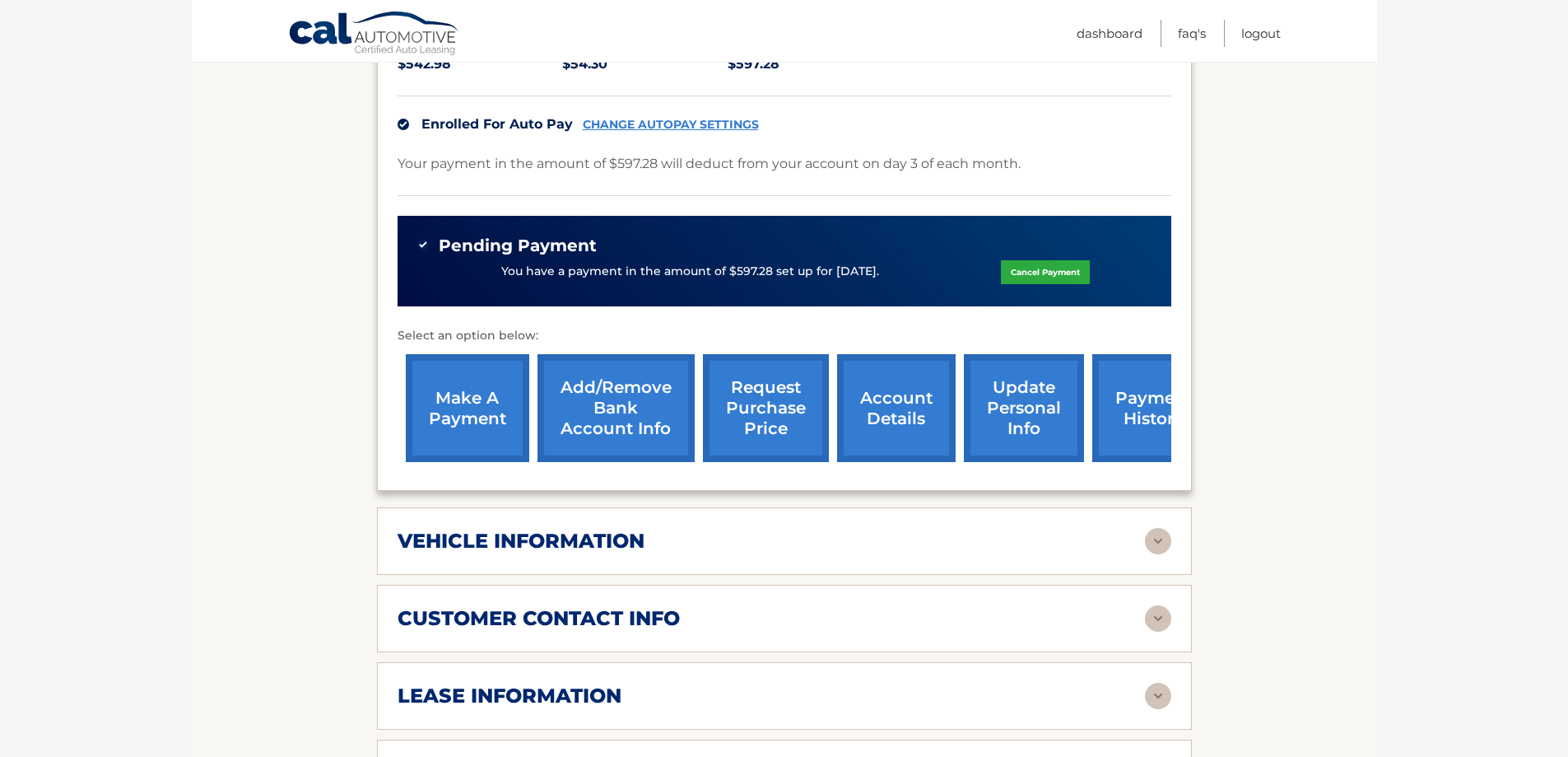
scroll to position [577, 0]
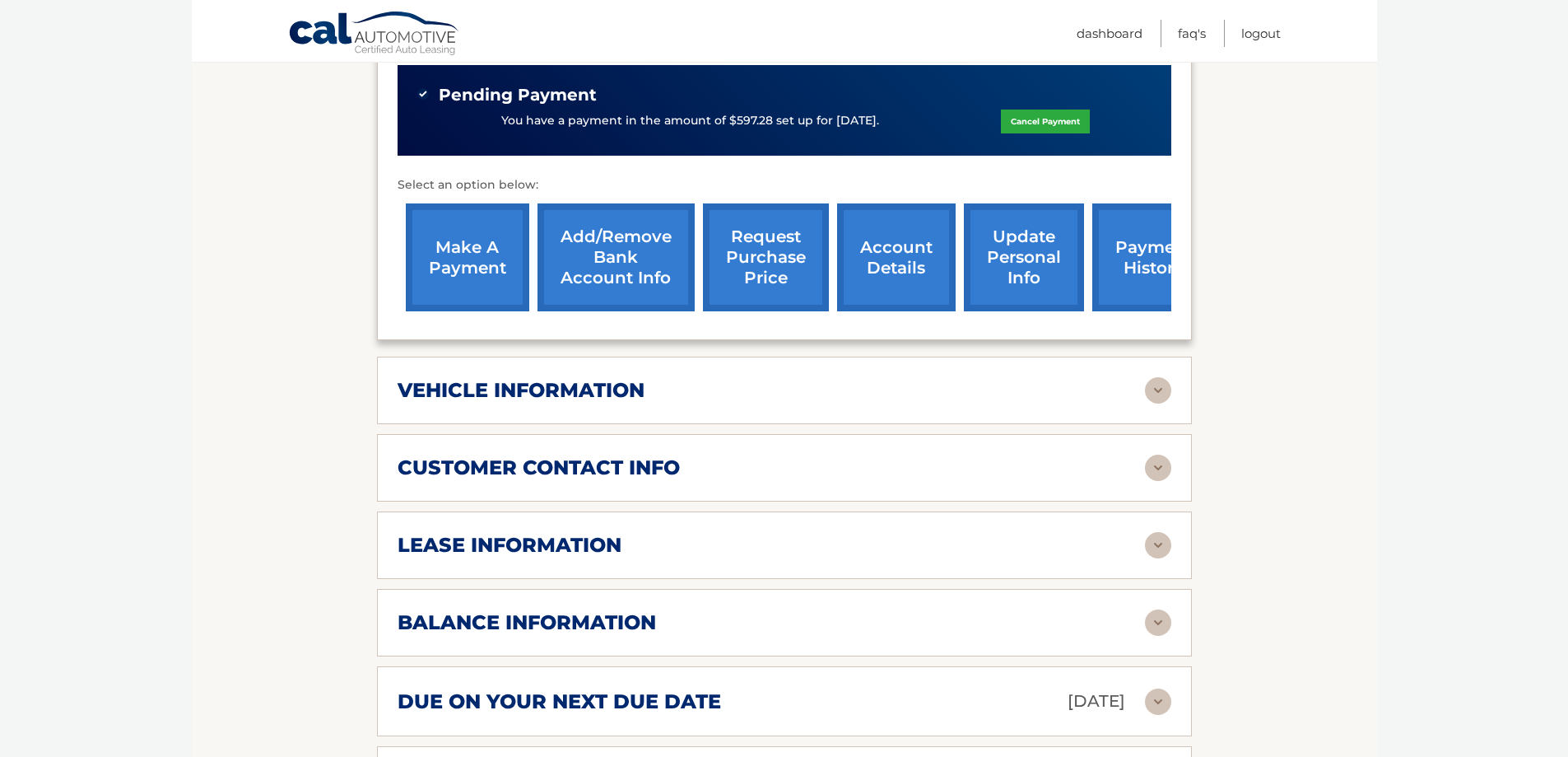
click at [953, 624] on div "balance information" at bounding box center [771, 623] width 747 height 25
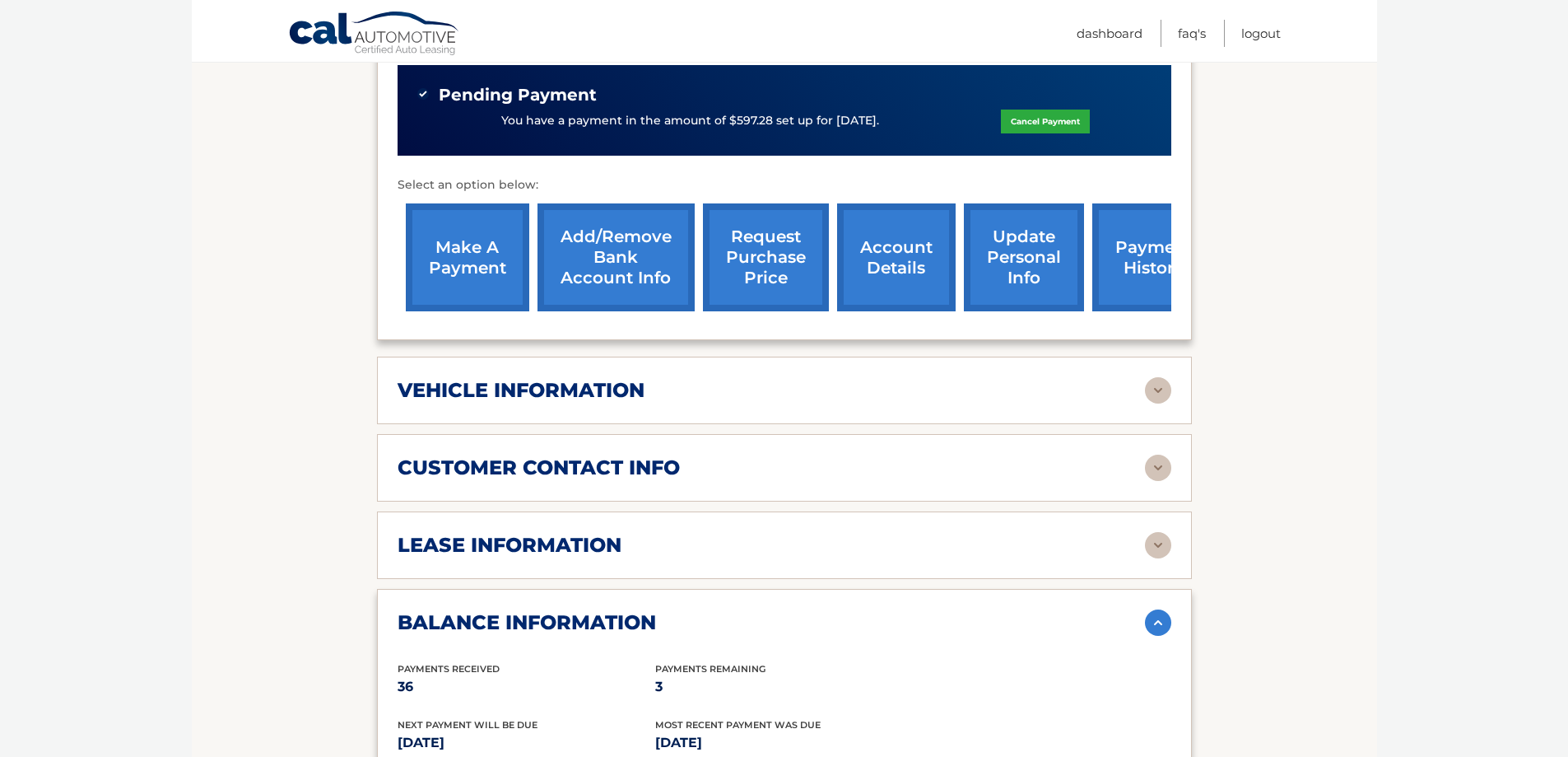
click at [953, 624] on div "balance information" at bounding box center [771, 623] width 747 height 25
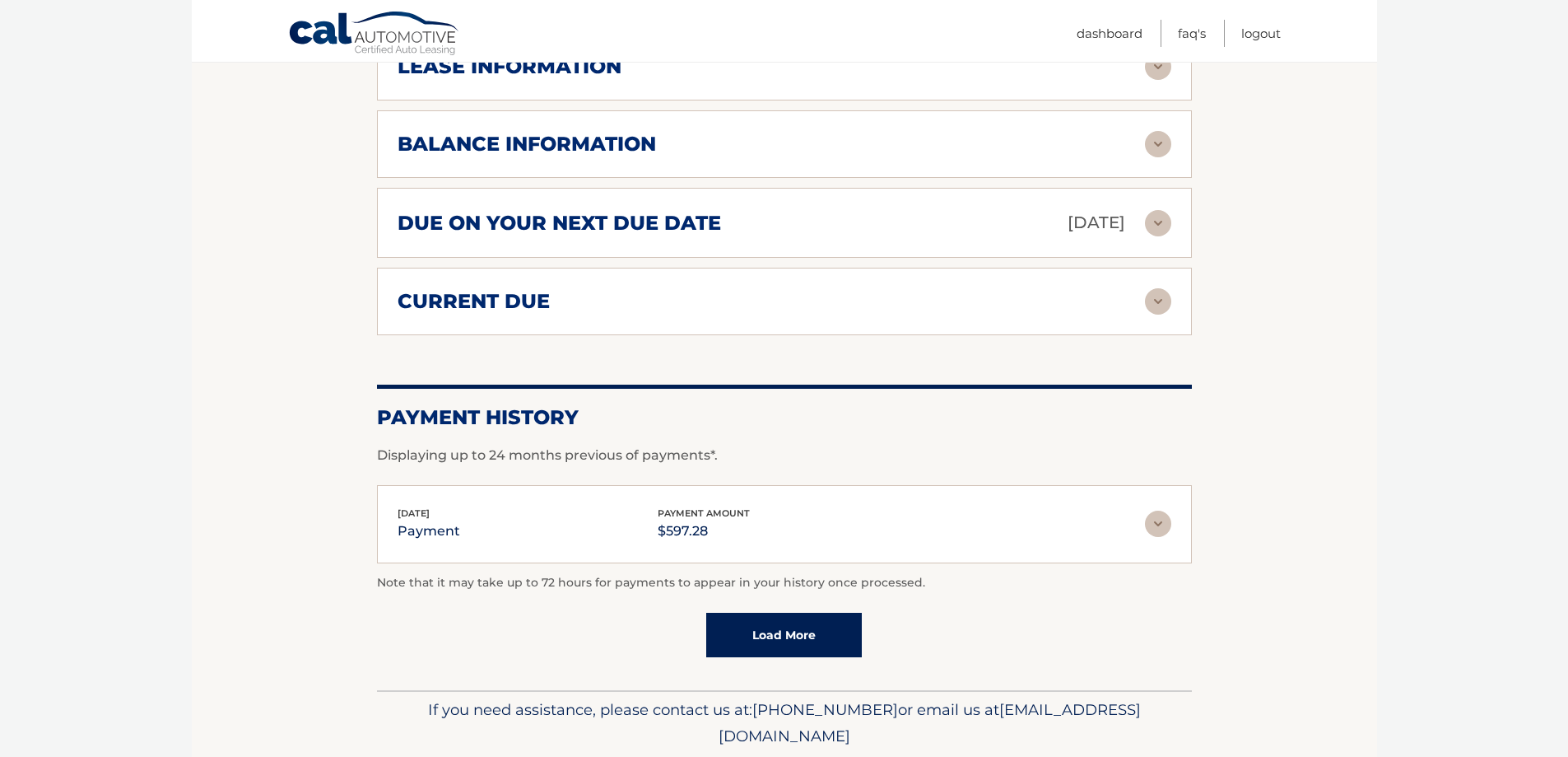
scroll to position [1071, 0]
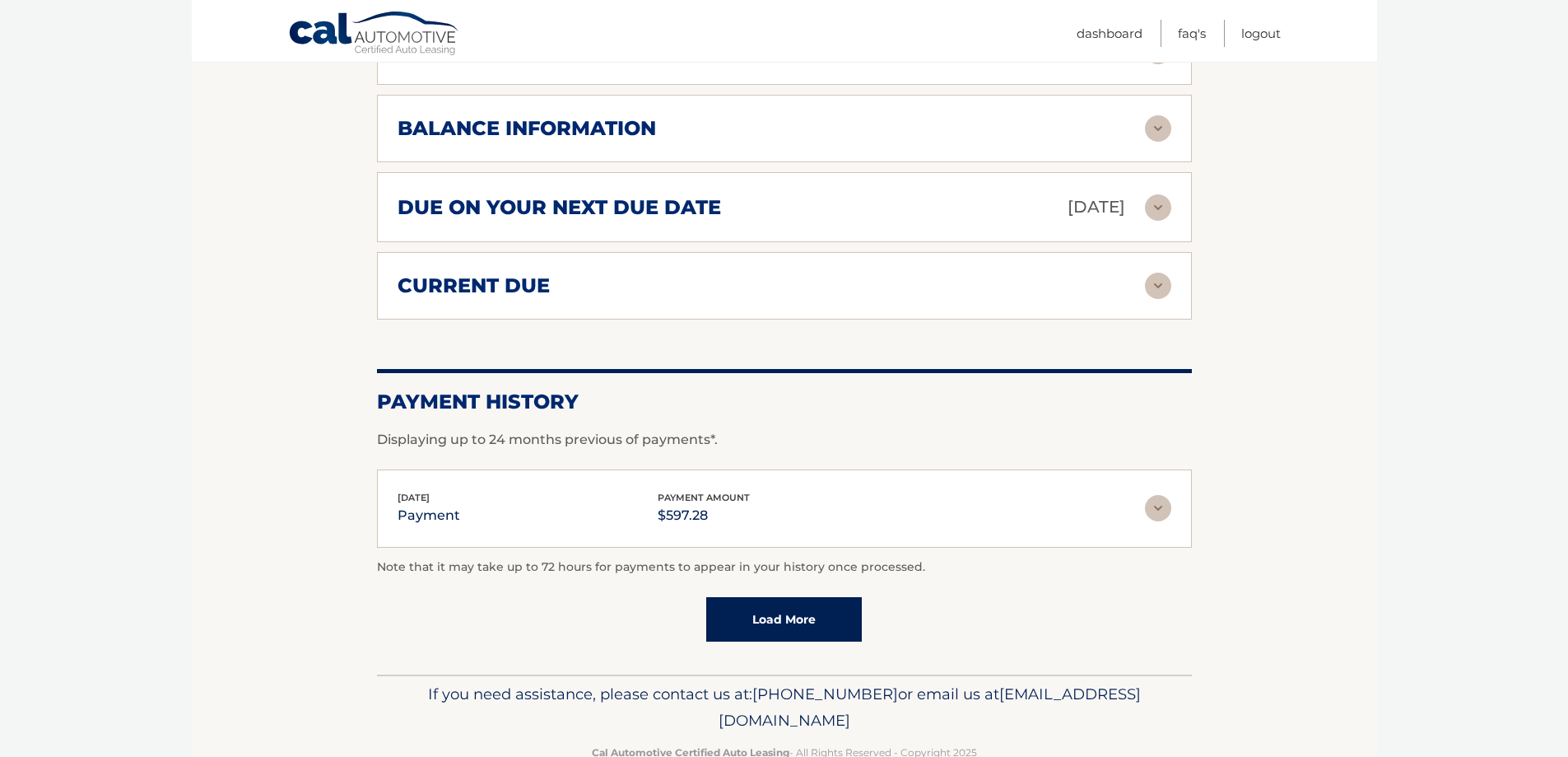
click at [825, 619] on link "Load More" at bounding box center [784, 619] width 156 height 45
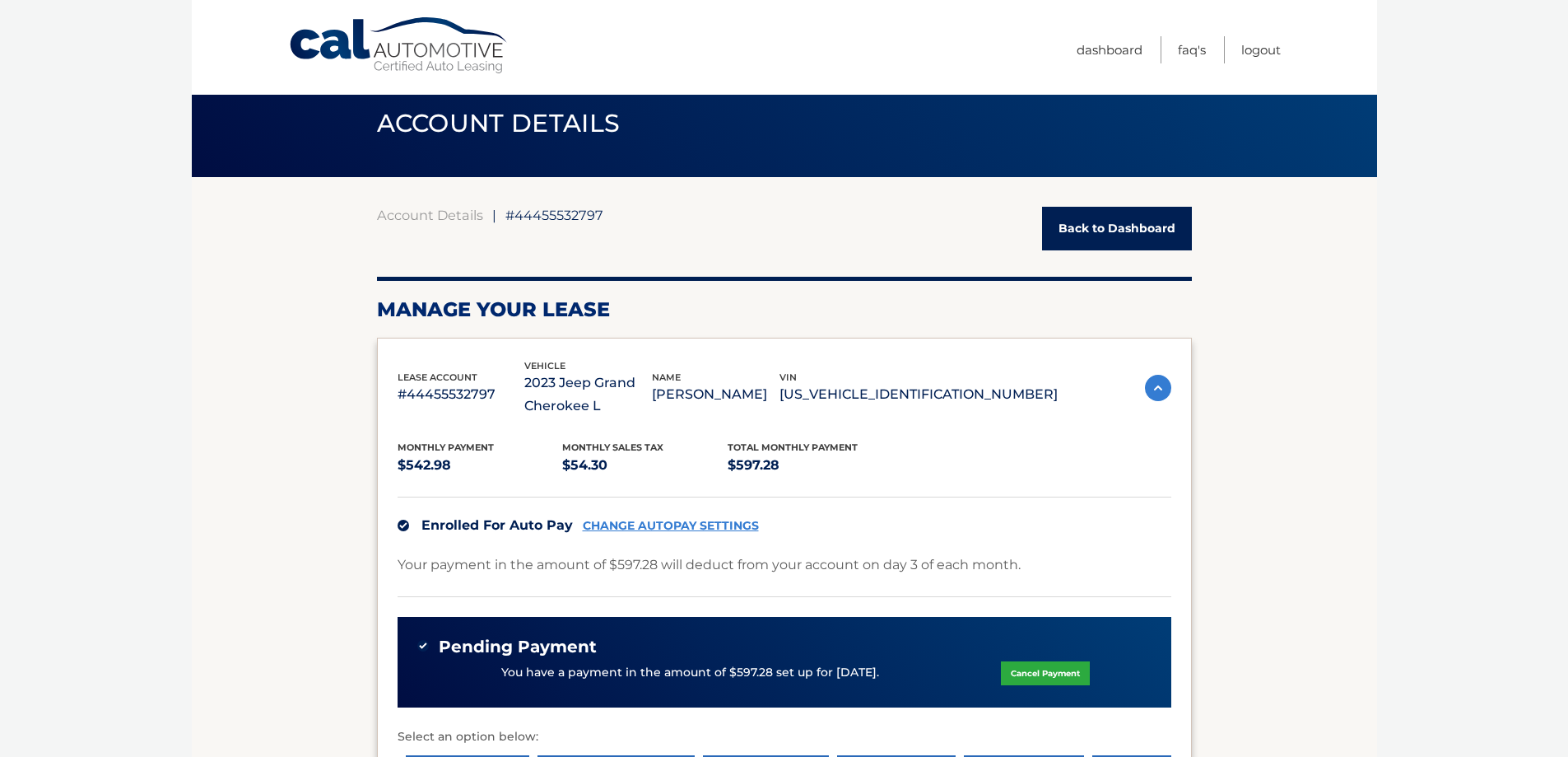
scroll to position [0, 0]
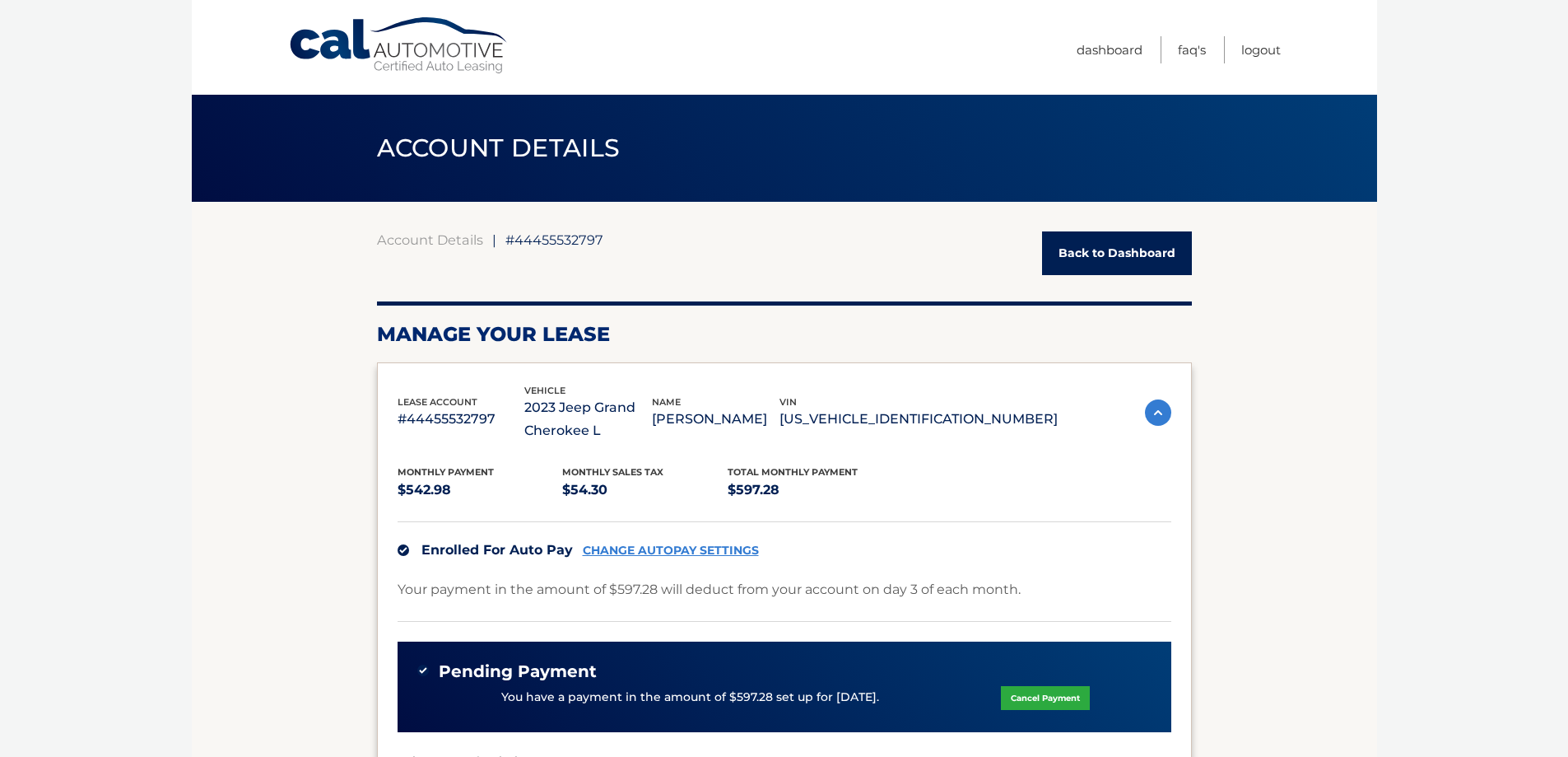
click at [400, 47] on link "Cal Automotive" at bounding box center [399, 45] width 222 height 58
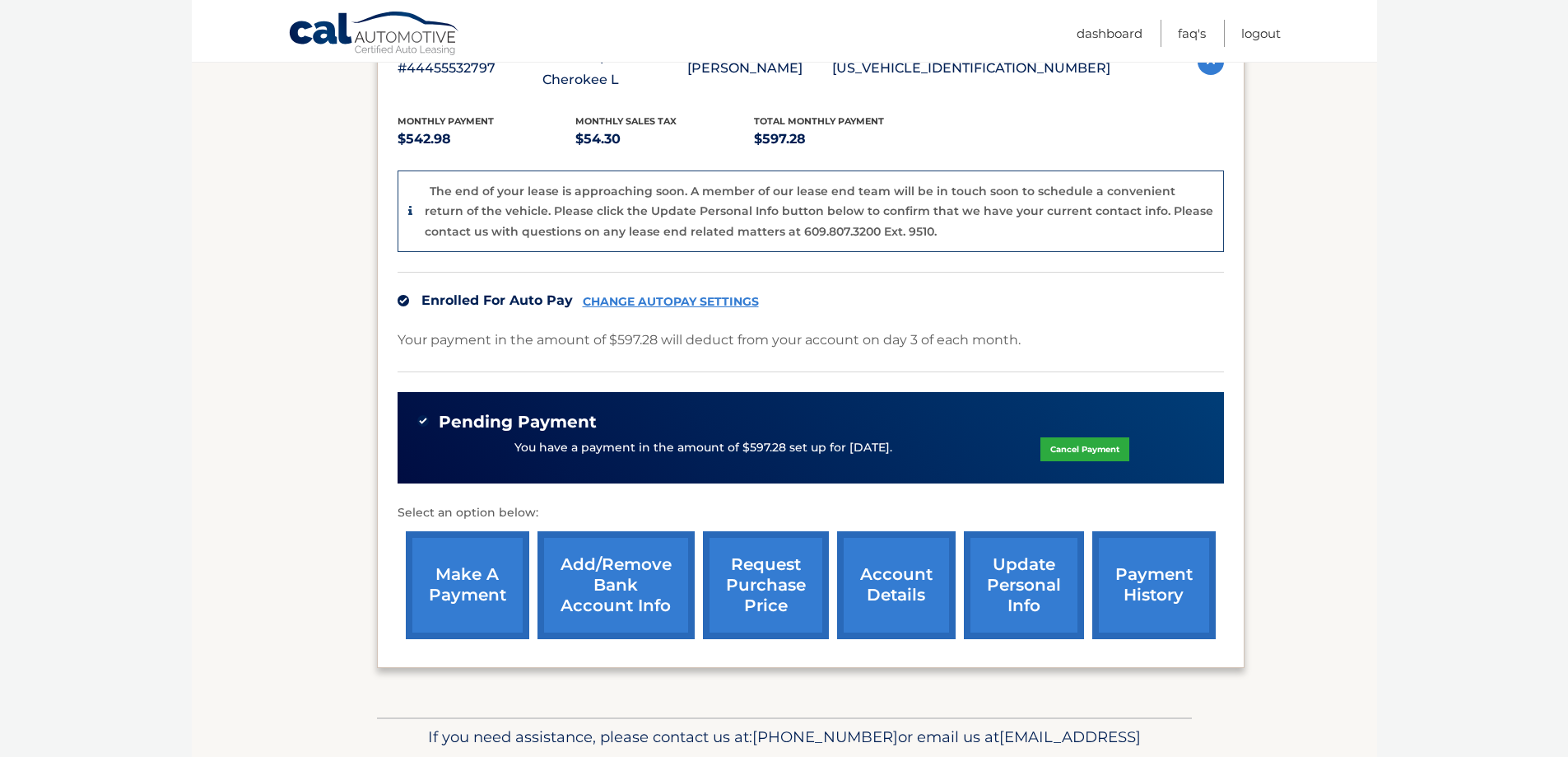
scroll to position [412, 0]
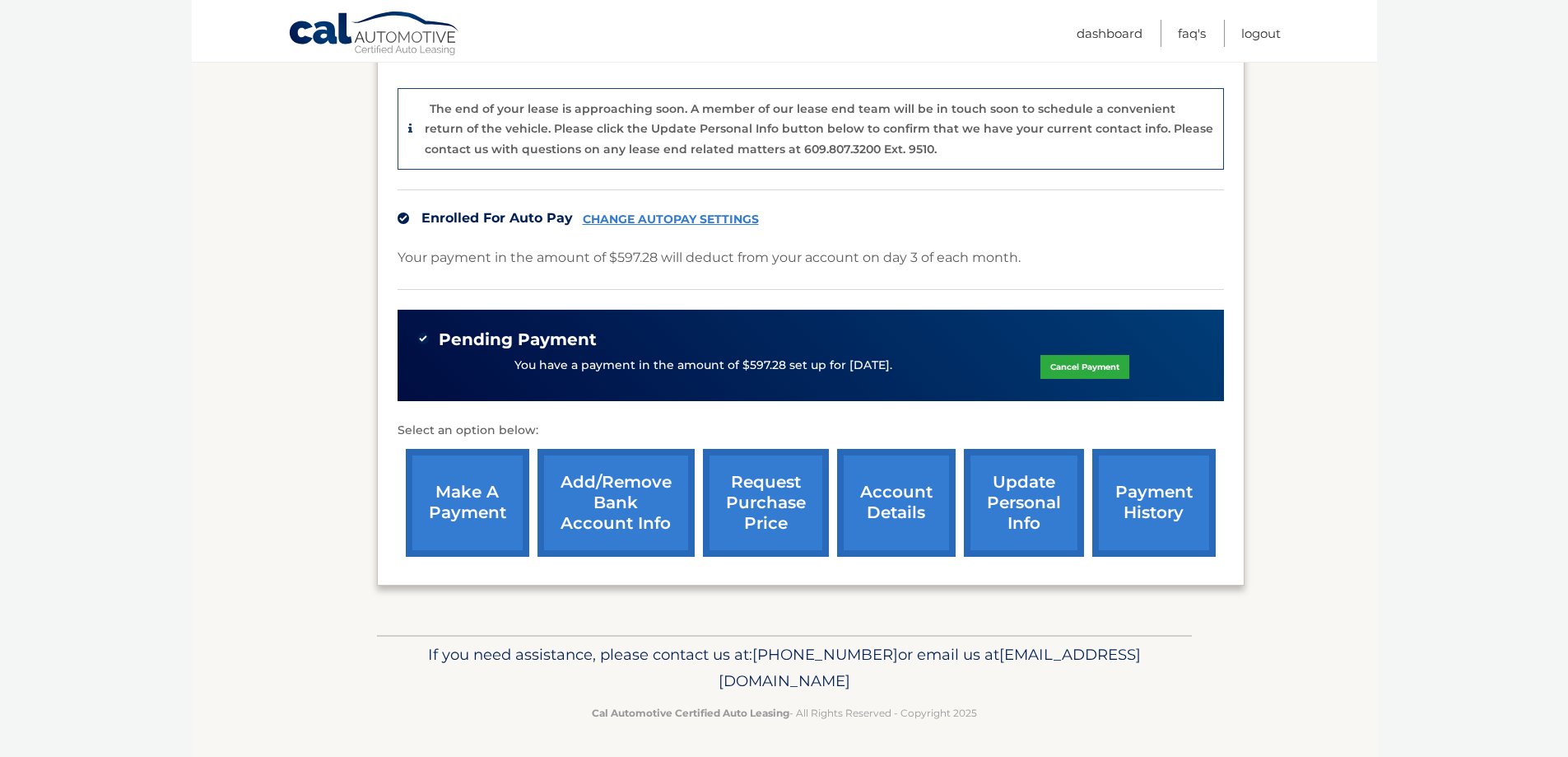
click at [580, 511] on link "Add/Remove bank account info" at bounding box center [616, 503] width 157 height 108
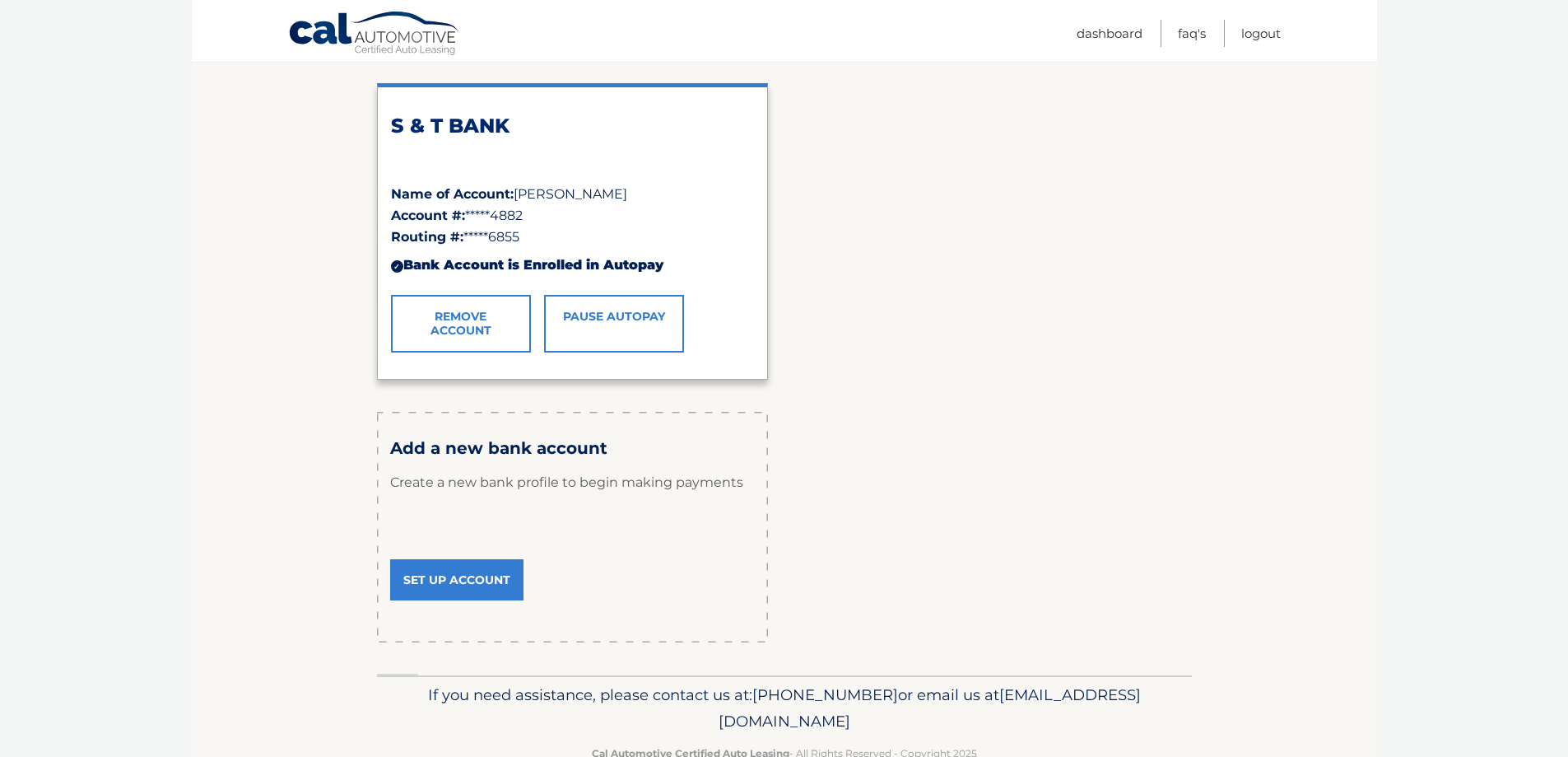
scroll to position [247, 0]
click at [451, 591] on link "Set Up Account" at bounding box center [457, 578] width 134 height 41
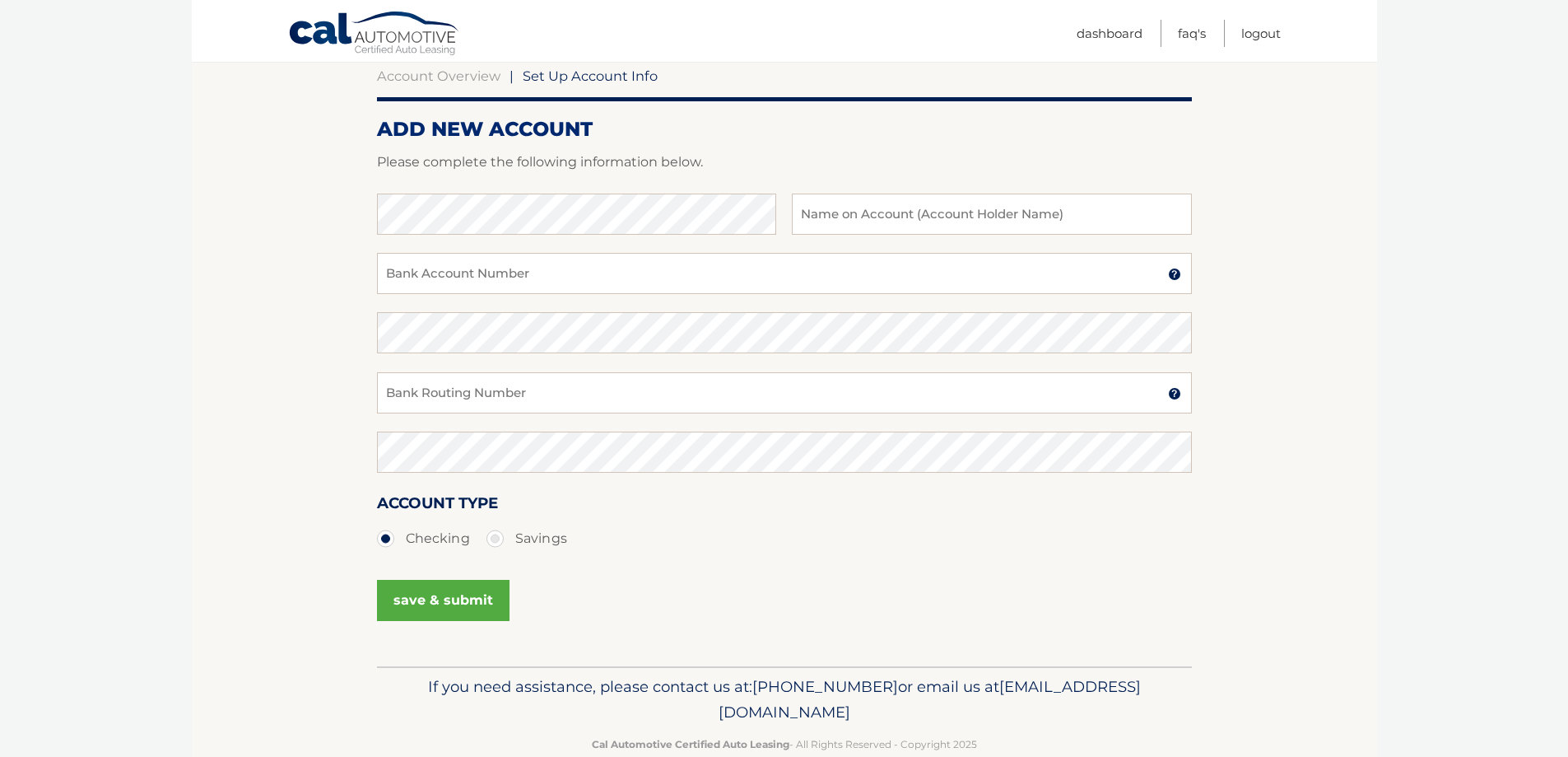
scroll to position [165, 0]
